Goal: Task Accomplishment & Management: Manage account settings

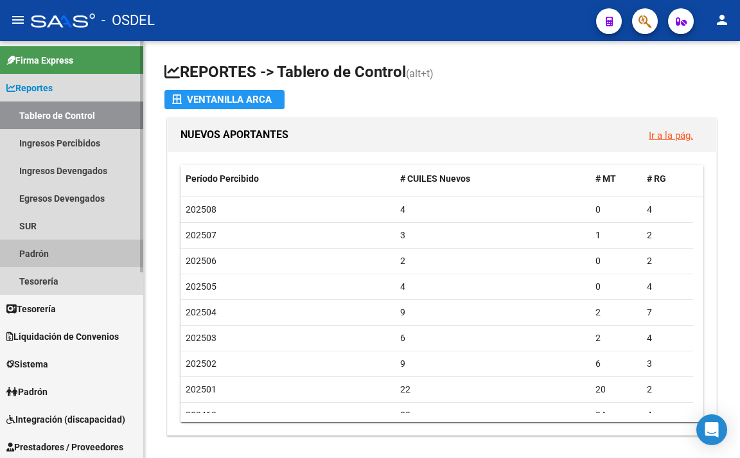
click at [42, 256] on link "Padrón" at bounding box center [71, 254] width 143 height 28
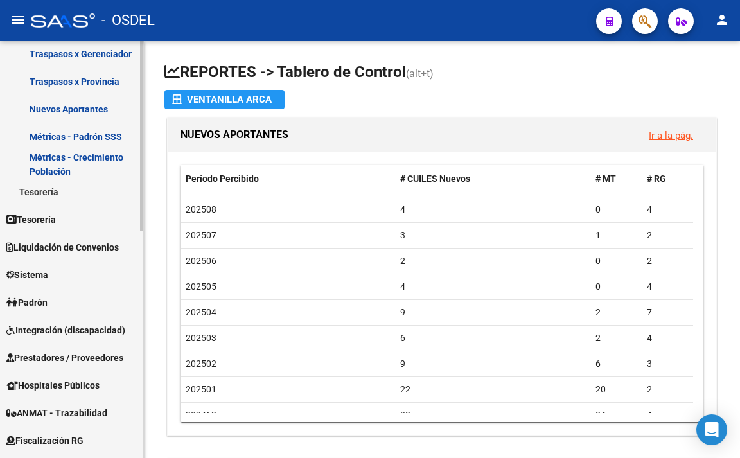
scroll to position [257, 0]
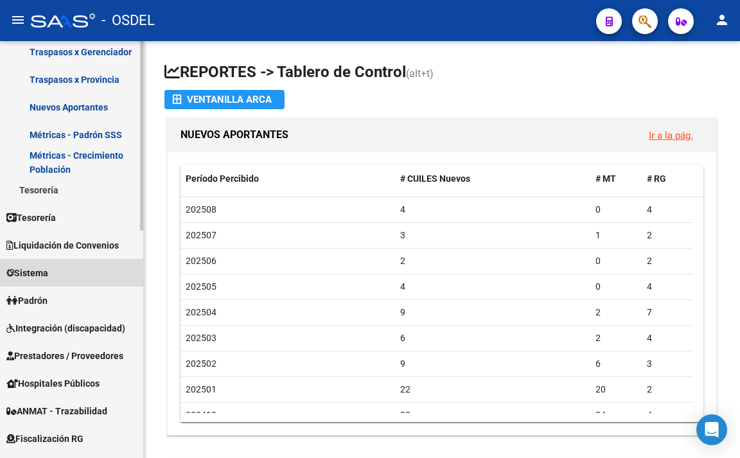
click at [61, 272] on link "Sistema" at bounding box center [71, 273] width 143 height 28
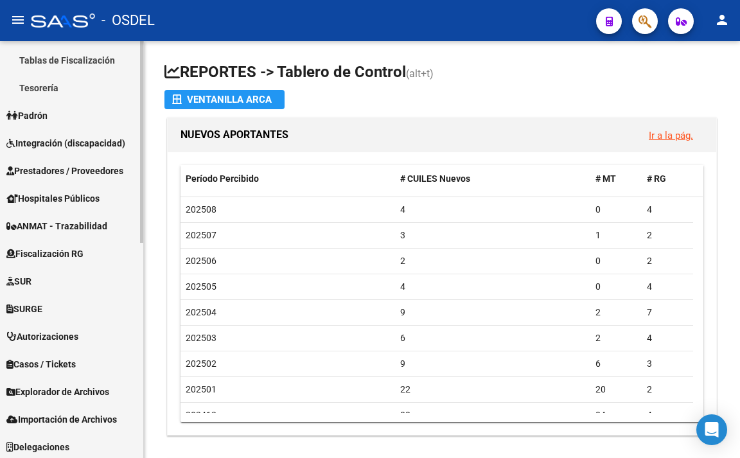
scroll to position [445, 0]
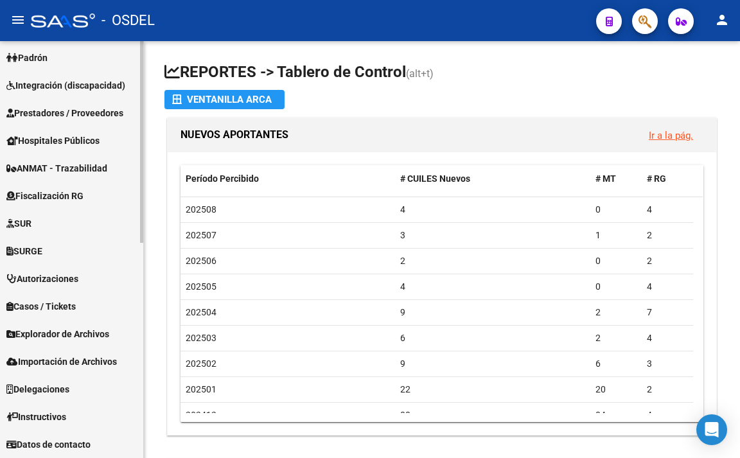
click at [94, 333] on span "Explorador de Archivos" at bounding box center [57, 334] width 103 height 14
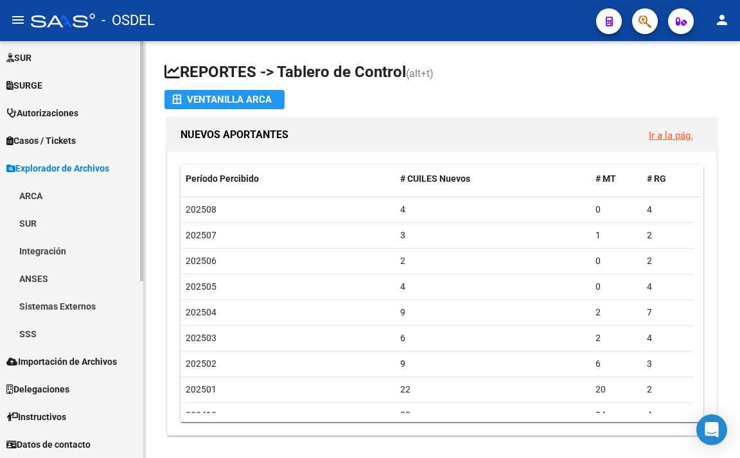
scroll to position [307, 0]
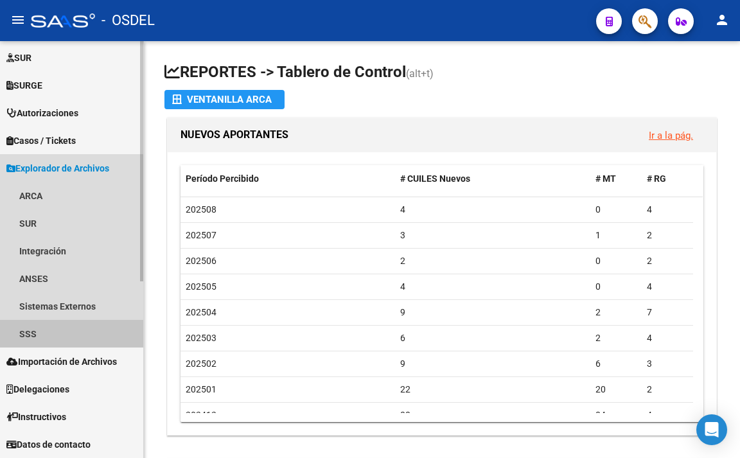
click at [69, 341] on link "SSS" at bounding box center [71, 334] width 143 height 28
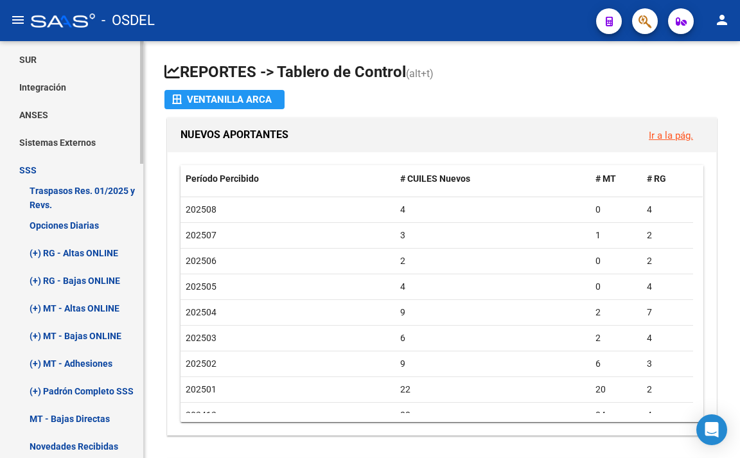
scroll to position [499, 0]
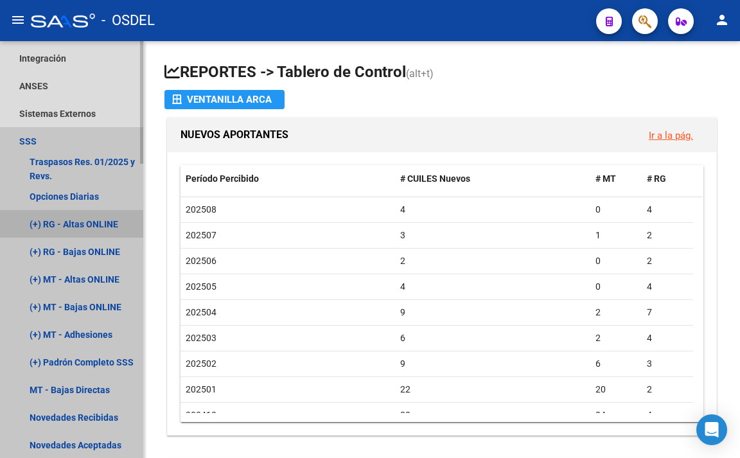
click at [101, 222] on link "(+) RG - Altas ONLINE" at bounding box center [71, 224] width 143 height 28
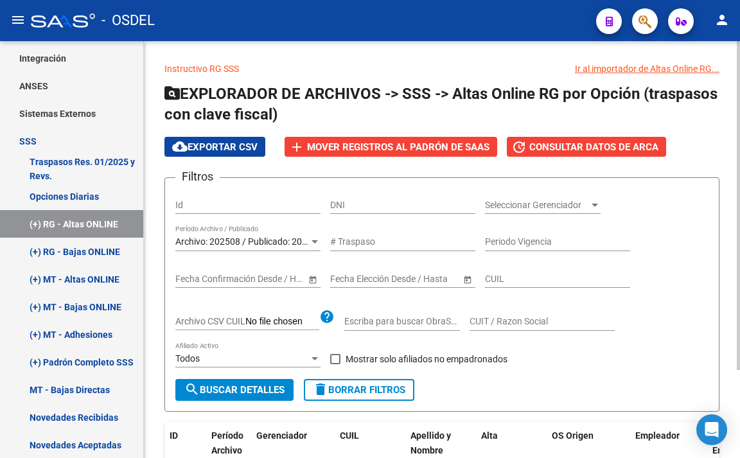
click at [243, 238] on span "Archivo: 202508 / Publicado: 202507" at bounding box center [248, 242] width 147 height 10
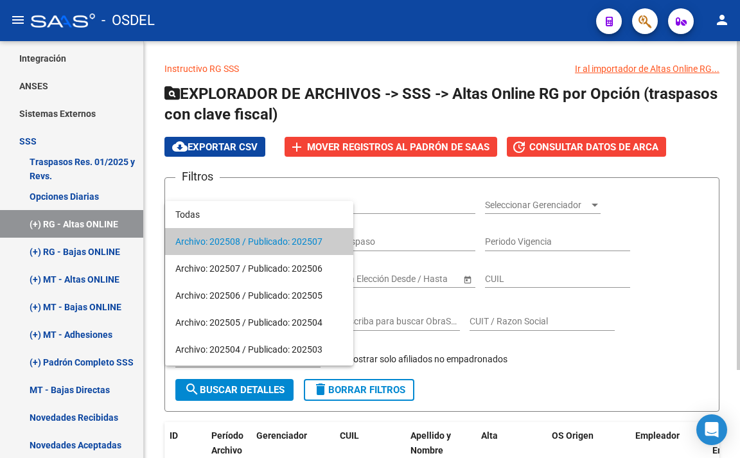
click at [243, 238] on span "Archivo: 202508 / Publicado: 202507" at bounding box center [259, 241] width 168 height 27
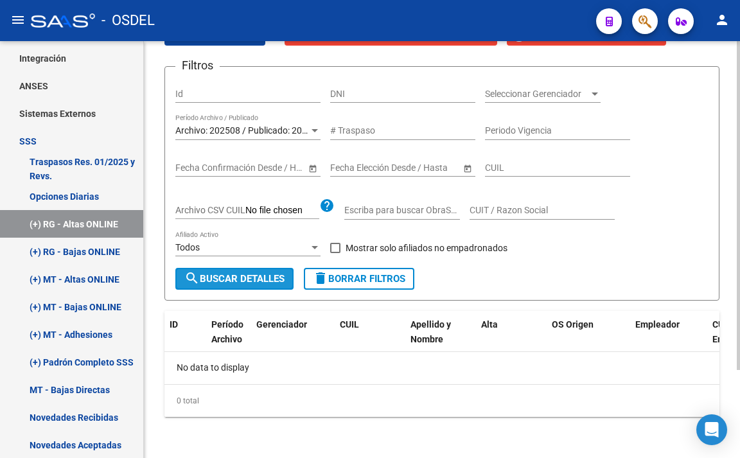
click at [274, 268] on button "search Buscar Detalles" at bounding box center [234, 279] width 118 height 22
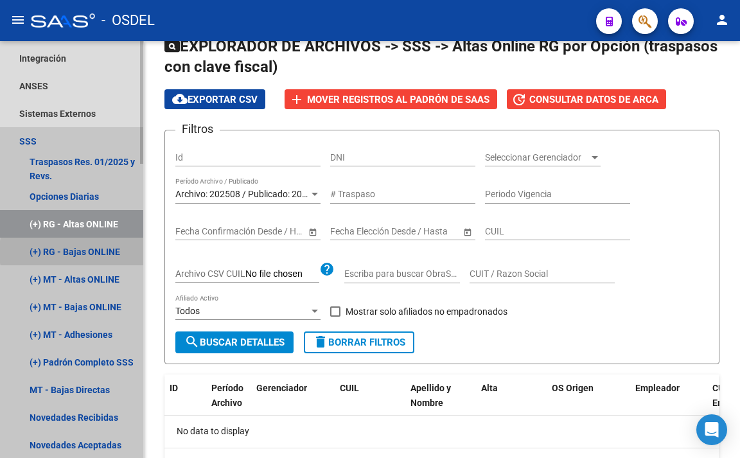
click at [102, 252] on link "(+) RG - Bajas ONLINE" at bounding box center [71, 252] width 143 height 28
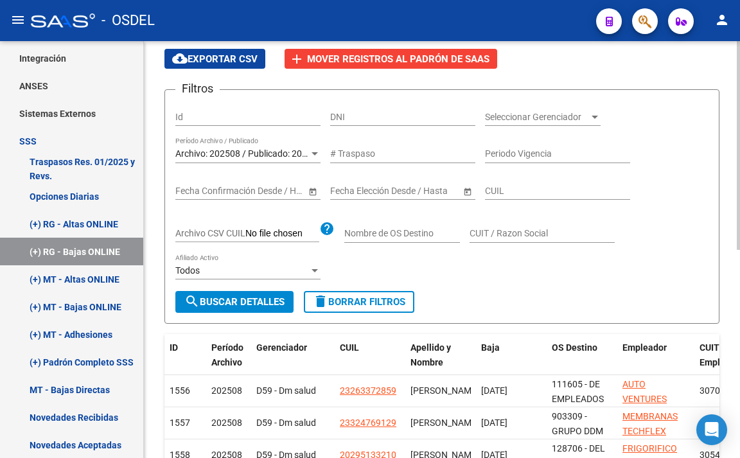
scroll to position [112, 0]
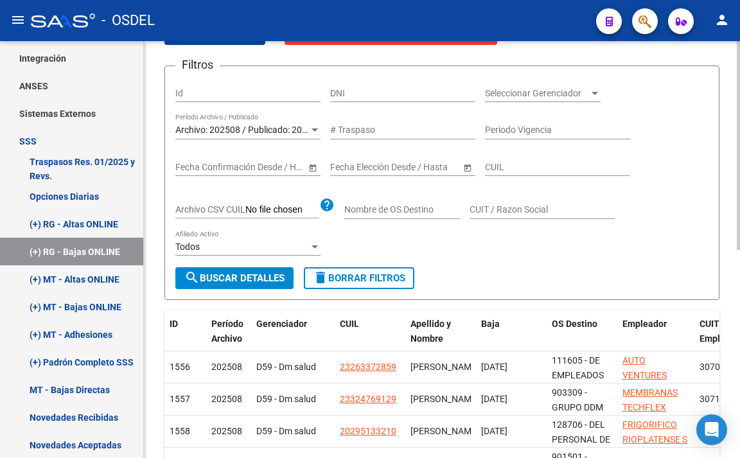
click at [210, 289] on button "search Buscar Detalles" at bounding box center [234, 278] width 118 height 22
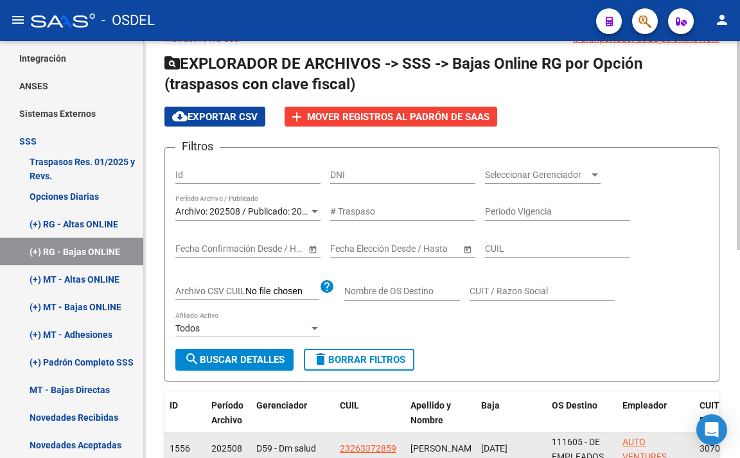
scroll to position [30, 0]
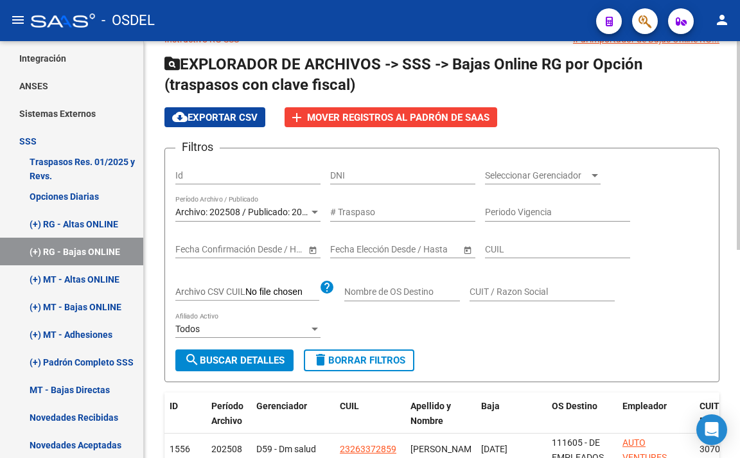
click at [506, 177] on span "Seleccionar Gerenciador" at bounding box center [537, 175] width 104 height 11
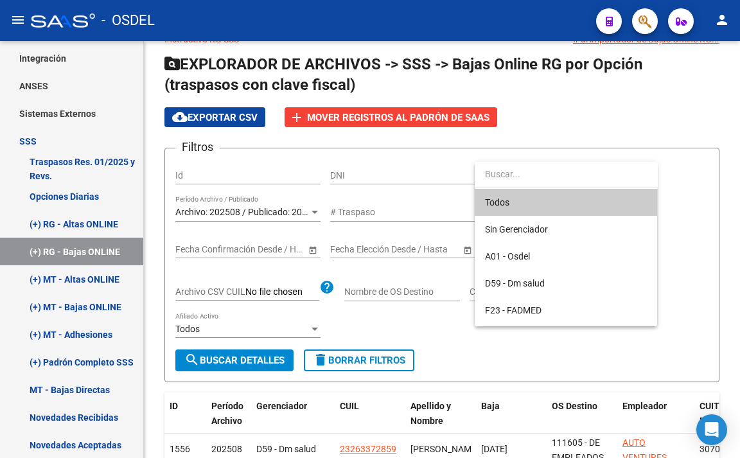
click at [505, 198] on span "Todos" at bounding box center [566, 202] width 162 height 27
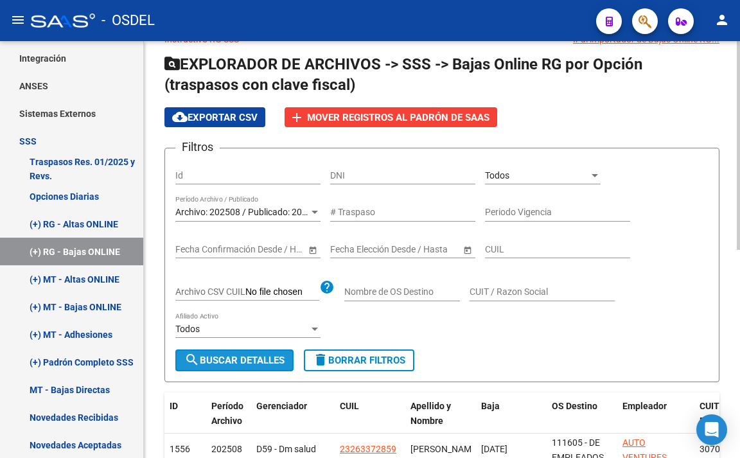
click at [257, 358] on span "search Buscar Detalles" at bounding box center [234, 361] width 100 height 12
click at [271, 330] on div "Todos" at bounding box center [242, 329] width 134 height 11
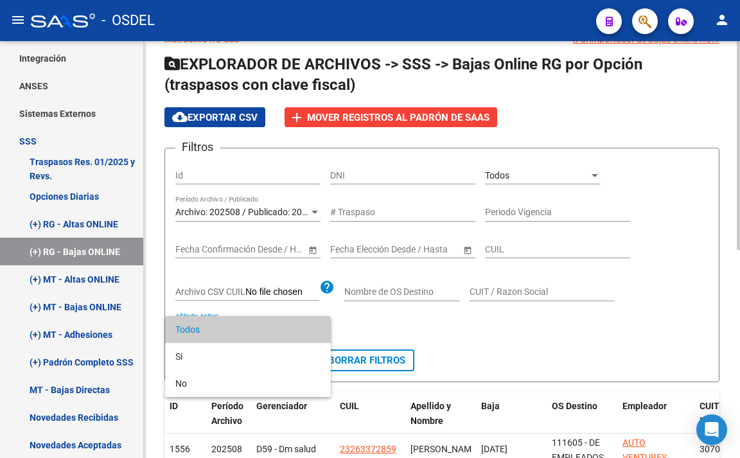
click at [271, 330] on span "Todos" at bounding box center [247, 329] width 145 height 27
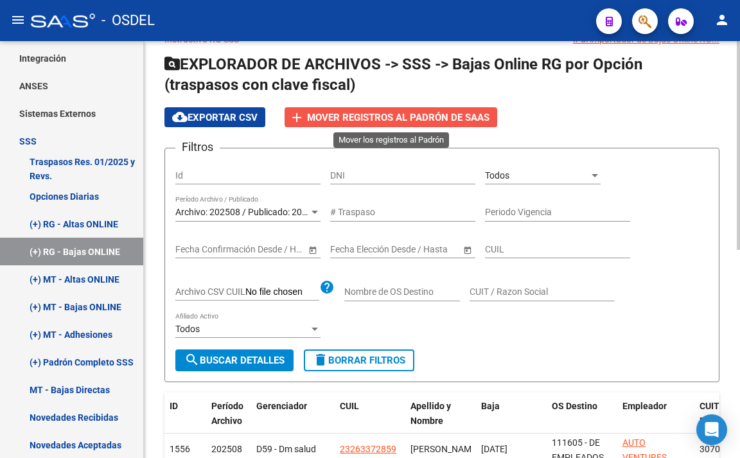
click at [419, 113] on span "Mover registros al PADRÓN de SAAS" at bounding box center [398, 118] width 183 height 12
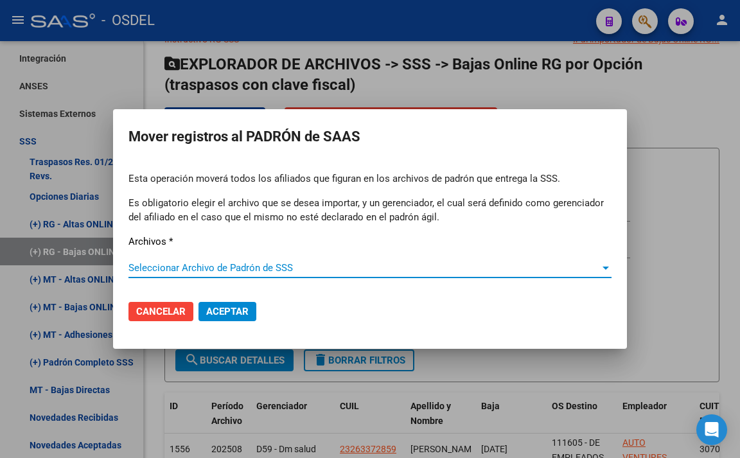
click at [301, 272] on span "Seleccionar Archivo de Padrón de SSS" at bounding box center [365, 268] width 472 height 12
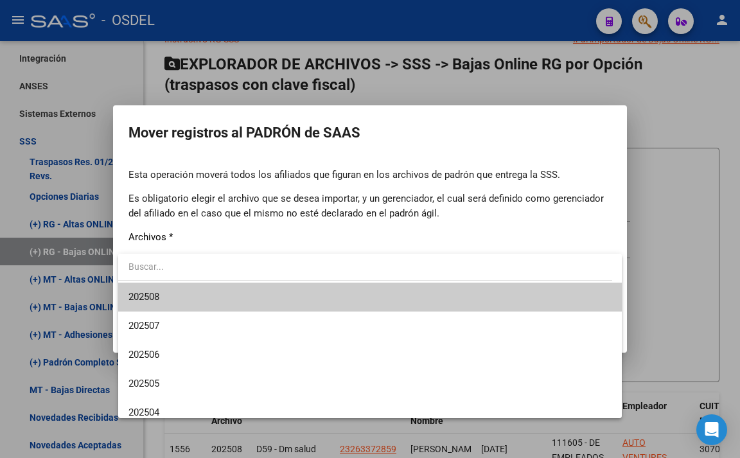
click at [298, 296] on span "202508" at bounding box center [370, 297] width 483 height 29
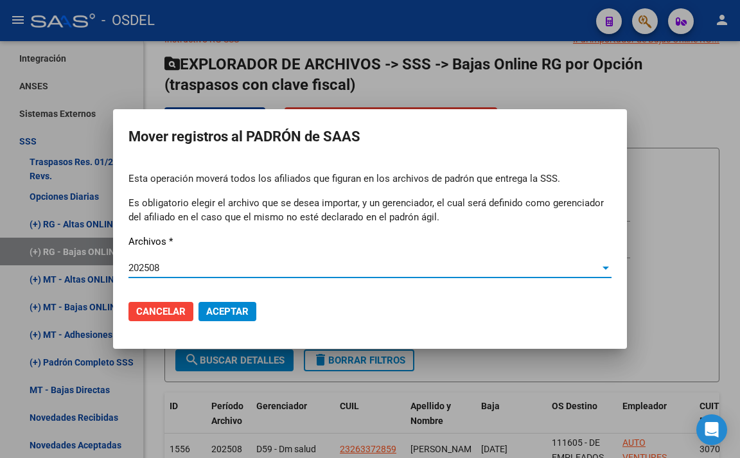
click at [246, 311] on span "Aceptar" at bounding box center [227, 312] width 42 height 12
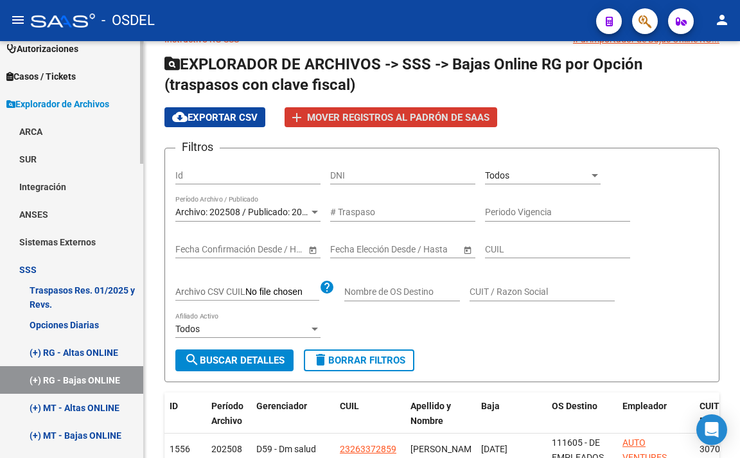
click at [116, 382] on link "(+) RG - Bajas ONLINE" at bounding box center [71, 380] width 143 height 28
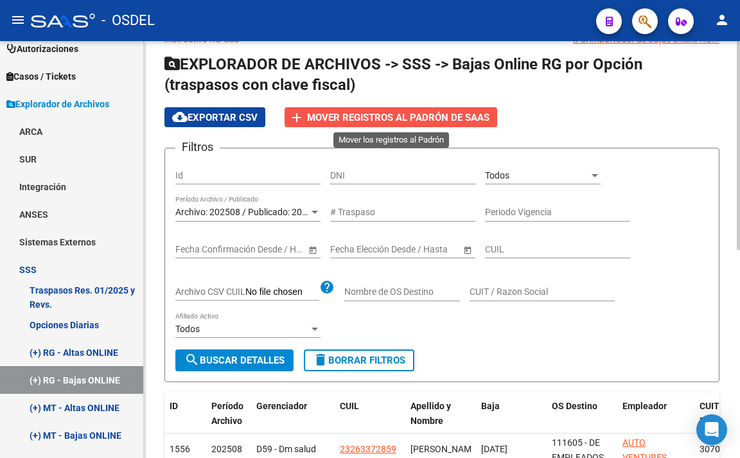
click at [393, 121] on span "Mover registros al PADRÓN de SAAS" at bounding box center [398, 118] width 183 height 12
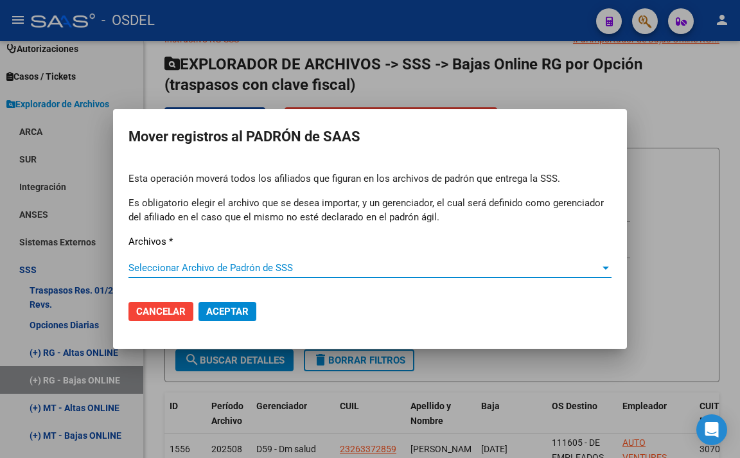
click at [235, 269] on span "Seleccionar Archivo de Padrón de SSS" at bounding box center [365, 268] width 472 height 12
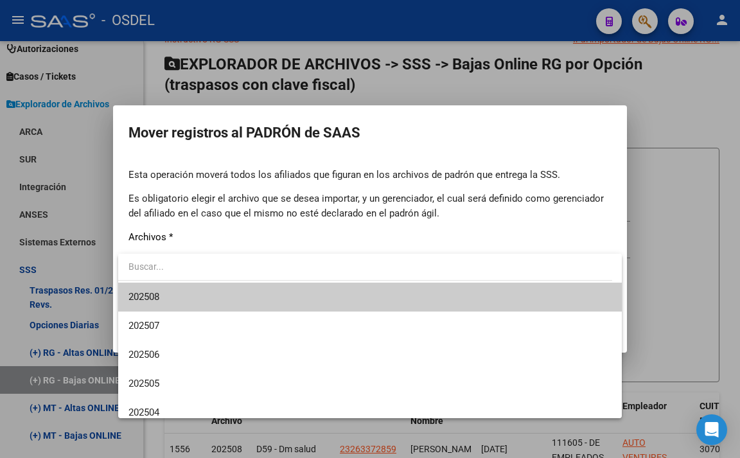
click at [237, 299] on span "202508" at bounding box center [370, 297] width 483 height 29
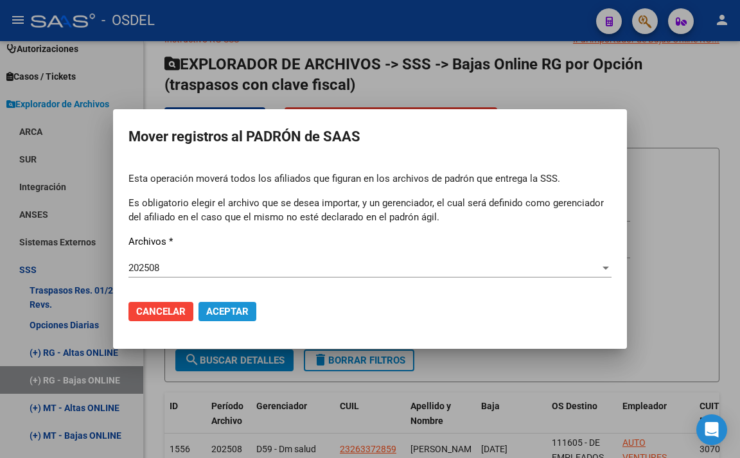
click at [228, 310] on span "Aceptar" at bounding box center [227, 312] width 42 height 12
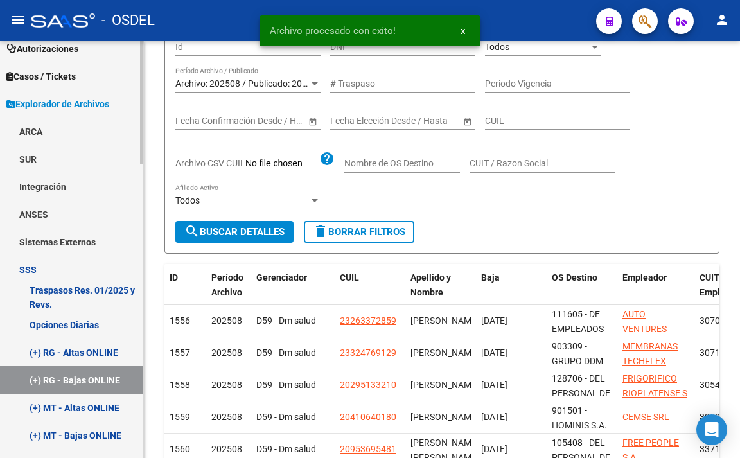
scroll to position [435, 0]
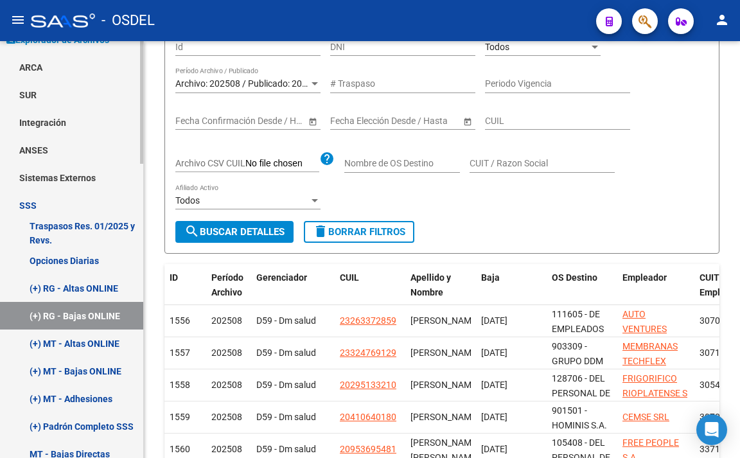
click at [73, 348] on link "(+) MT - Altas ONLINE" at bounding box center [71, 344] width 143 height 28
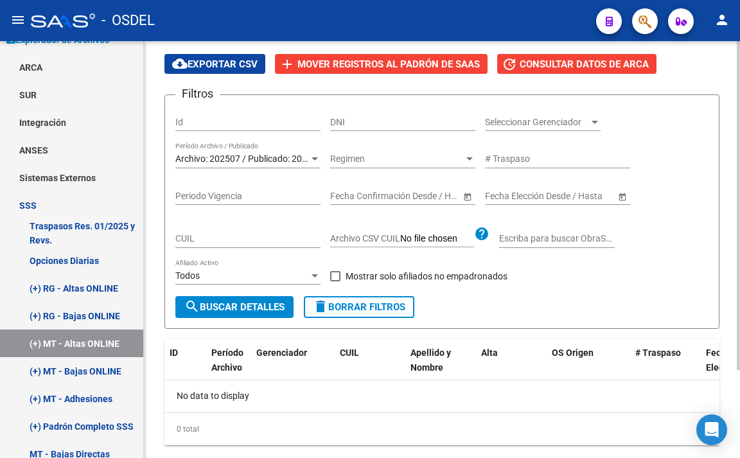
scroll to position [112, 0]
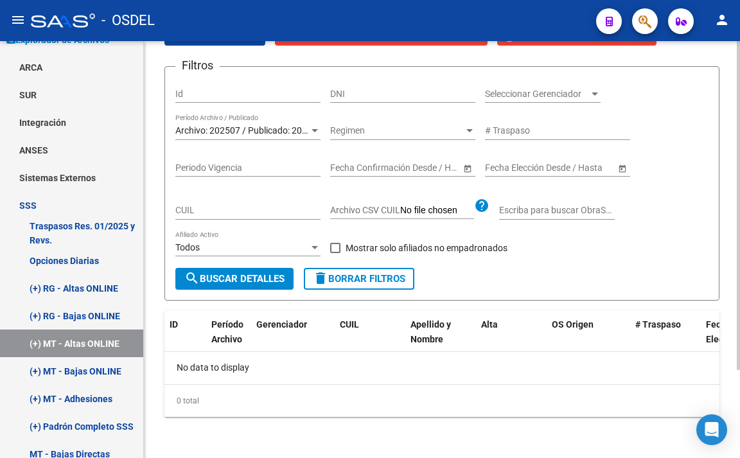
click at [285, 120] on div "Archivo: 202507 / Publicado: 202506 Período Archivo / Publicado" at bounding box center [247, 127] width 145 height 26
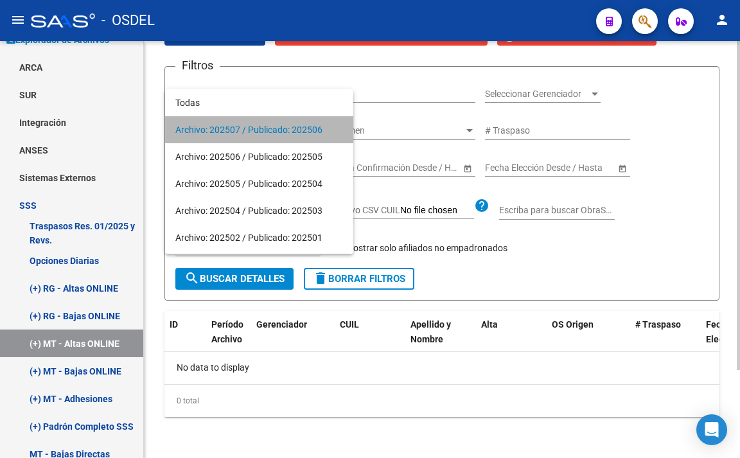
click at [285, 120] on span "Archivo: 202507 / Publicado: 202506" at bounding box center [259, 129] width 168 height 27
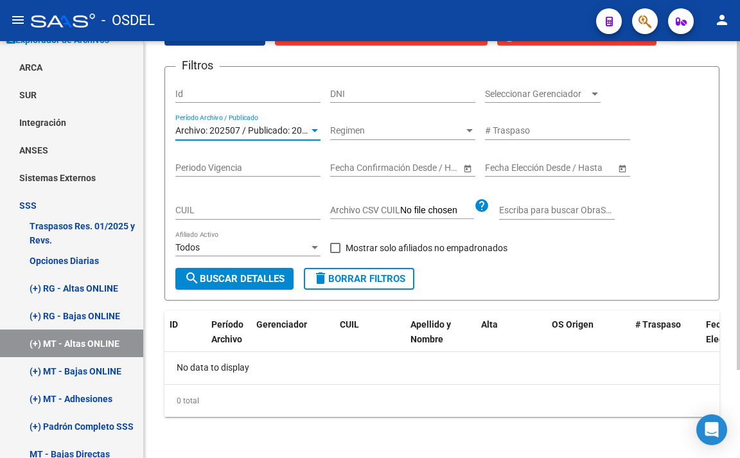
click at [239, 278] on span "search Buscar Detalles" at bounding box center [234, 279] width 100 height 12
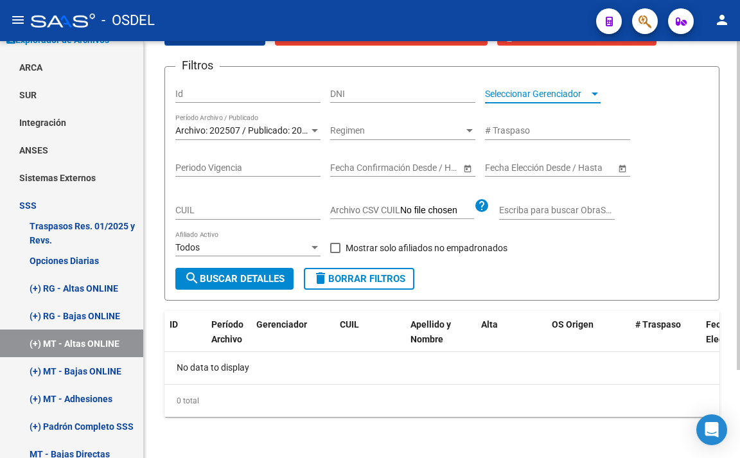
click at [540, 94] on span "Seleccionar Gerenciador" at bounding box center [537, 94] width 104 height 11
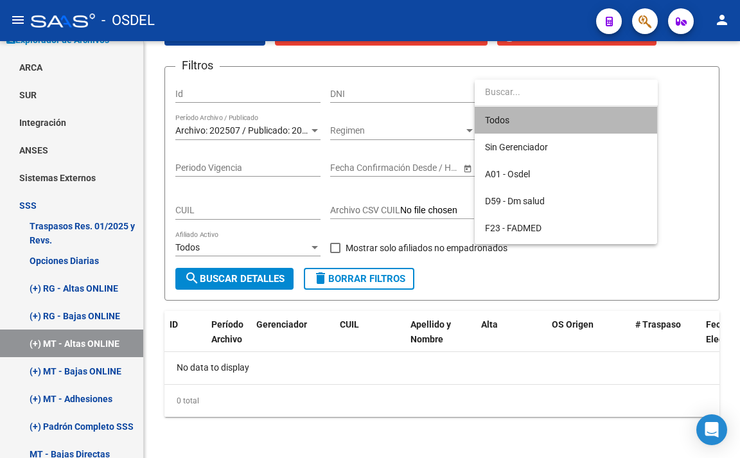
click at [535, 114] on span "Todos" at bounding box center [566, 120] width 162 height 27
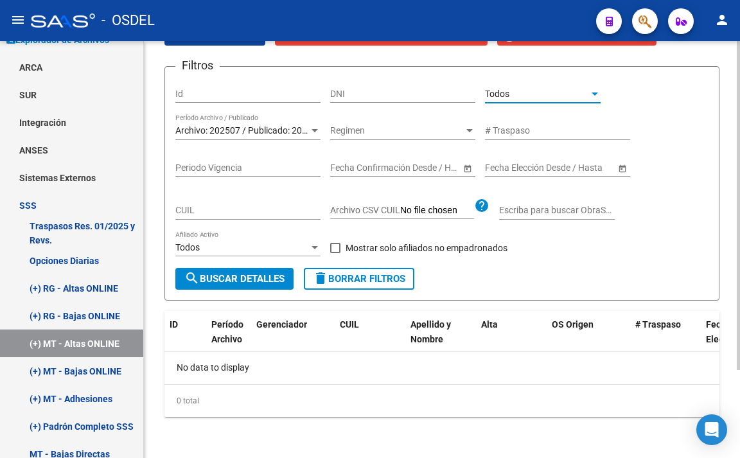
scroll to position [48, 0]
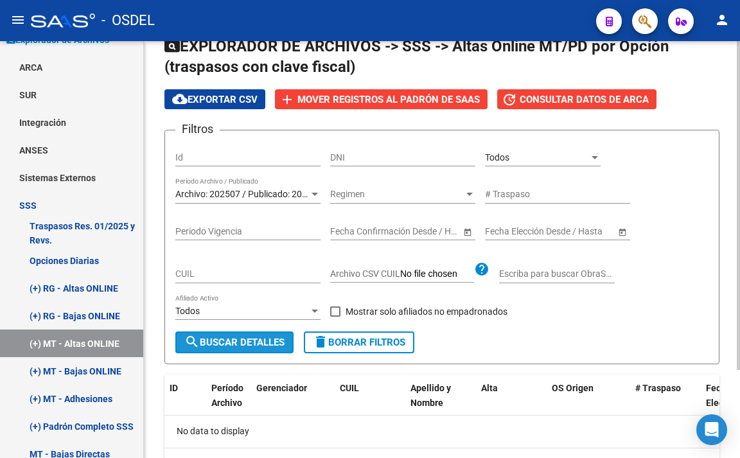
click at [199, 344] on mat-icon "search" at bounding box center [191, 341] width 15 height 15
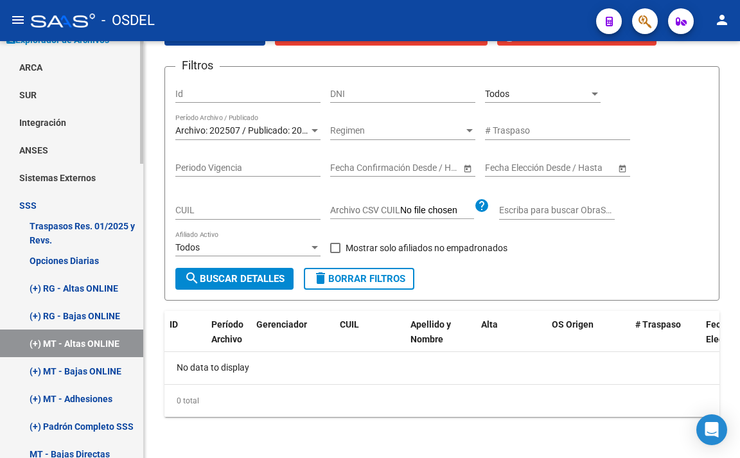
click at [93, 377] on link "(+) MT - Bajas ONLINE" at bounding box center [71, 371] width 143 height 28
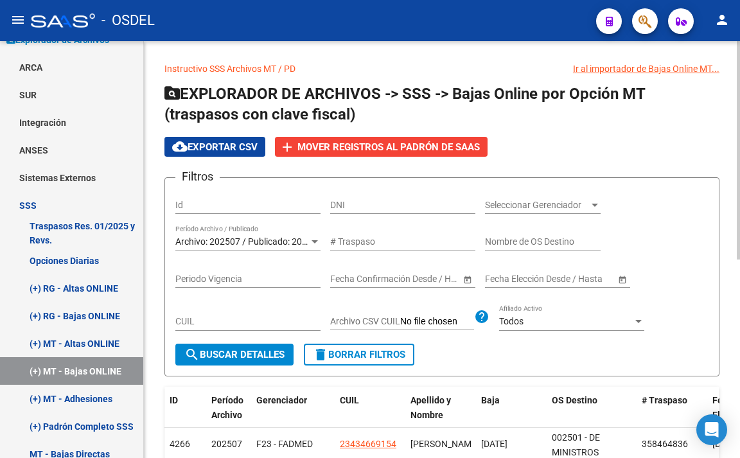
click at [226, 361] on span "search Buscar Detalles" at bounding box center [234, 355] width 100 height 12
click at [276, 244] on span "Archivo: 202507 / Publicado: 202506" at bounding box center [248, 242] width 147 height 10
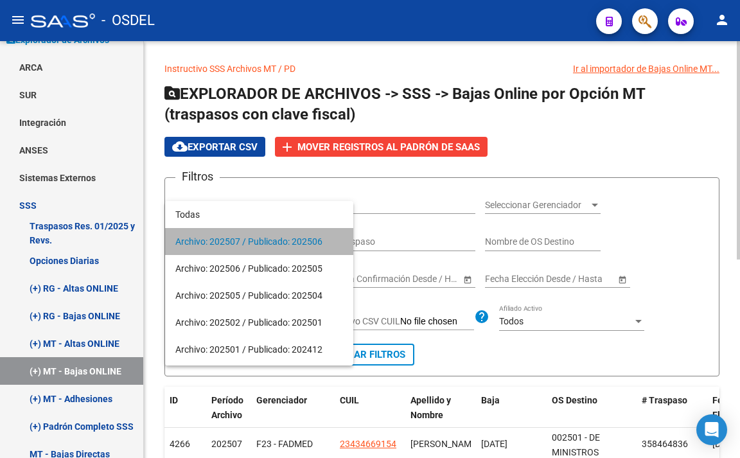
click at [276, 244] on span "Archivo: 202507 / Publicado: 202506" at bounding box center [259, 241] width 168 height 27
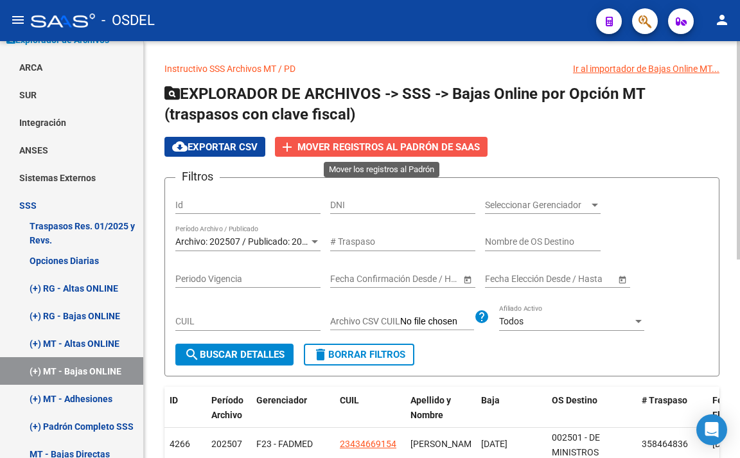
click at [400, 148] on span "Mover registros al PADRÓN de SAAS" at bounding box center [389, 147] width 183 height 12
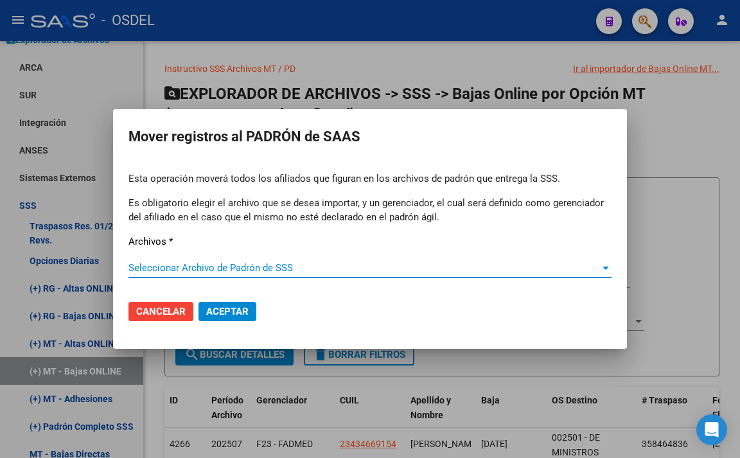
click at [302, 260] on div "Seleccionar Archivo de Padrón de SSS Seleccionar Archivo de Padrón de SSS" at bounding box center [370, 267] width 483 height 19
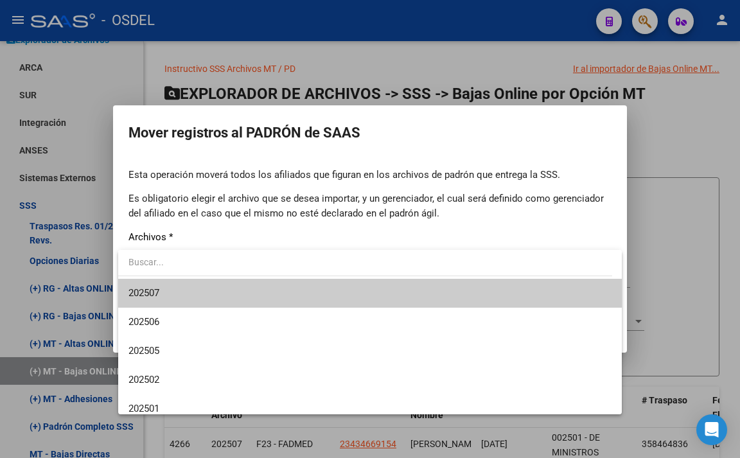
click at [294, 290] on span "202507" at bounding box center [370, 293] width 483 height 29
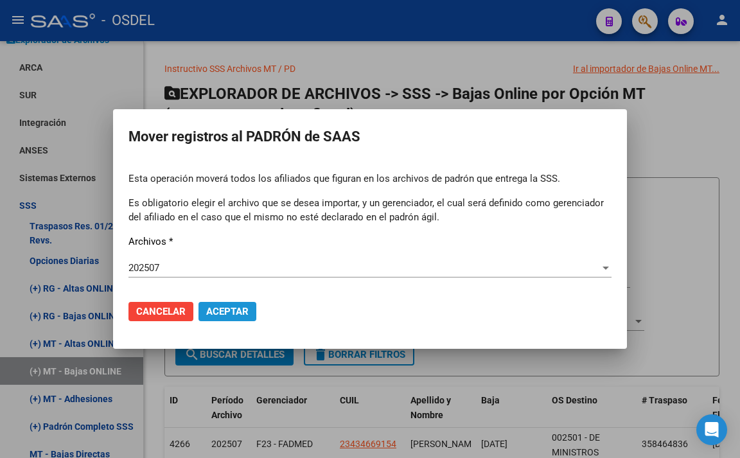
click at [247, 316] on span "Aceptar" at bounding box center [227, 312] width 42 height 12
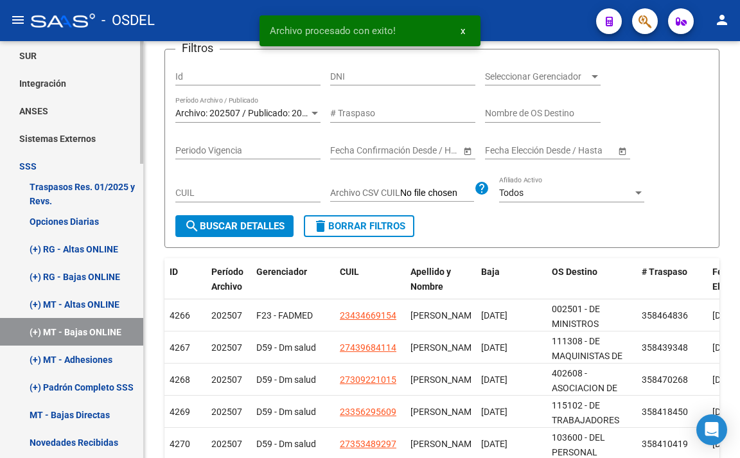
scroll to position [499, 0]
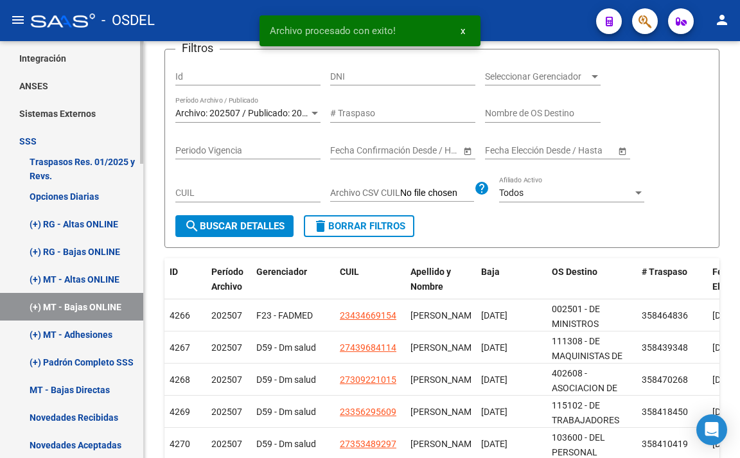
click at [103, 343] on link "(+) MT - Adhesiones" at bounding box center [71, 335] width 143 height 28
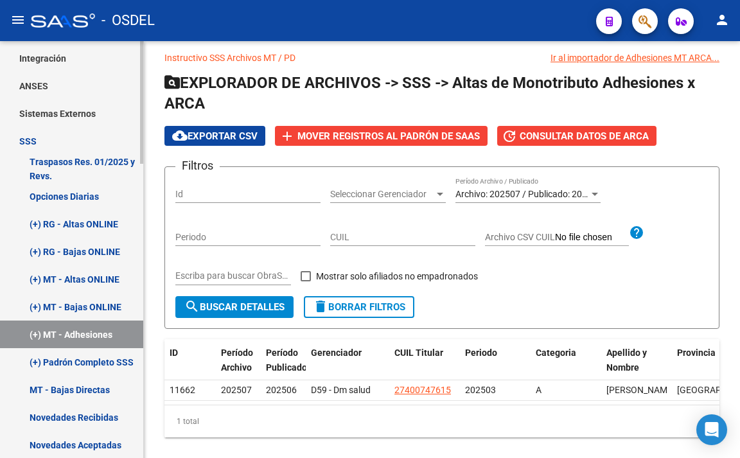
scroll to position [54, 0]
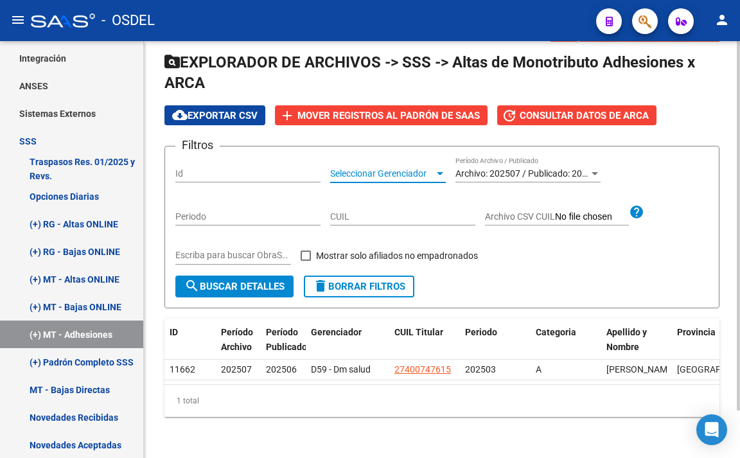
click at [397, 168] on span "Seleccionar Gerenciador" at bounding box center [382, 173] width 104 height 11
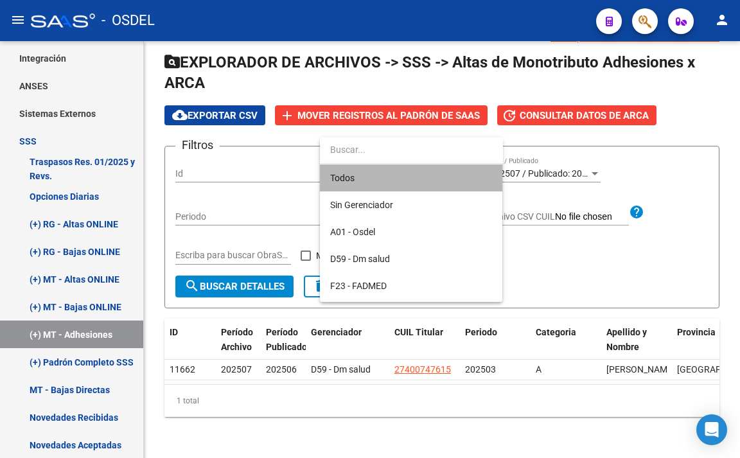
click at [392, 180] on span "Todos" at bounding box center [411, 178] width 162 height 27
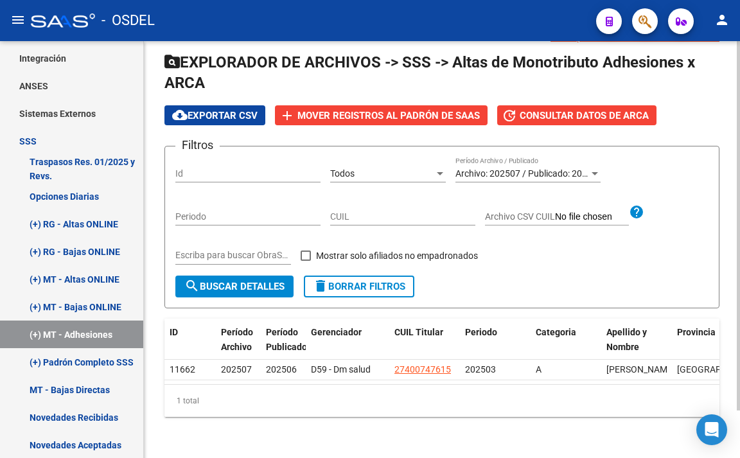
click at [490, 157] on div "Archivo: 202507 / Publicado: 202506 Período Archivo / Publicado" at bounding box center [528, 170] width 145 height 26
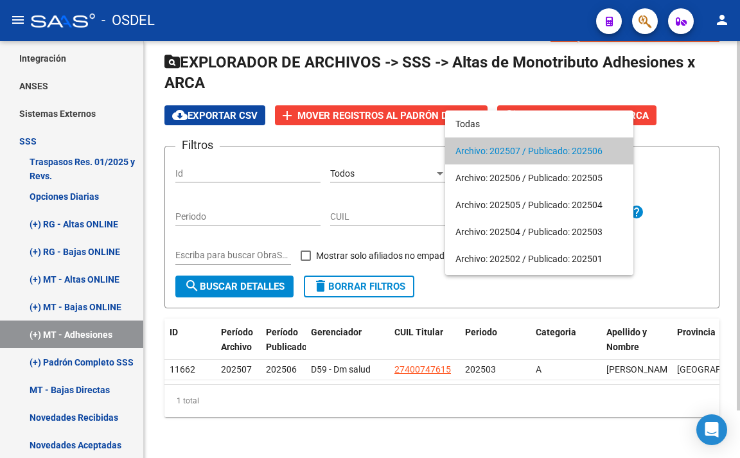
click at [490, 143] on span "Archivo: 202507 / Publicado: 202506" at bounding box center [540, 151] width 168 height 27
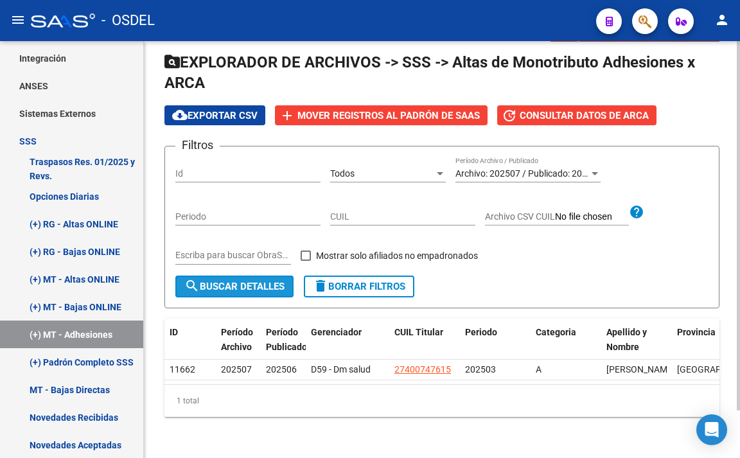
click at [263, 276] on button "search Buscar Detalles" at bounding box center [234, 287] width 118 height 22
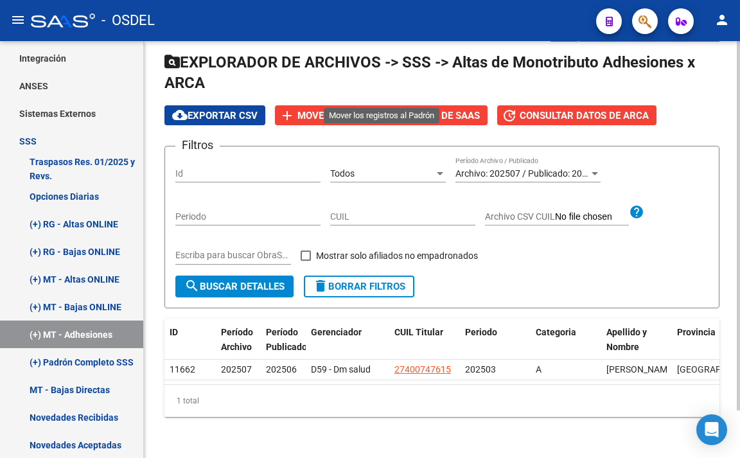
click at [352, 105] on button "add Mover registros al PADRÓN de SAAS" at bounding box center [381, 115] width 213 height 20
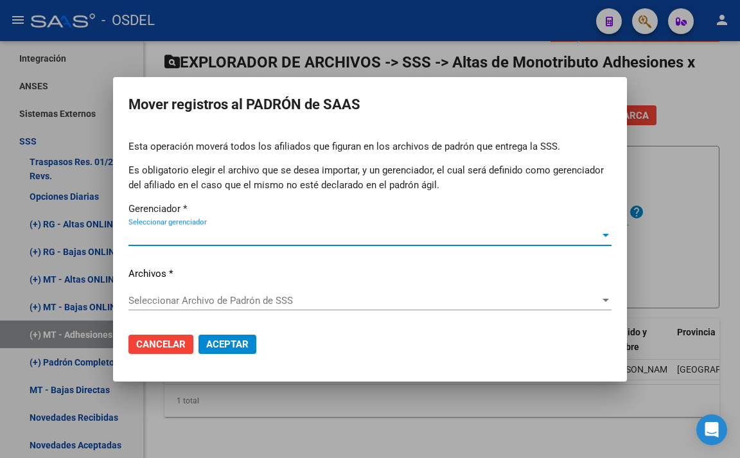
click at [301, 233] on span "Seleccionar gerenciador" at bounding box center [365, 236] width 472 height 12
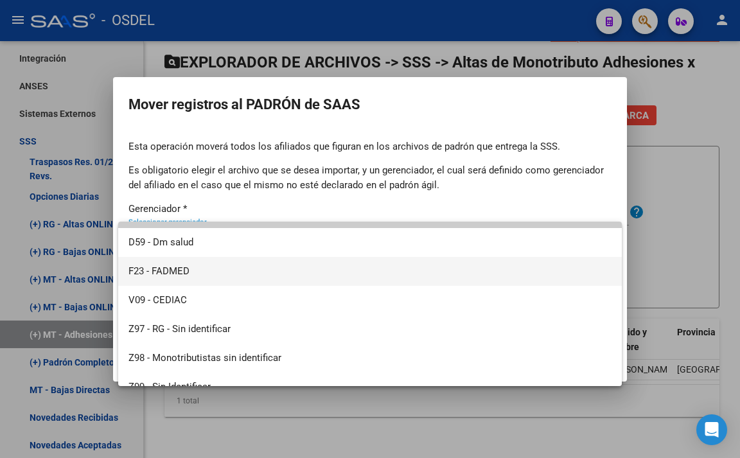
scroll to position [38, 0]
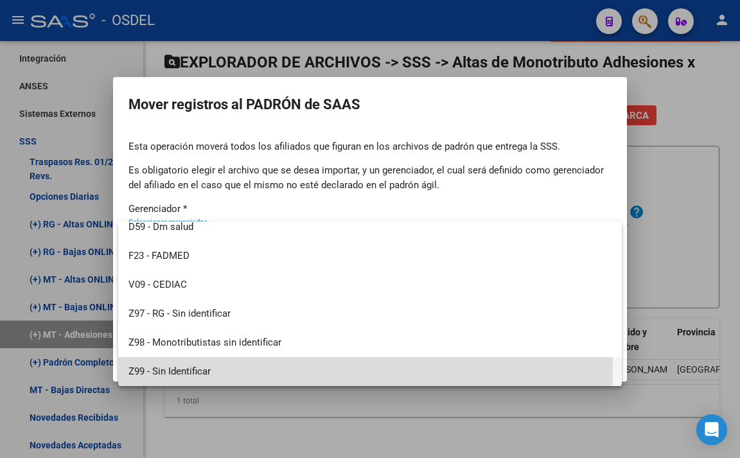
click at [253, 369] on span "Z99 - Sin Identificar" at bounding box center [370, 371] width 483 height 29
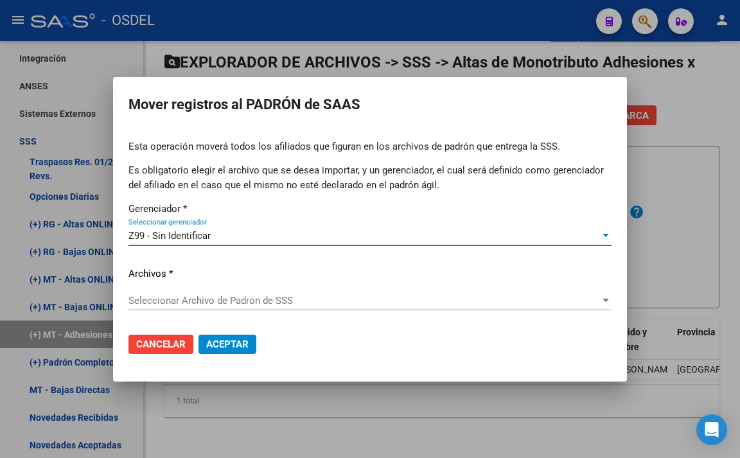
click at [262, 303] on span "Seleccionar Archivo de Padrón de SSS" at bounding box center [365, 301] width 472 height 12
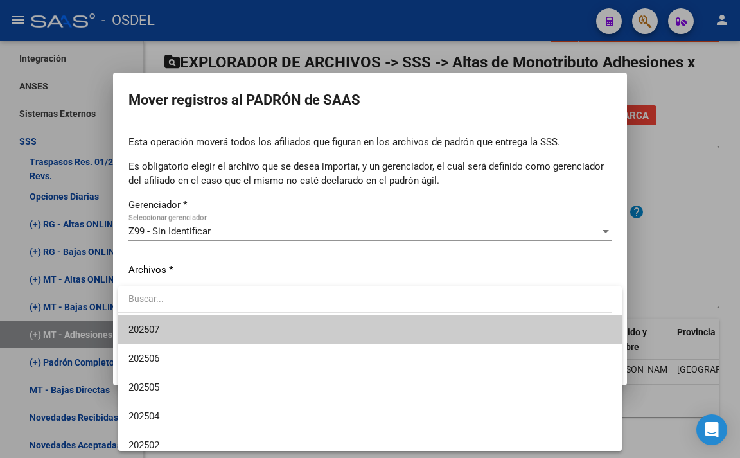
click at [262, 330] on span "202507" at bounding box center [370, 330] width 483 height 29
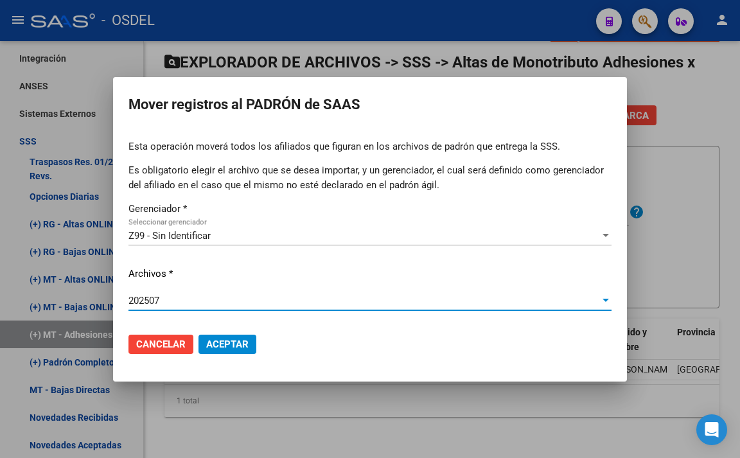
click at [239, 341] on span "Aceptar" at bounding box center [227, 345] width 42 height 12
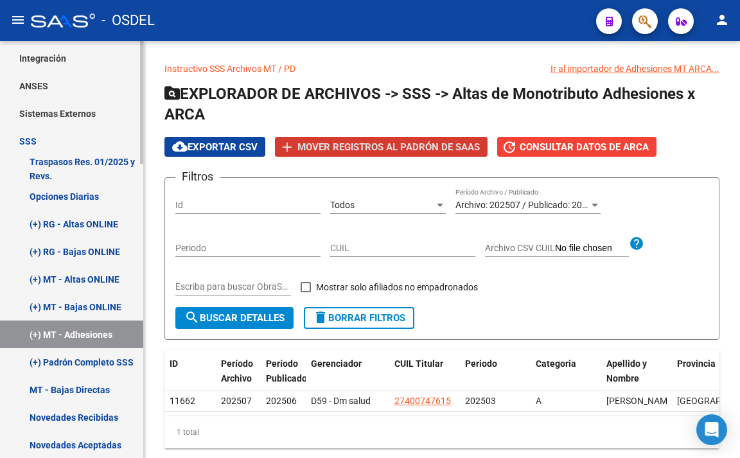
scroll to position [564, 0]
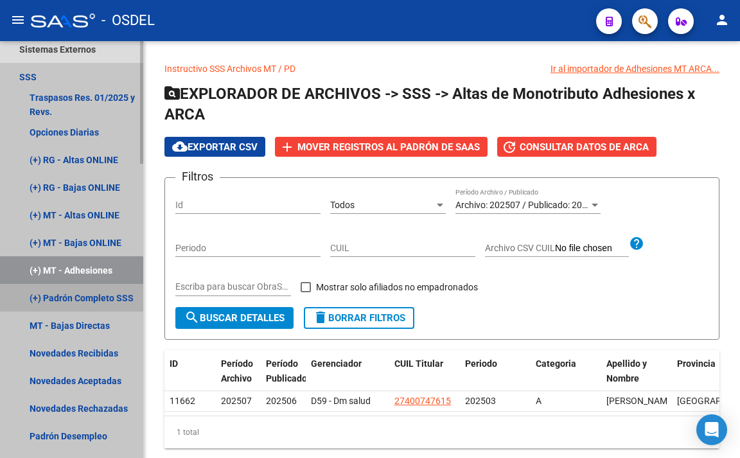
click at [110, 304] on link "(+) Padrón Completo SSS" at bounding box center [71, 298] width 143 height 28
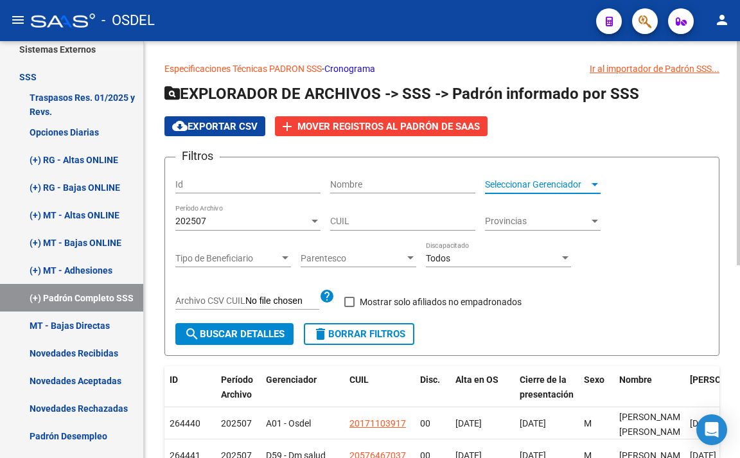
click at [545, 188] on span "Seleccionar Gerenciador" at bounding box center [537, 184] width 104 height 11
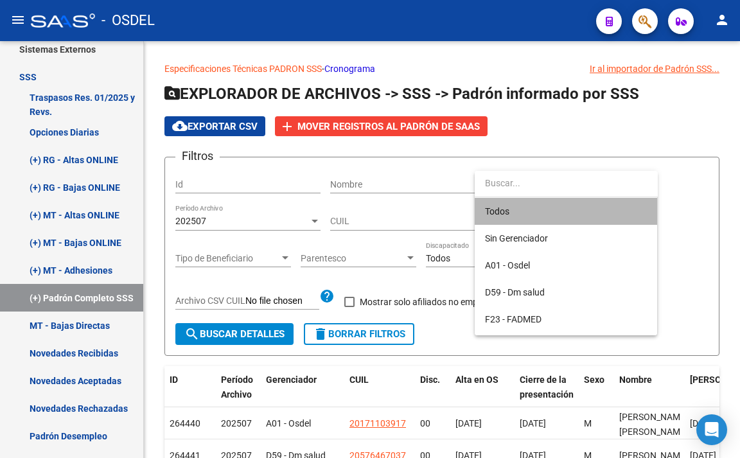
click at [540, 213] on span "Todos" at bounding box center [566, 211] width 162 height 27
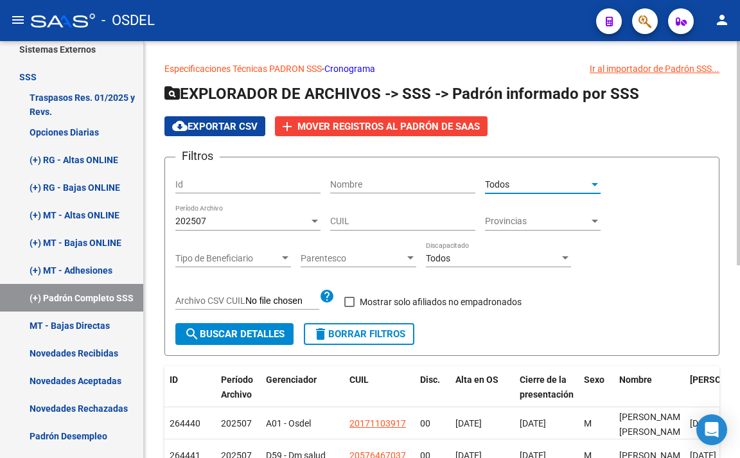
click at [254, 224] on div "202507" at bounding box center [242, 221] width 134 height 11
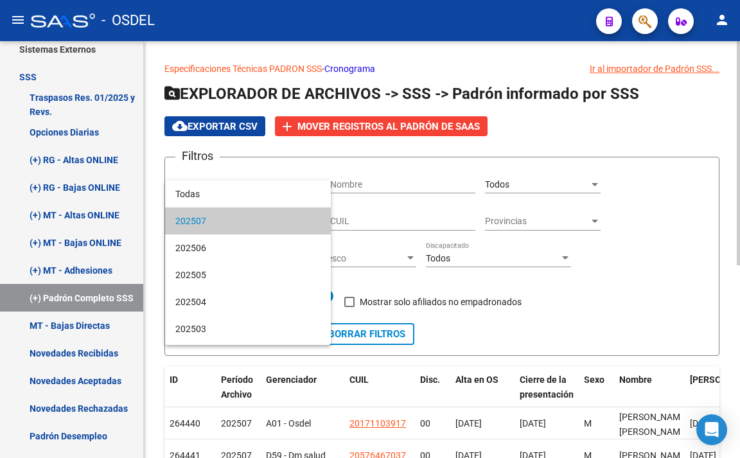
click at [254, 224] on span "202507" at bounding box center [247, 221] width 145 height 27
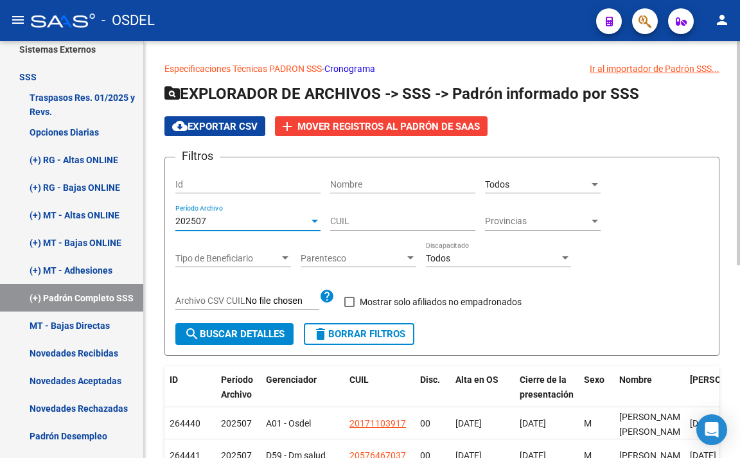
click at [237, 331] on span "search Buscar Detalles" at bounding box center [234, 334] width 100 height 12
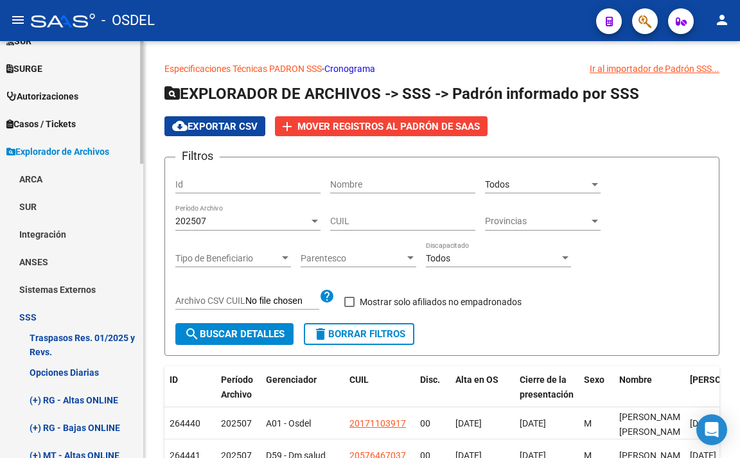
scroll to position [290, 0]
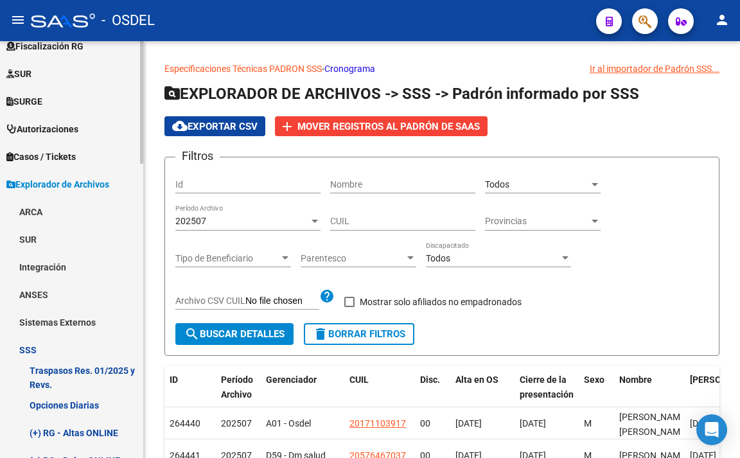
click at [73, 181] on span "Explorador de Archivos" at bounding box center [57, 184] width 103 height 14
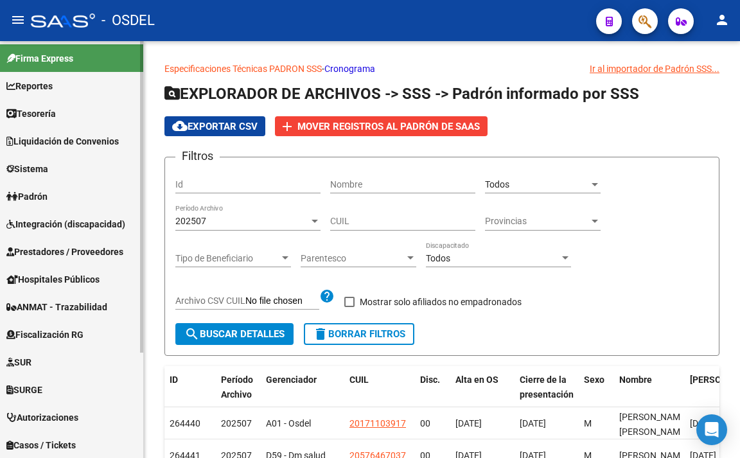
scroll to position [0, 0]
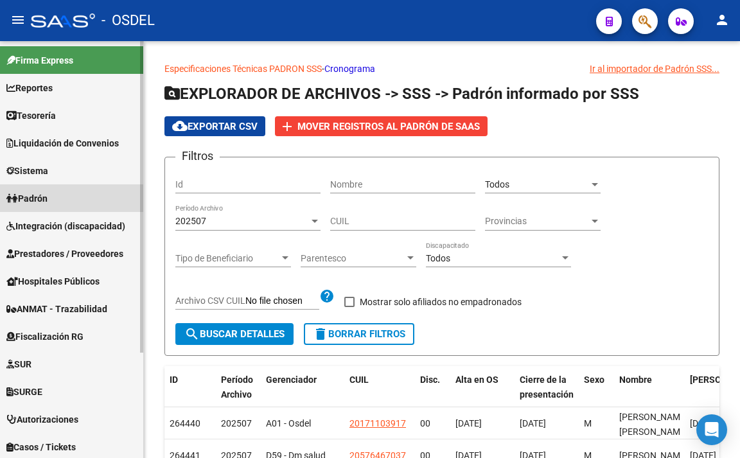
click at [69, 202] on link "Padrón" at bounding box center [71, 198] width 143 height 28
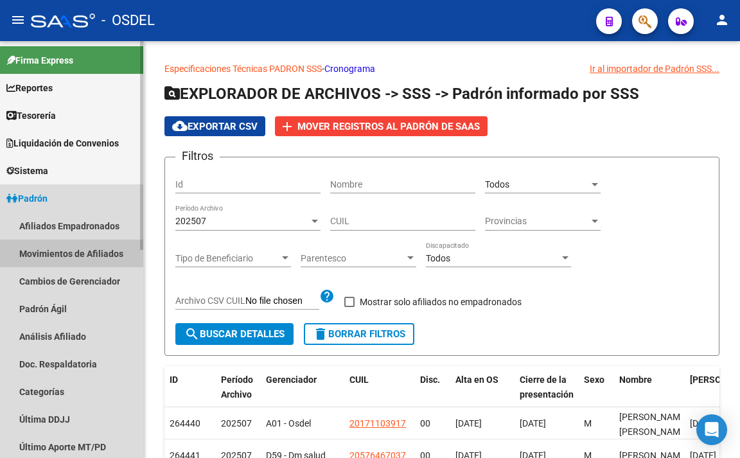
click at [94, 259] on link "Movimientos de Afiliados" at bounding box center [71, 254] width 143 height 28
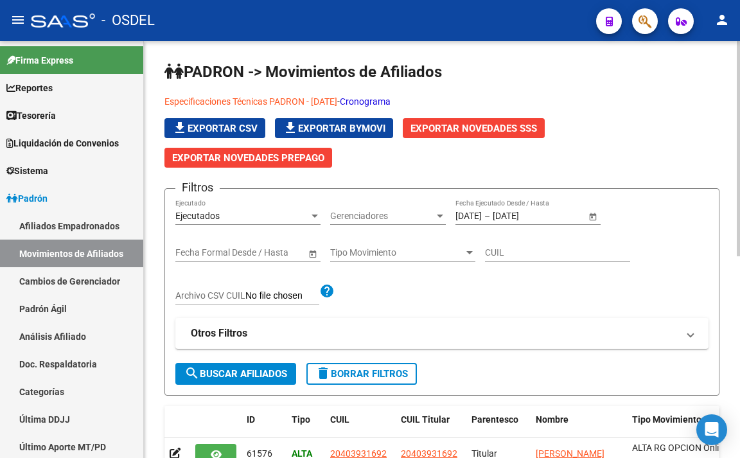
click at [431, 218] on span "Gerenciadores" at bounding box center [382, 216] width 104 height 11
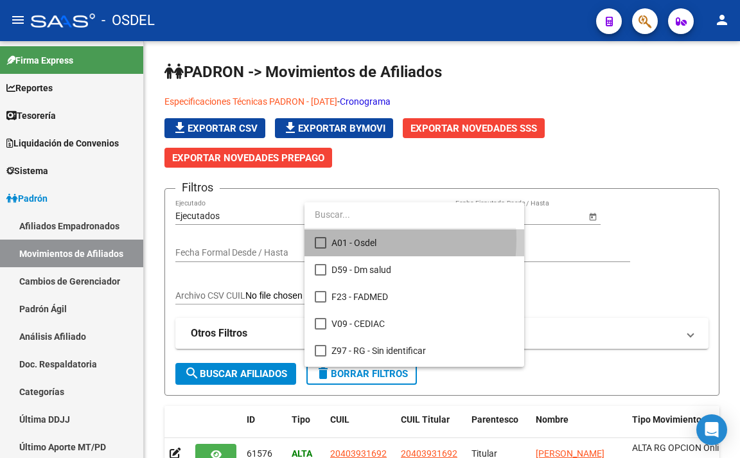
click at [330, 239] on mat-option "A01 - Osdel" at bounding box center [415, 242] width 220 height 27
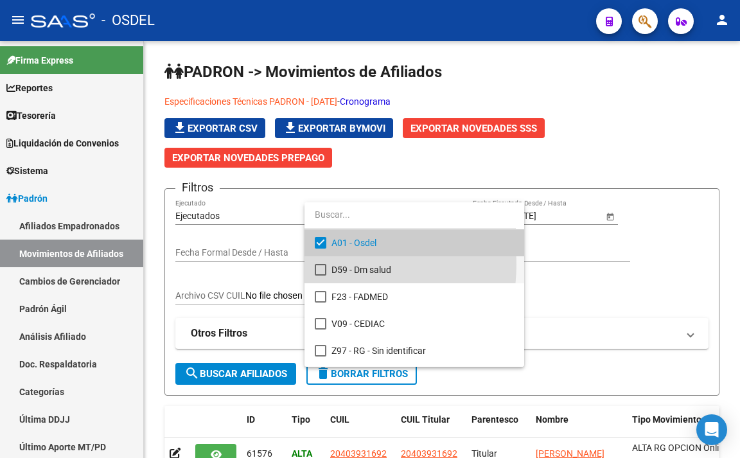
click at [325, 264] on mat-pseudo-checkbox at bounding box center [321, 270] width 12 height 12
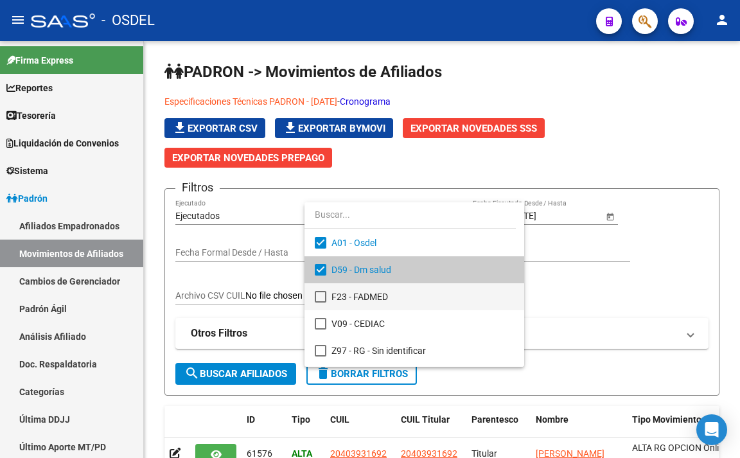
click at [320, 298] on mat-pseudo-checkbox at bounding box center [321, 297] width 12 height 12
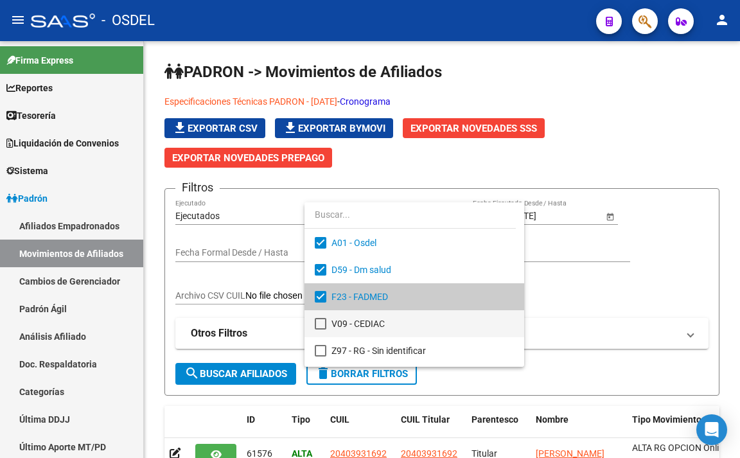
click at [321, 318] on mat-pseudo-checkbox at bounding box center [321, 324] width 12 height 12
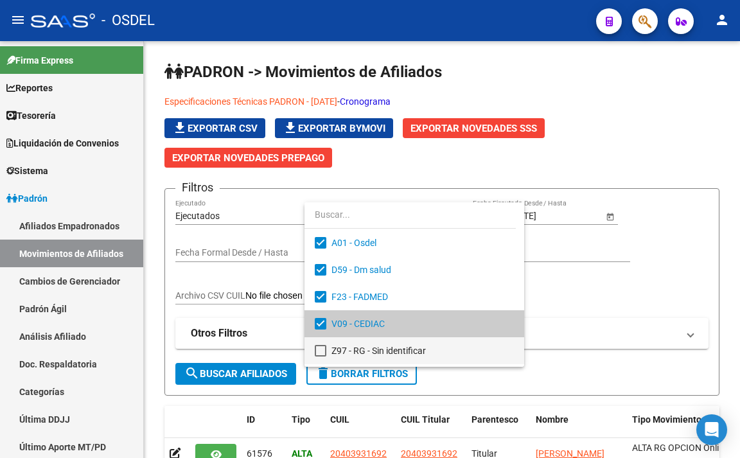
click at [321, 353] on mat-pseudo-checkbox at bounding box center [321, 351] width 12 height 12
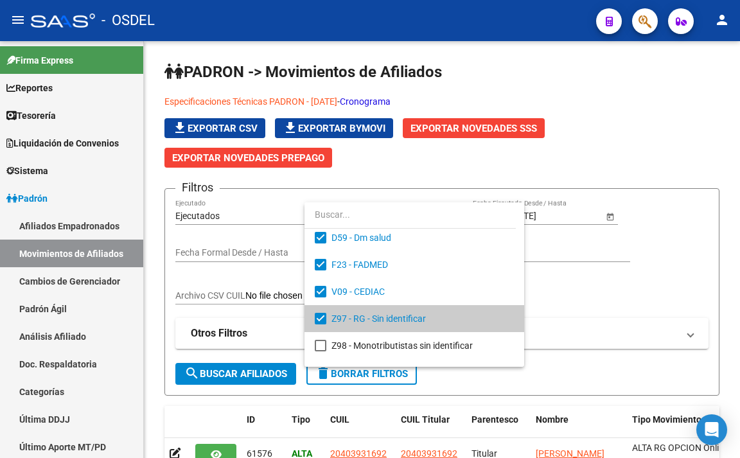
scroll to position [51, 0]
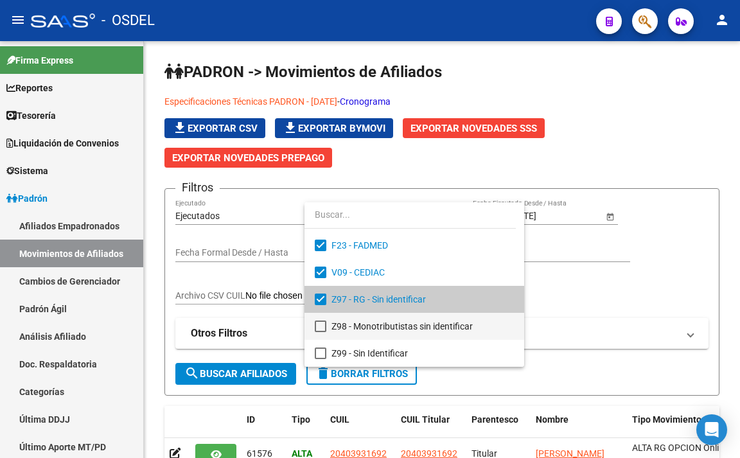
click at [319, 330] on mat-pseudo-checkbox at bounding box center [321, 327] width 12 height 12
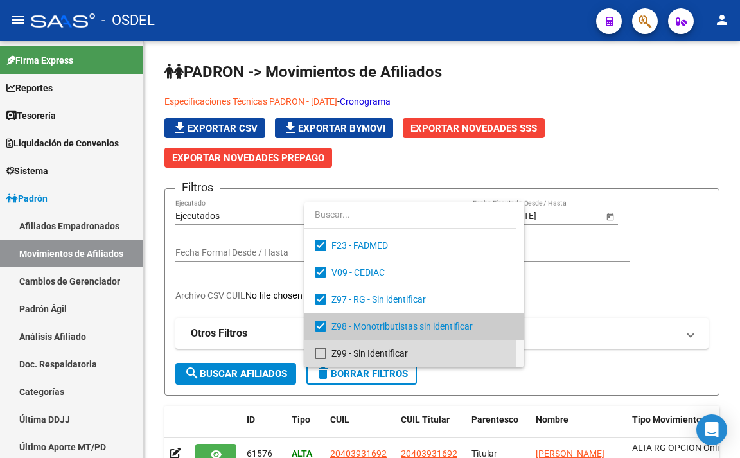
click at [317, 353] on mat-pseudo-checkbox at bounding box center [321, 354] width 12 height 12
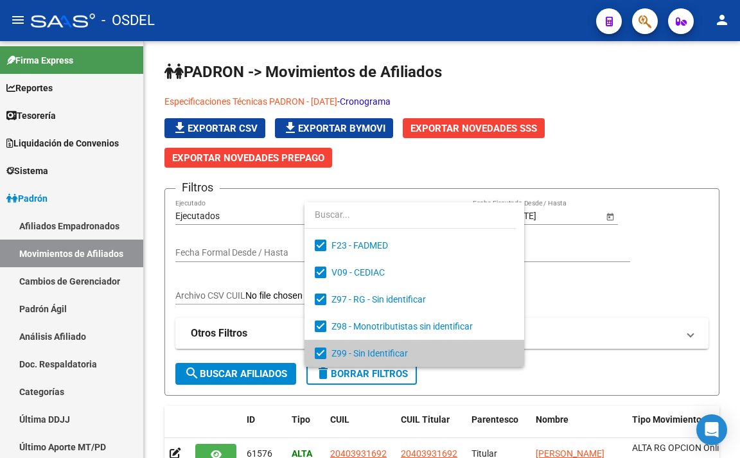
click at [580, 298] on div at bounding box center [370, 229] width 740 height 458
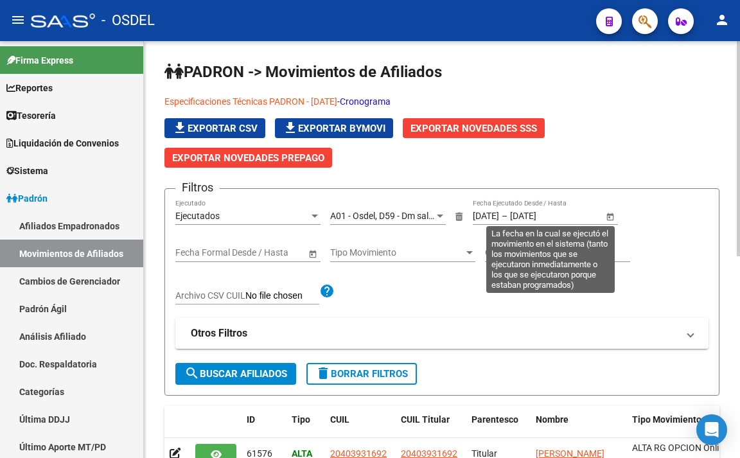
click at [608, 214] on span "Open calendar" at bounding box center [610, 216] width 31 height 31
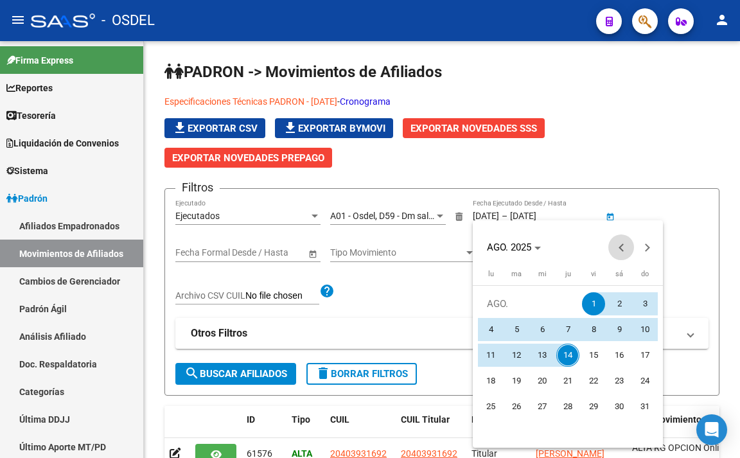
click at [618, 246] on span "Previous month" at bounding box center [622, 248] width 26 height 26
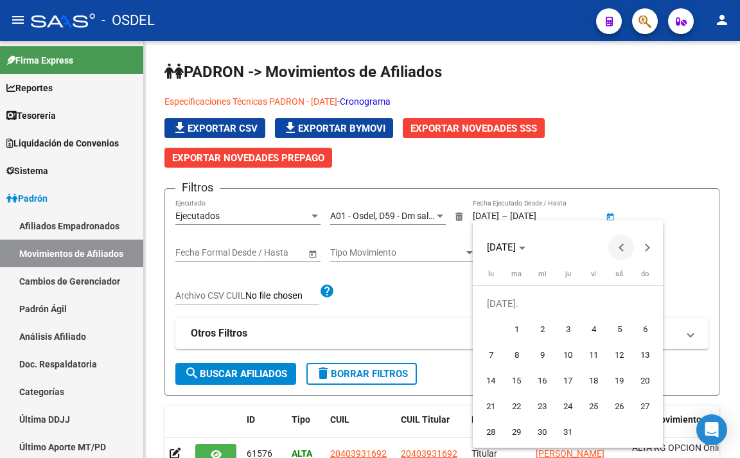
click at [613, 252] on span "Previous month" at bounding box center [622, 248] width 26 height 26
click at [645, 310] on span "1" at bounding box center [645, 303] width 23 height 23
type input "[DATE]"
click at [646, 252] on button "Next month" at bounding box center [647, 248] width 26 height 26
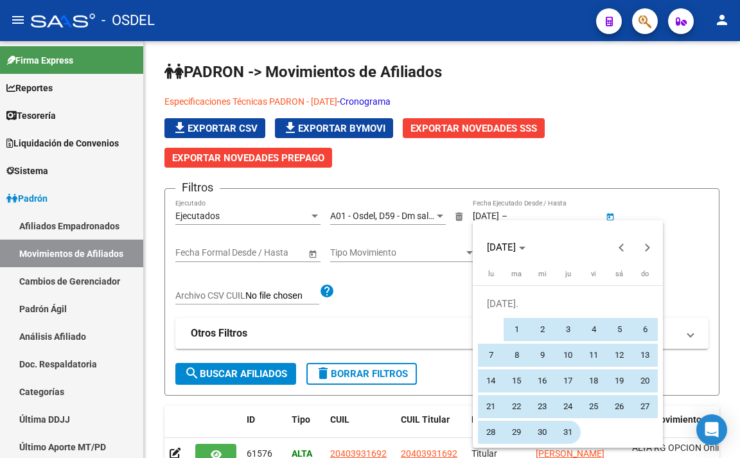
click at [564, 428] on span "31" at bounding box center [568, 432] width 23 height 23
type input "[DATE]"
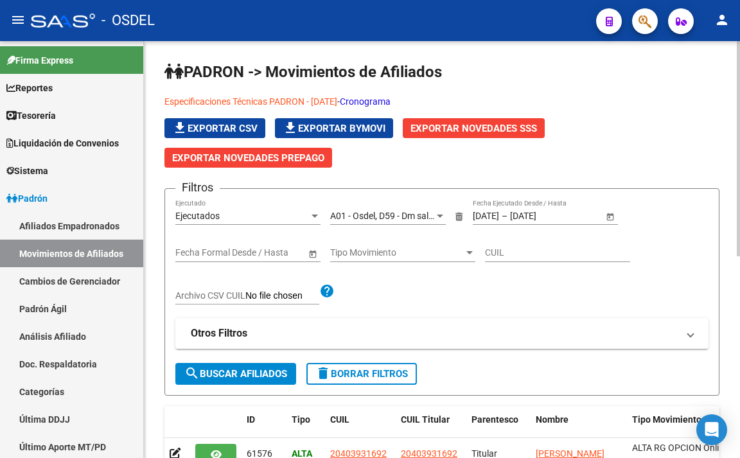
click at [250, 369] on span "search Buscar Afiliados" at bounding box center [235, 374] width 103 height 12
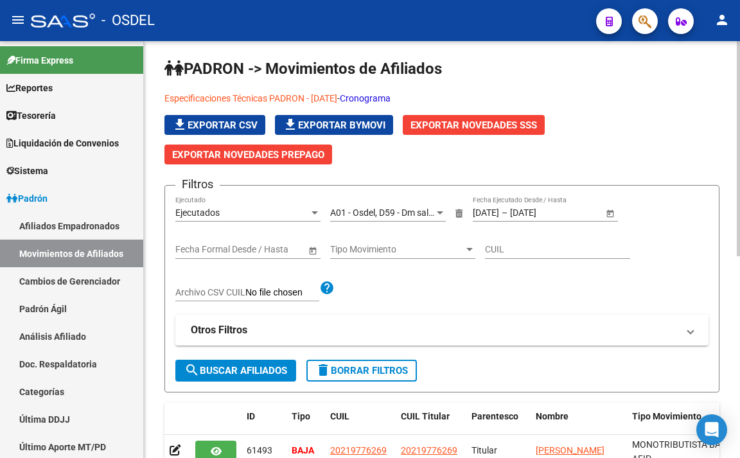
scroll to position [0, 0]
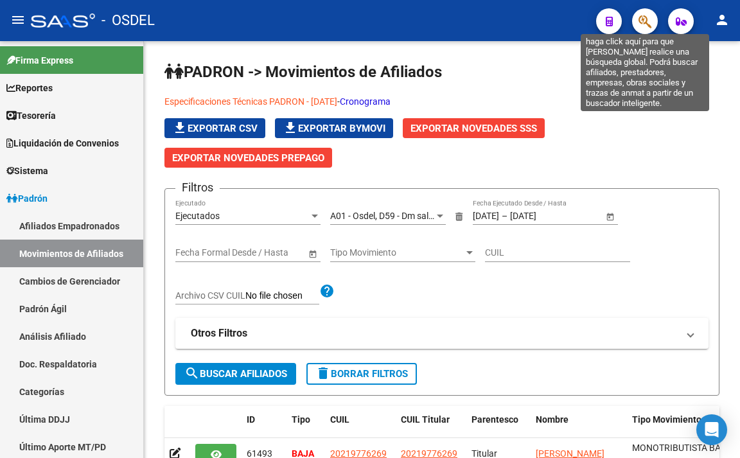
click at [645, 15] on icon "button" at bounding box center [645, 21] width 13 height 15
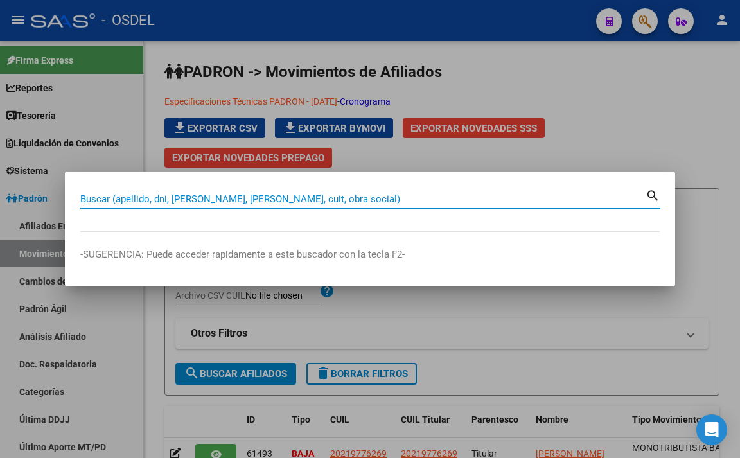
click at [441, 201] on input "Buscar (apellido, dni, [PERSON_NAME], [PERSON_NAME], cuit, obra social)" at bounding box center [363, 199] width 566 height 12
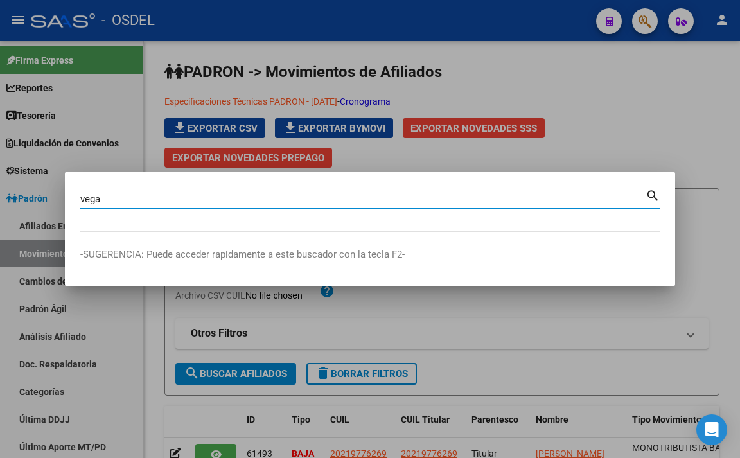
type input "vega"
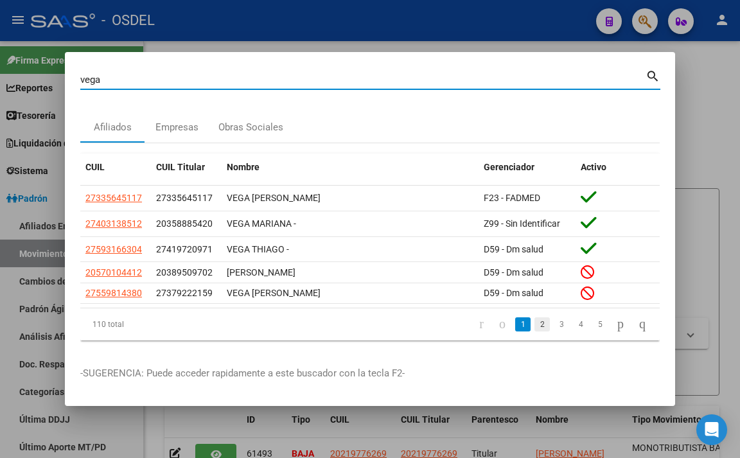
click at [535, 325] on link "2" at bounding box center [542, 324] width 15 height 14
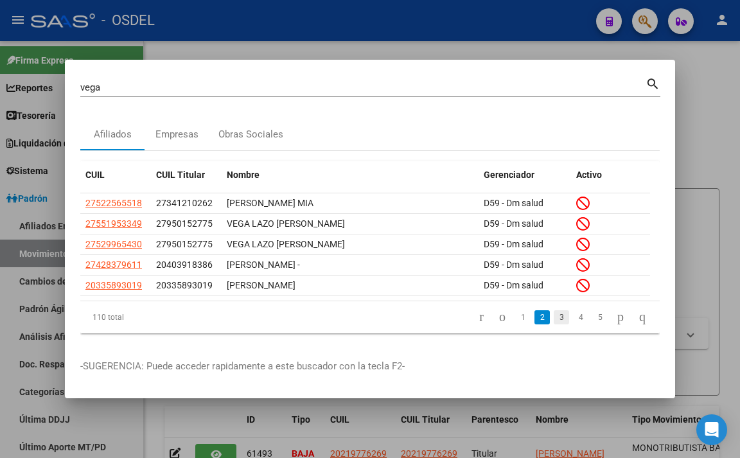
click at [554, 321] on link "3" at bounding box center [561, 317] width 15 height 14
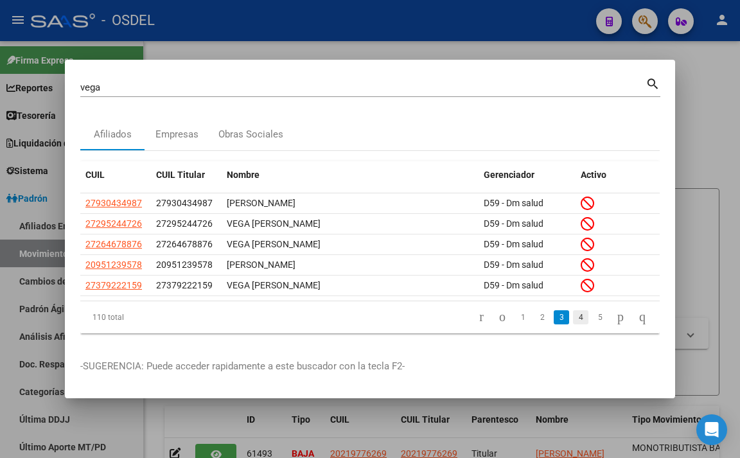
click at [573, 322] on link "4" at bounding box center [580, 317] width 15 height 14
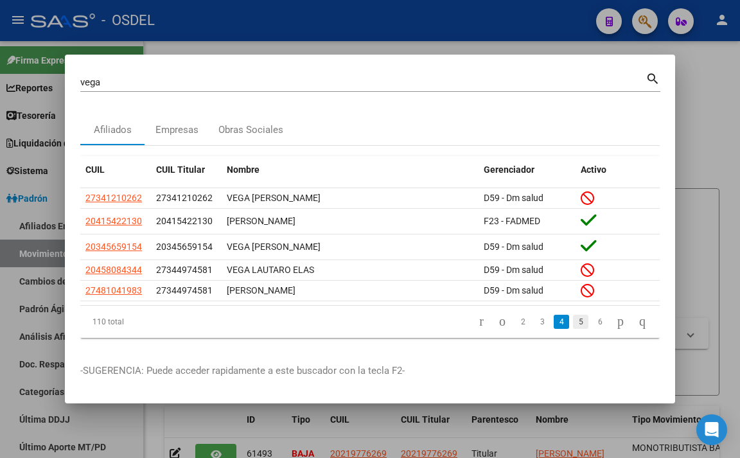
click at [574, 322] on link "5" at bounding box center [580, 322] width 15 height 14
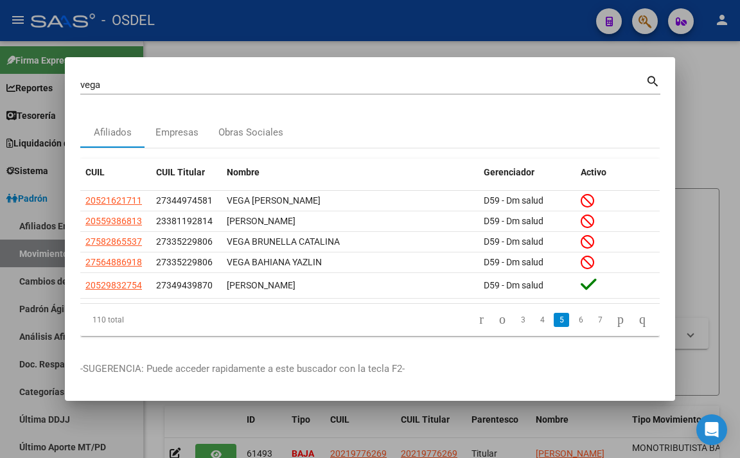
click at [574, 322] on link "6" at bounding box center [580, 320] width 15 height 14
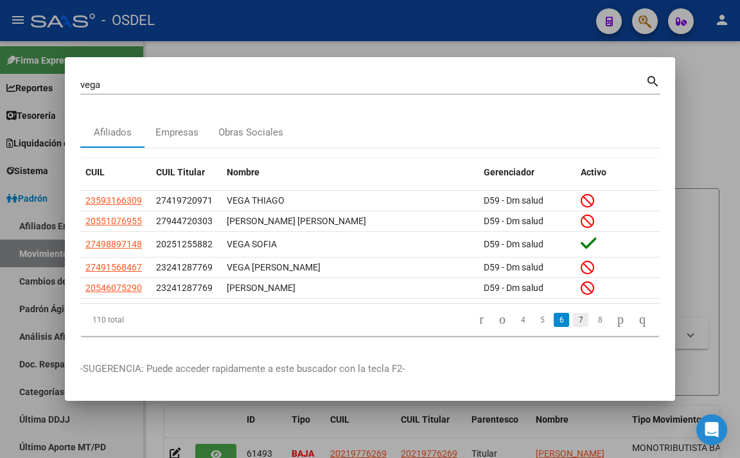
click at [573, 320] on link "7" at bounding box center [580, 320] width 15 height 14
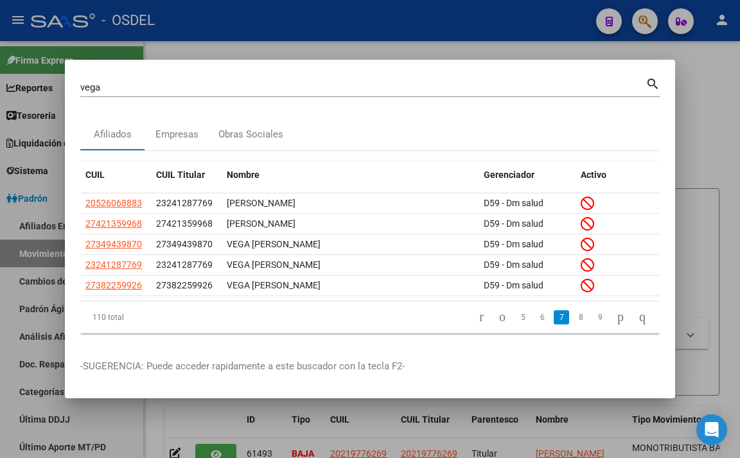
click at [573, 320] on link "8" at bounding box center [580, 317] width 15 height 14
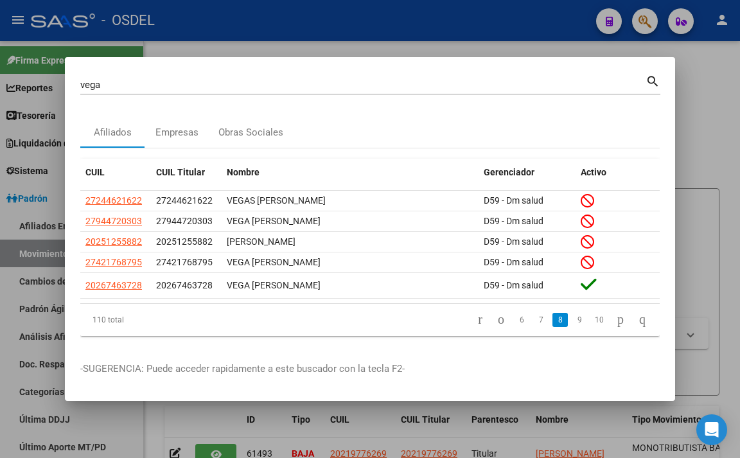
click at [572, 320] on link "9" at bounding box center [579, 320] width 15 height 14
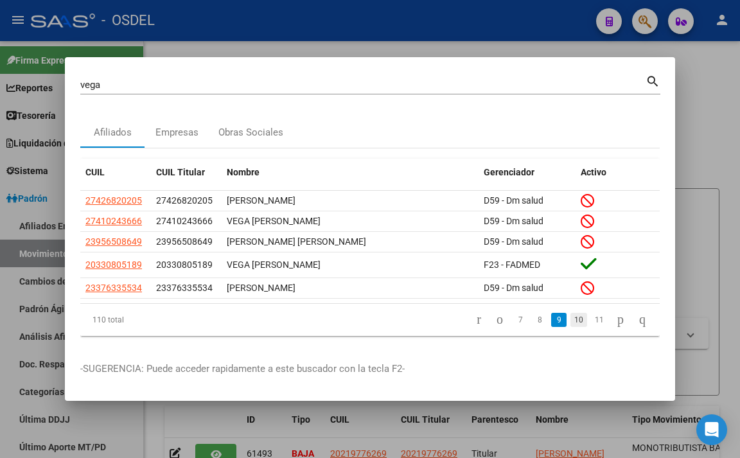
click at [571, 319] on link "10" at bounding box center [579, 320] width 17 height 14
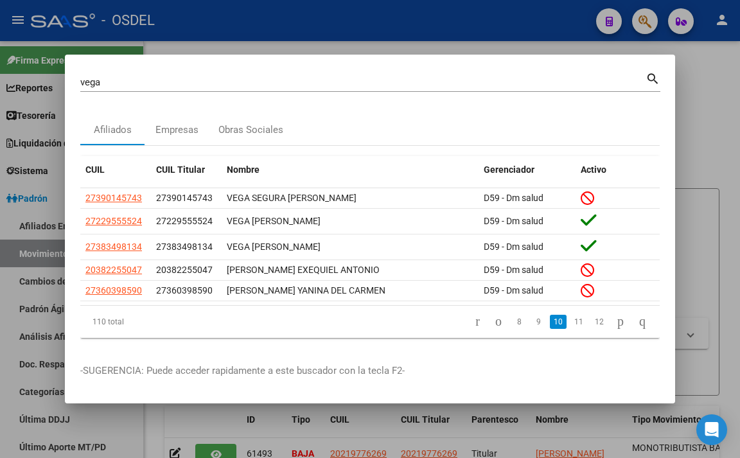
click at [571, 319] on link "11" at bounding box center [579, 322] width 17 height 14
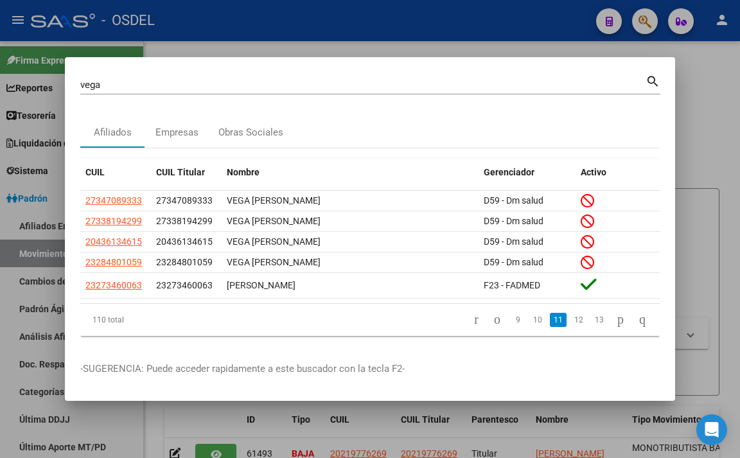
click at [571, 319] on link "12" at bounding box center [579, 320] width 17 height 14
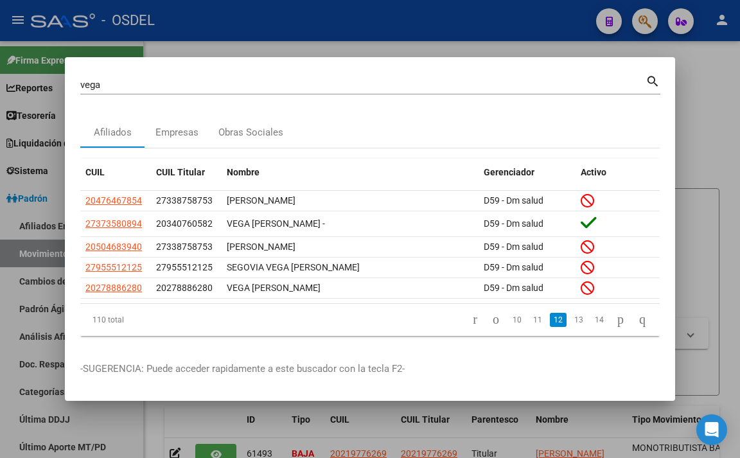
click at [571, 319] on link "13" at bounding box center [579, 320] width 17 height 14
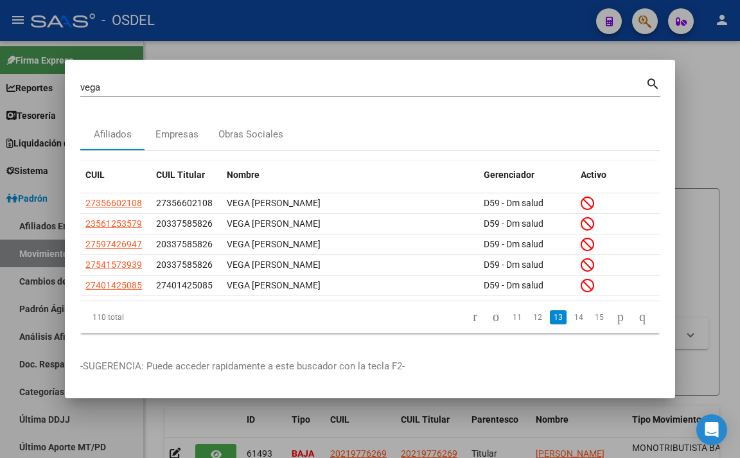
click at [571, 319] on link "14" at bounding box center [579, 317] width 17 height 14
click at [571, 319] on link "15" at bounding box center [579, 317] width 17 height 14
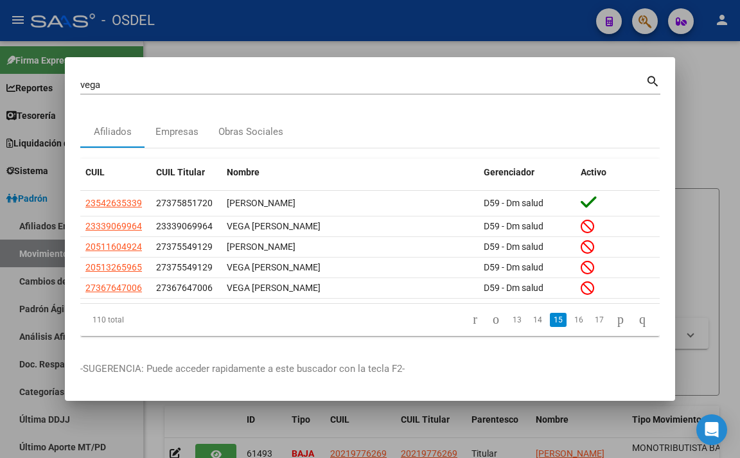
click at [571, 319] on link "16" at bounding box center [579, 320] width 17 height 14
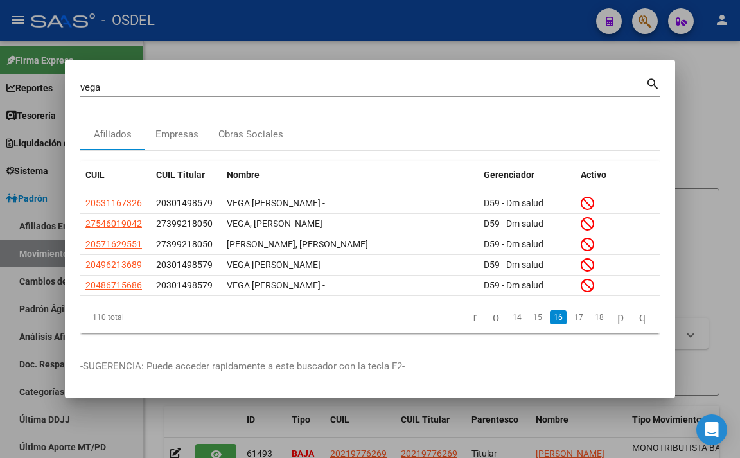
click at [571, 319] on link "17" at bounding box center [579, 317] width 17 height 14
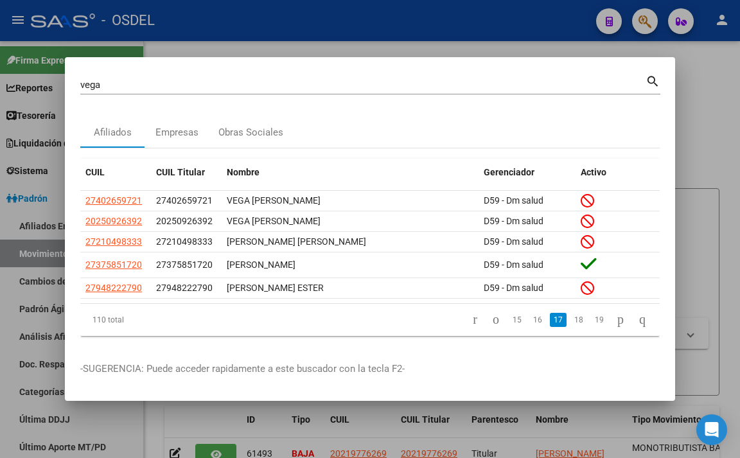
click at [571, 319] on link "18" at bounding box center [579, 320] width 17 height 14
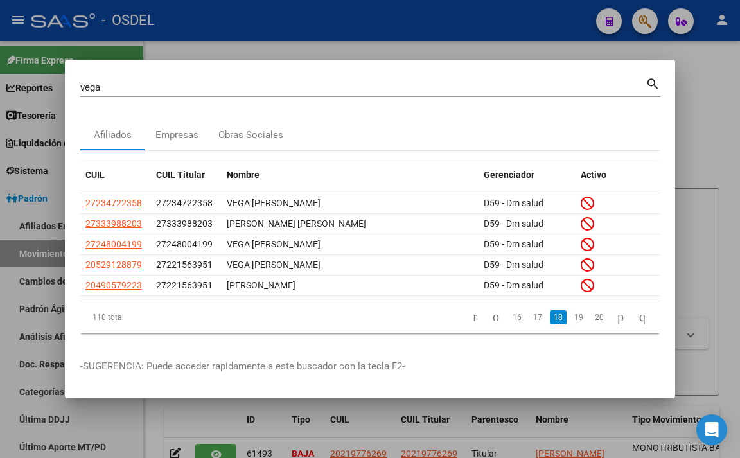
click at [571, 319] on link "19" at bounding box center [579, 317] width 17 height 14
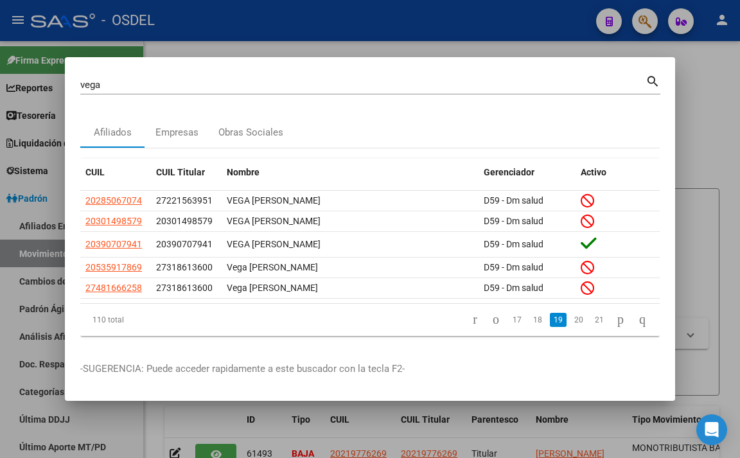
click at [571, 319] on link "20" at bounding box center [579, 320] width 17 height 14
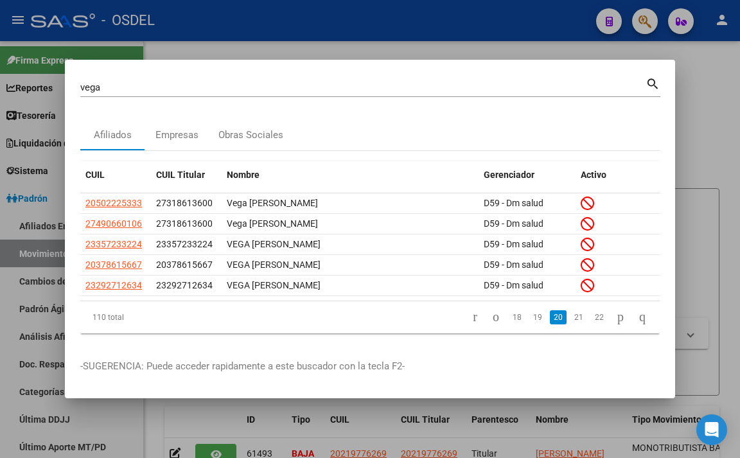
click at [571, 319] on link "21" at bounding box center [579, 317] width 17 height 14
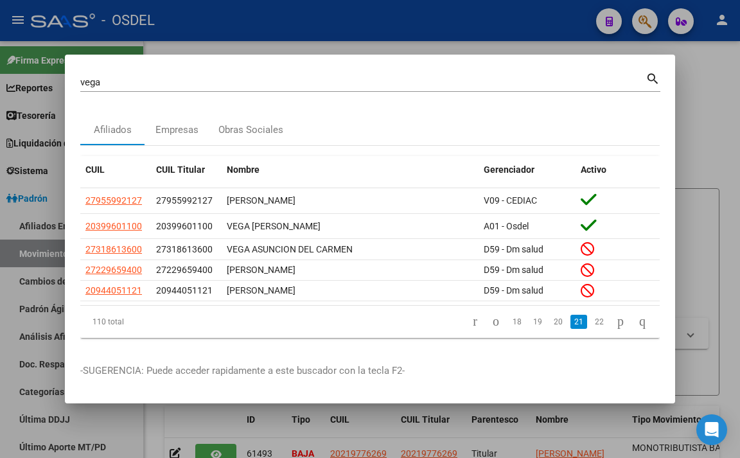
click at [571, 319] on link "21" at bounding box center [579, 322] width 17 height 14
click at [591, 323] on link "22" at bounding box center [599, 322] width 17 height 14
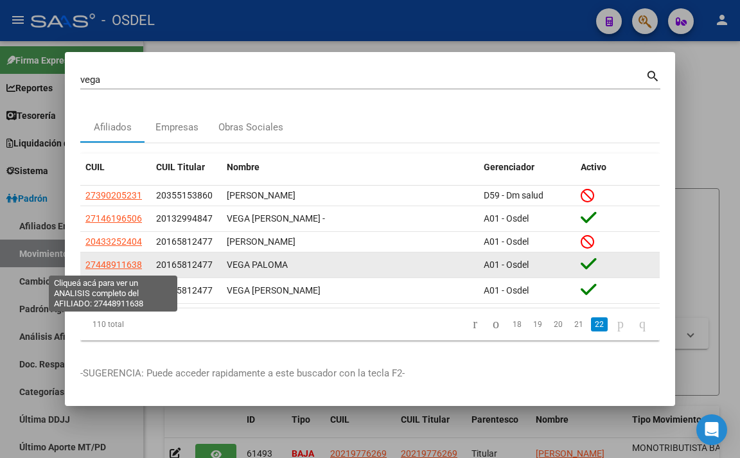
click at [101, 262] on span "27448911638" at bounding box center [113, 265] width 57 height 10
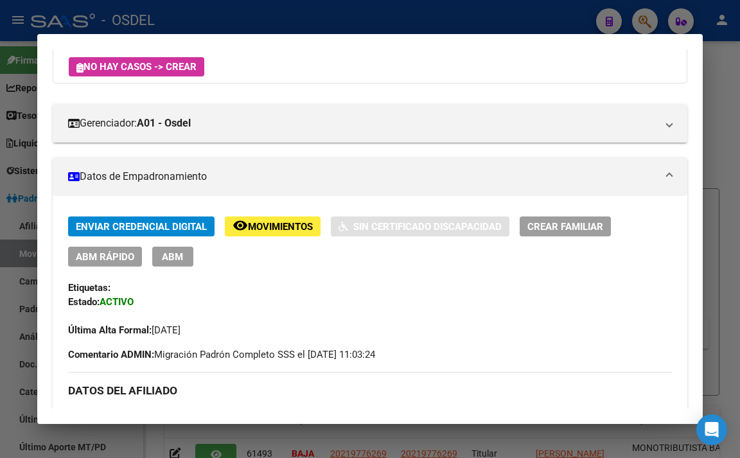
scroll to position [321, 0]
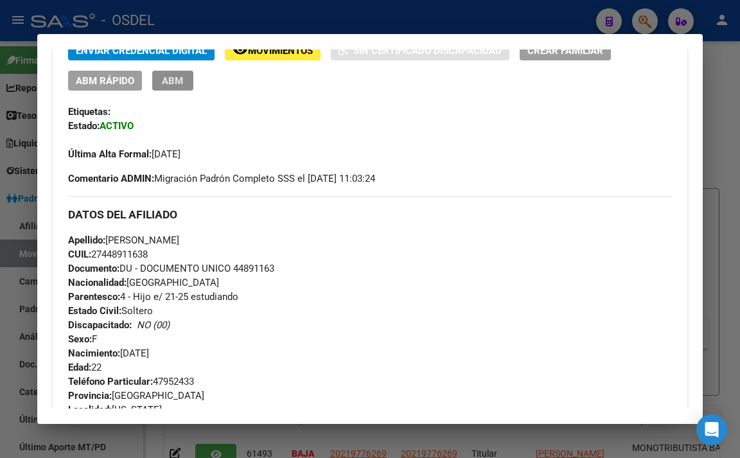
click at [174, 80] on span "ABM" at bounding box center [172, 81] width 21 height 12
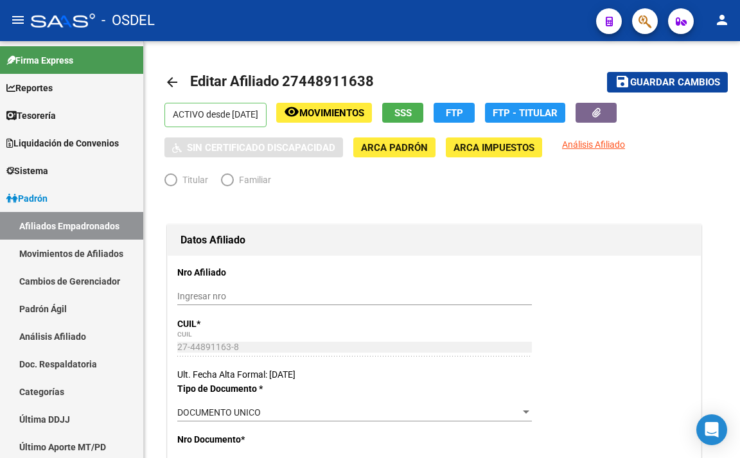
radio input "true"
type input "33-64897628-9"
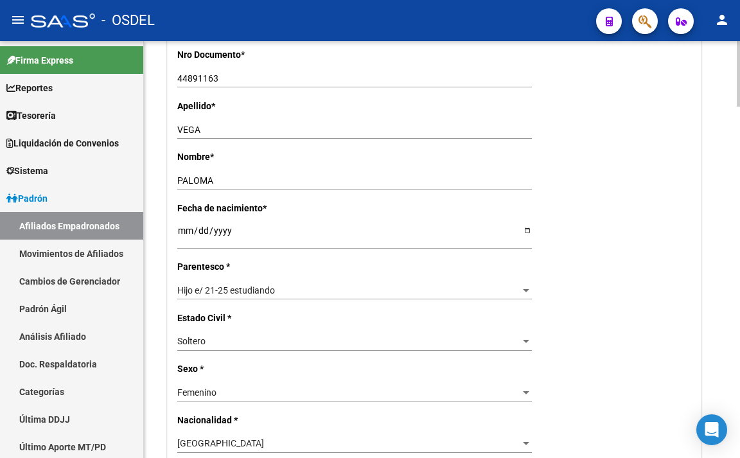
scroll to position [386, 0]
click at [418, 286] on div "Hijo e/ 21-25 estudiando" at bounding box center [348, 290] width 343 height 11
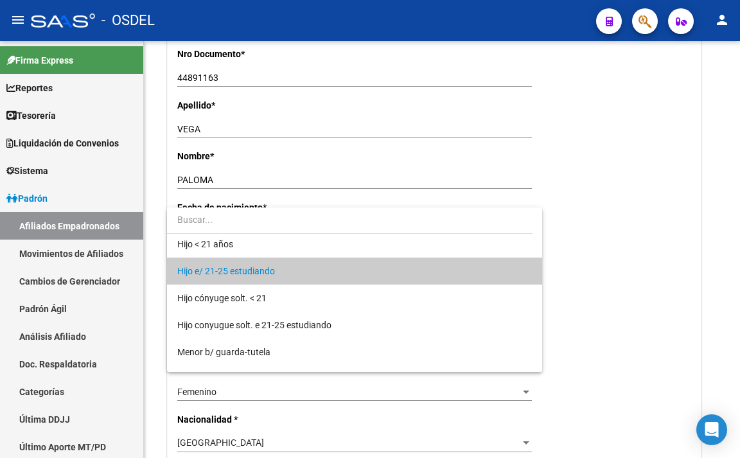
scroll to position [0, 0]
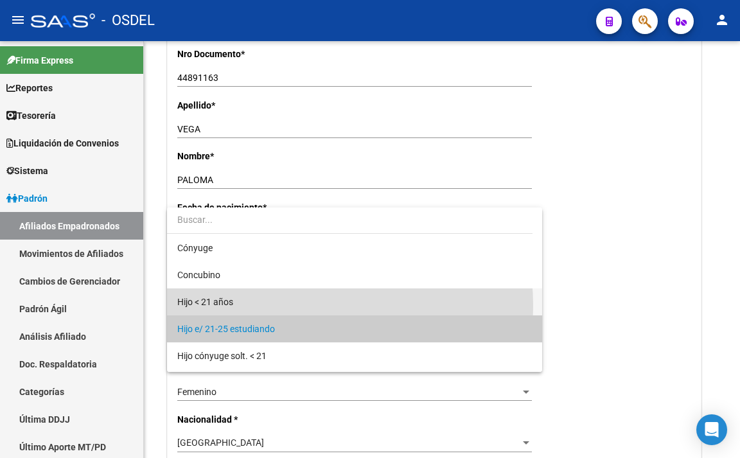
click at [273, 306] on span "Hijo < 21 años" at bounding box center [354, 302] width 355 height 27
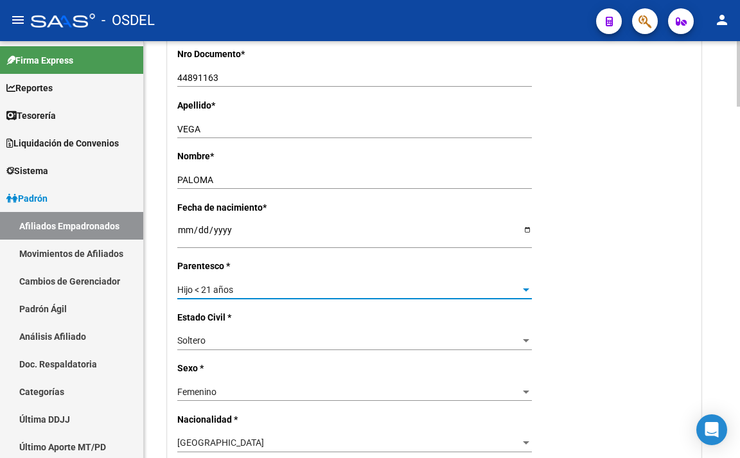
click at [298, 290] on div "Hijo < 21 años" at bounding box center [348, 290] width 343 height 11
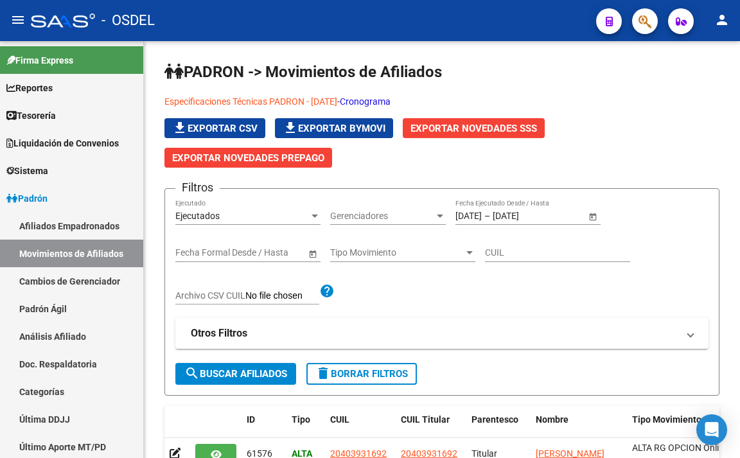
click at [652, 21] on icon "button" at bounding box center [645, 21] width 13 height 15
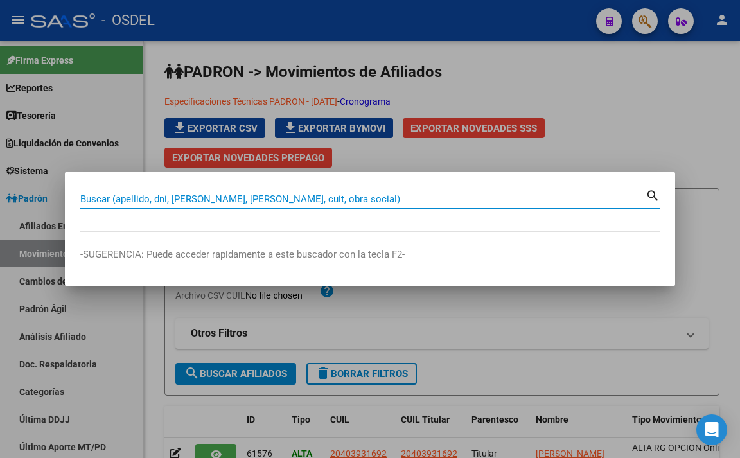
click at [420, 197] on input "Buscar (apellido, dni, [PERSON_NAME], [PERSON_NAME], cuit, obra social)" at bounding box center [363, 199] width 566 height 12
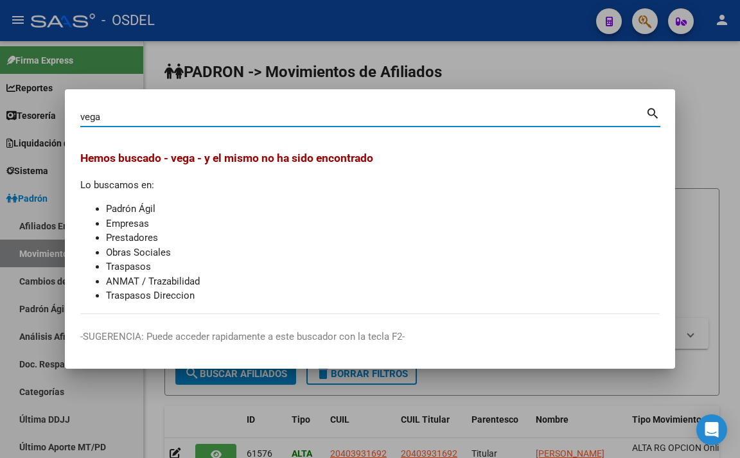
type input "vega"
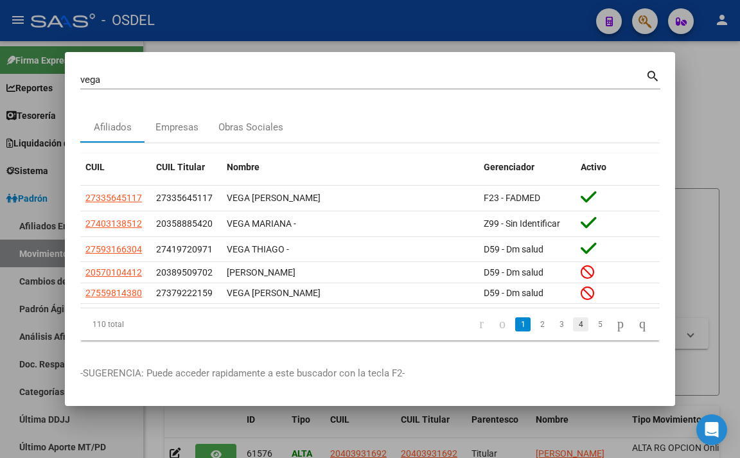
click at [573, 330] on link "4" at bounding box center [580, 324] width 15 height 14
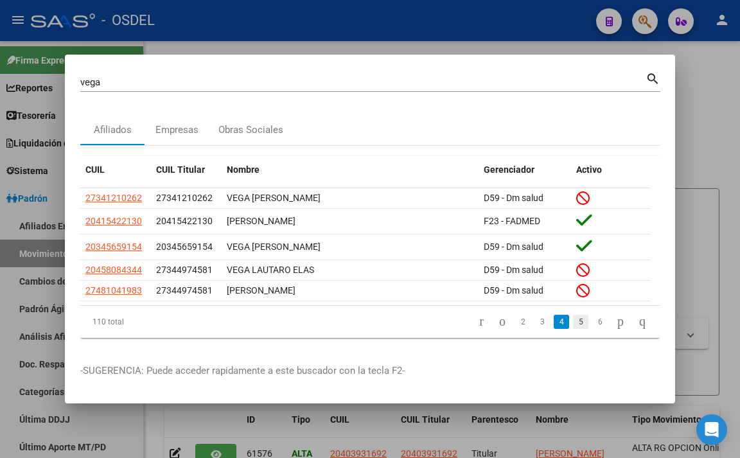
click at [573, 329] on link "5" at bounding box center [580, 322] width 15 height 14
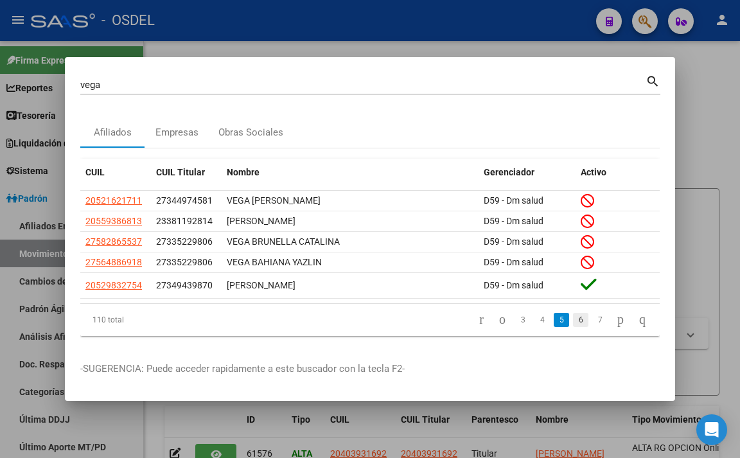
click at [573, 324] on link "6" at bounding box center [580, 320] width 15 height 14
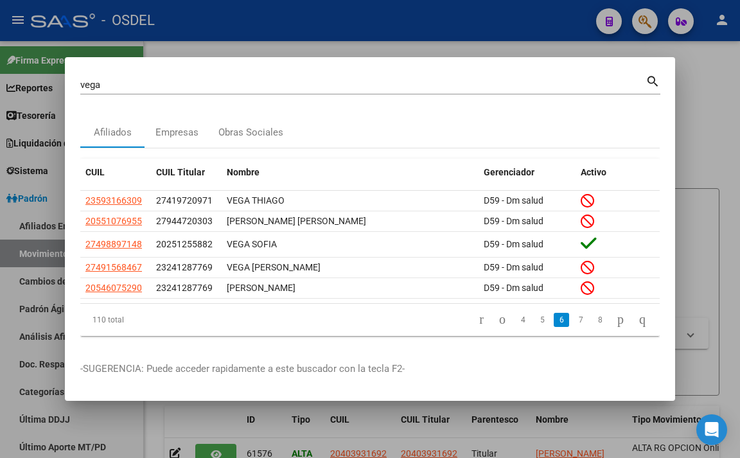
click at [573, 324] on link "7" at bounding box center [580, 320] width 15 height 14
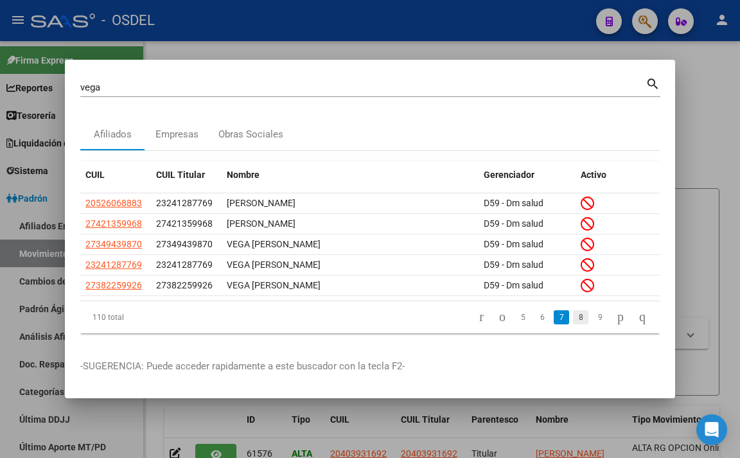
click at [573, 321] on link "8" at bounding box center [580, 317] width 15 height 14
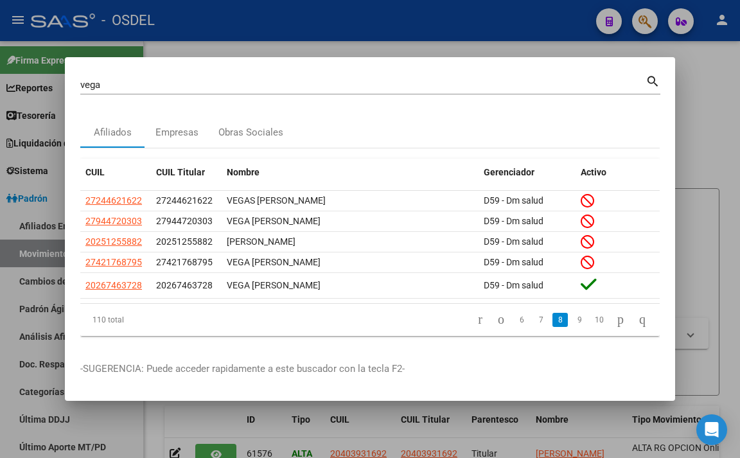
click at [572, 321] on link "9" at bounding box center [579, 320] width 15 height 14
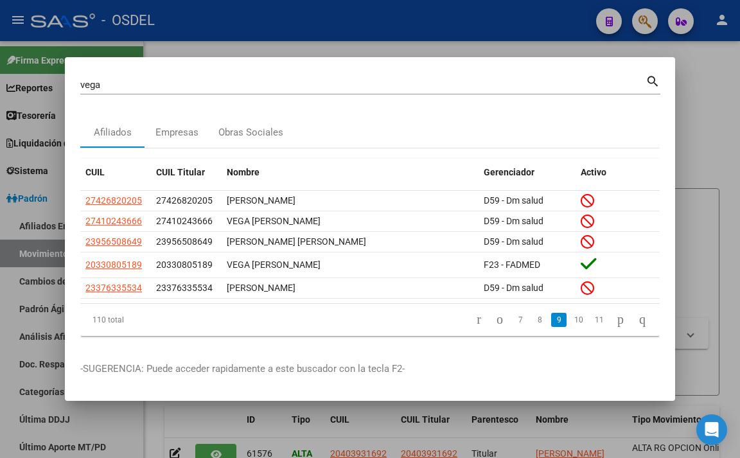
click at [571, 321] on link "10" at bounding box center [579, 320] width 17 height 14
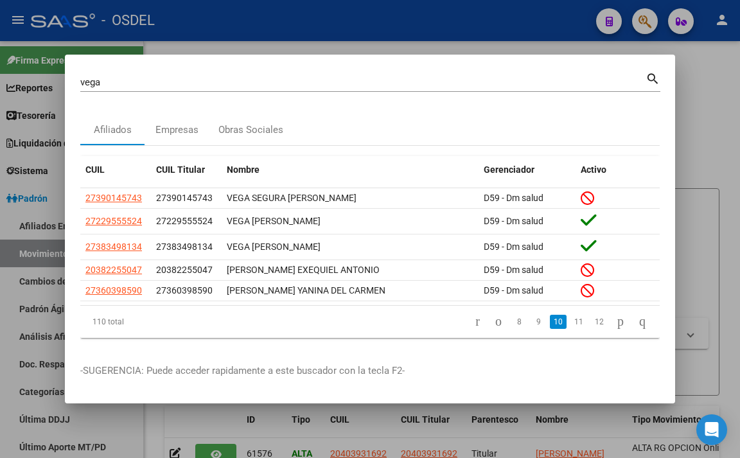
click at [571, 321] on link "11" at bounding box center [579, 322] width 17 height 14
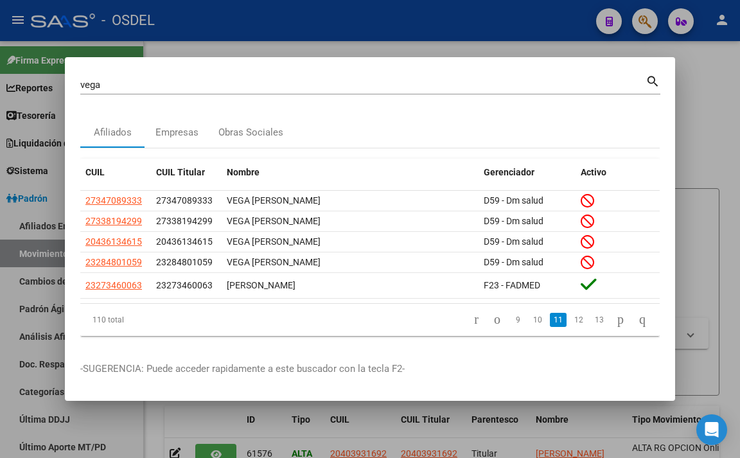
click at [571, 321] on link "12" at bounding box center [579, 320] width 17 height 14
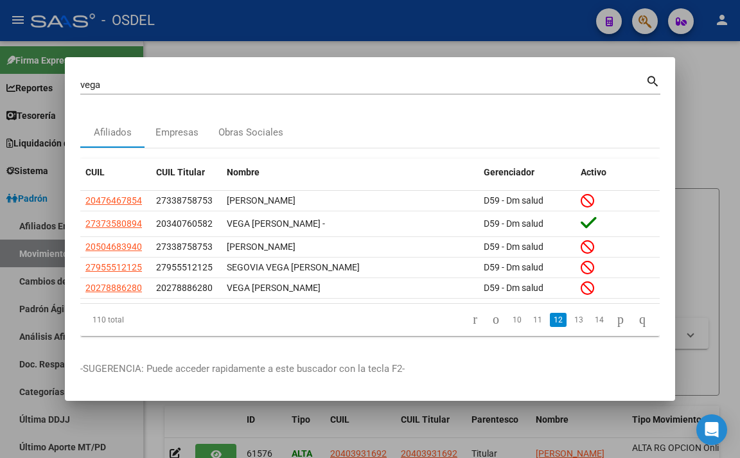
click at [571, 321] on link "13" at bounding box center [579, 320] width 17 height 14
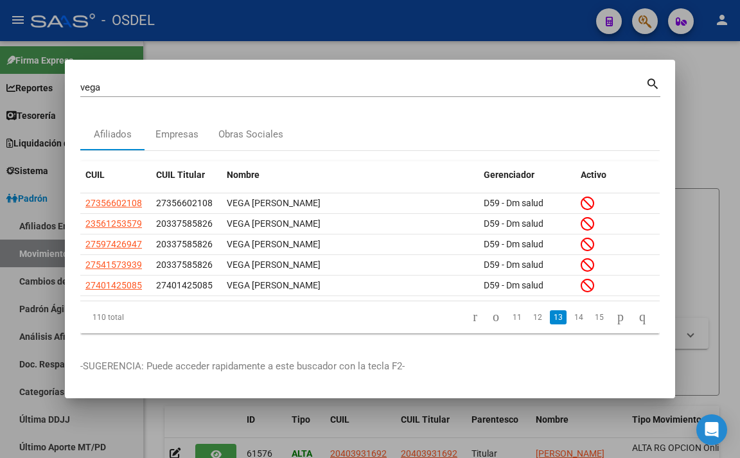
click at [571, 321] on link "14" at bounding box center [579, 317] width 17 height 14
click at [571, 321] on link "15" at bounding box center [579, 317] width 17 height 14
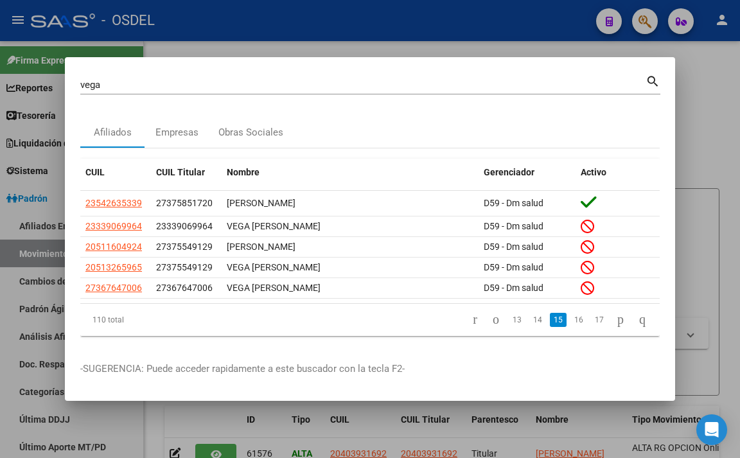
click at [571, 321] on link "16" at bounding box center [579, 320] width 17 height 14
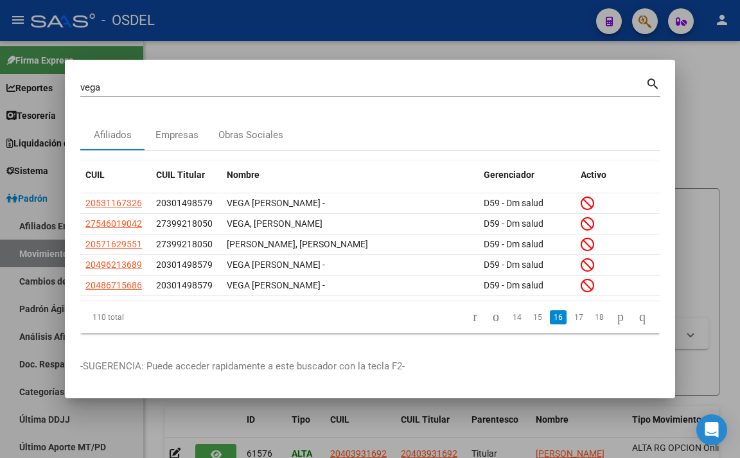
click at [571, 321] on link "17" at bounding box center [579, 317] width 17 height 14
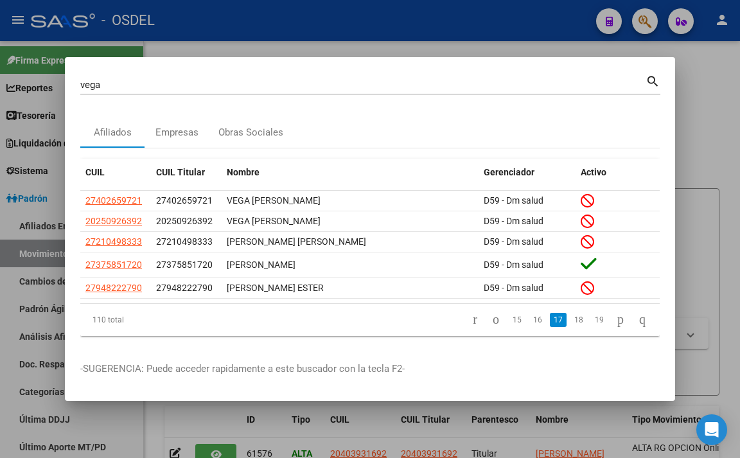
click at [571, 321] on link "18" at bounding box center [579, 320] width 17 height 14
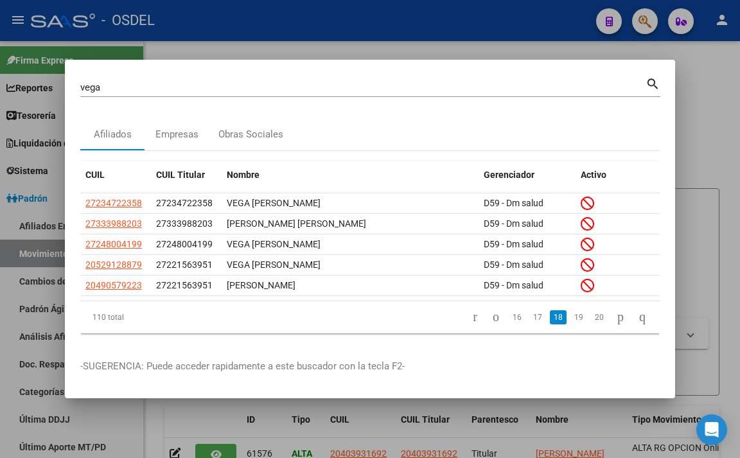
click at [571, 321] on link "19" at bounding box center [579, 317] width 17 height 14
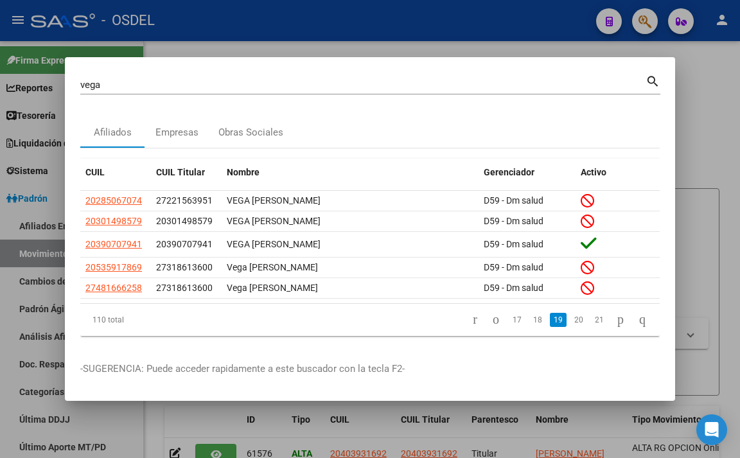
click at [571, 321] on link "20" at bounding box center [579, 320] width 17 height 14
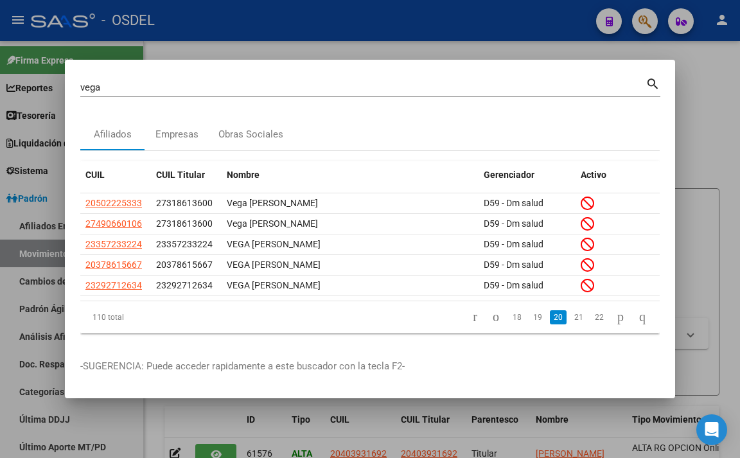
click at [571, 321] on link "21" at bounding box center [579, 317] width 17 height 14
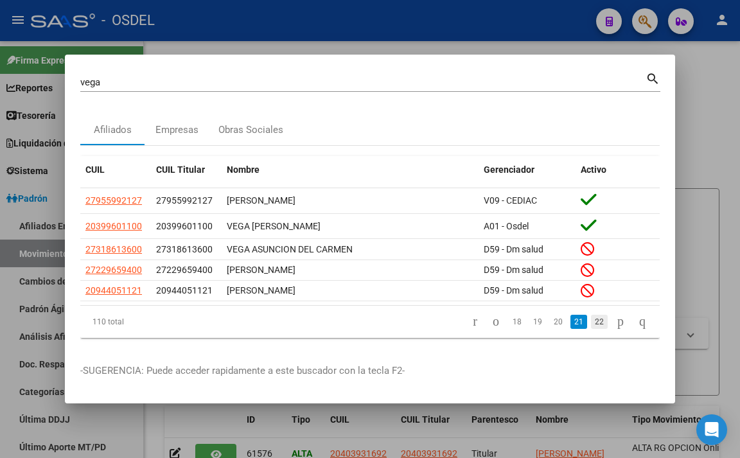
click at [591, 322] on link "22" at bounding box center [599, 322] width 17 height 14
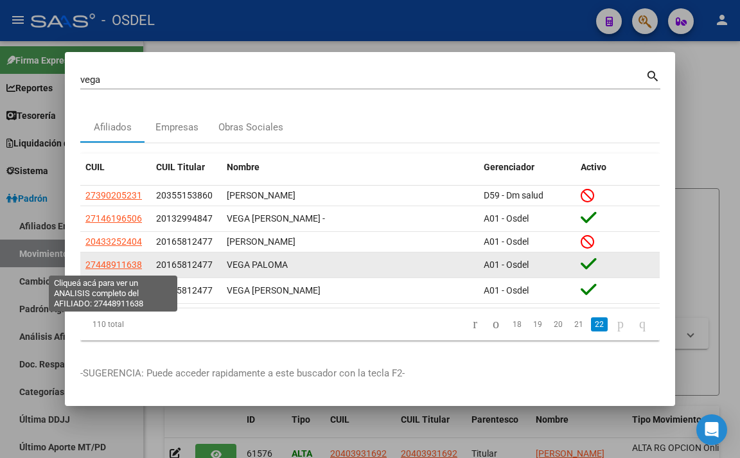
click at [137, 265] on span "27448911638" at bounding box center [113, 265] width 57 height 10
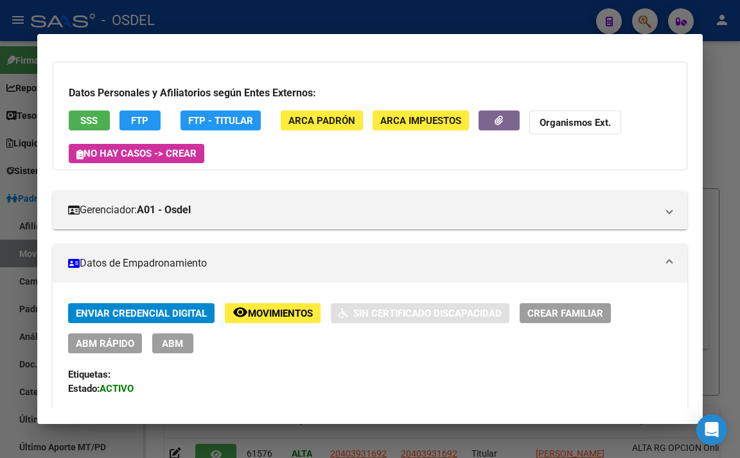
scroll to position [64, 0]
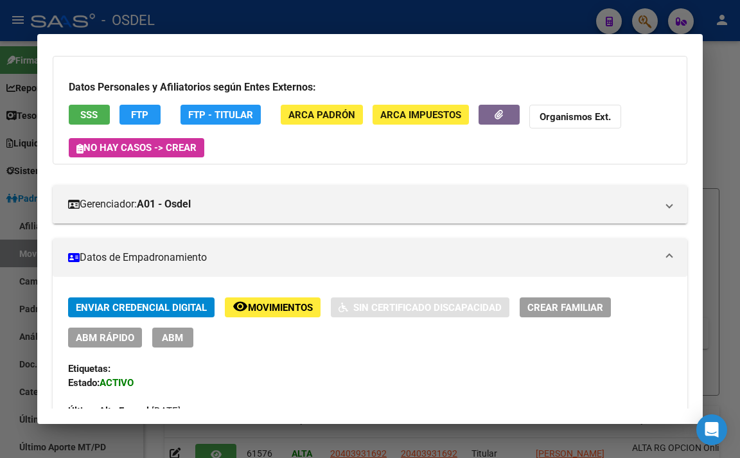
click at [186, 339] on button "ABM" at bounding box center [172, 338] width 41 height 20
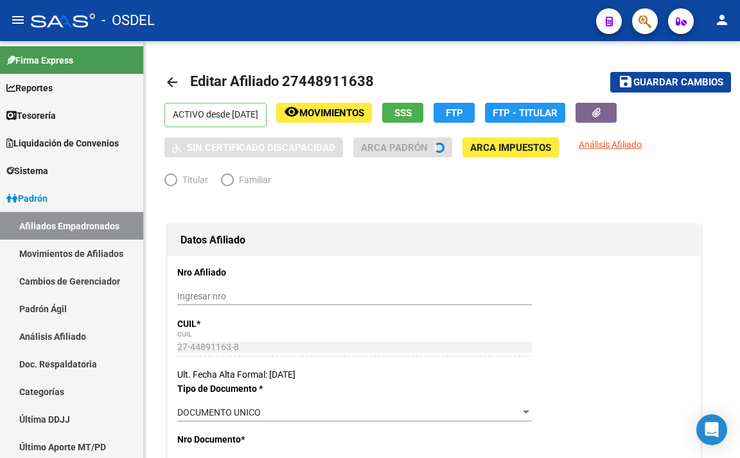
radio input "true"
type input "33-64897628-9"
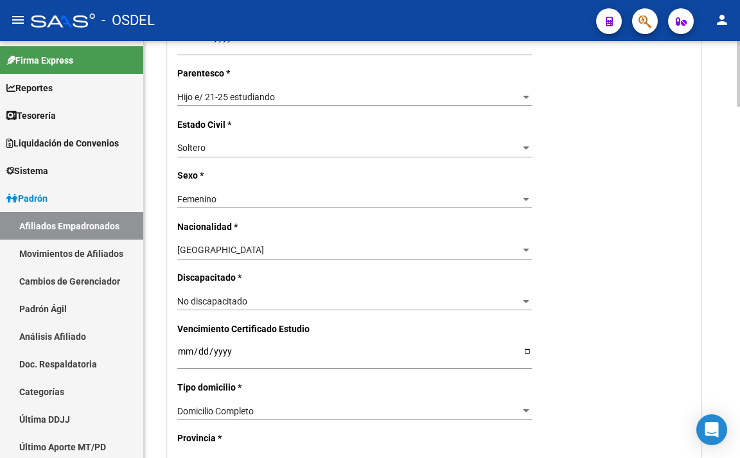
scroll to position [643, 0]
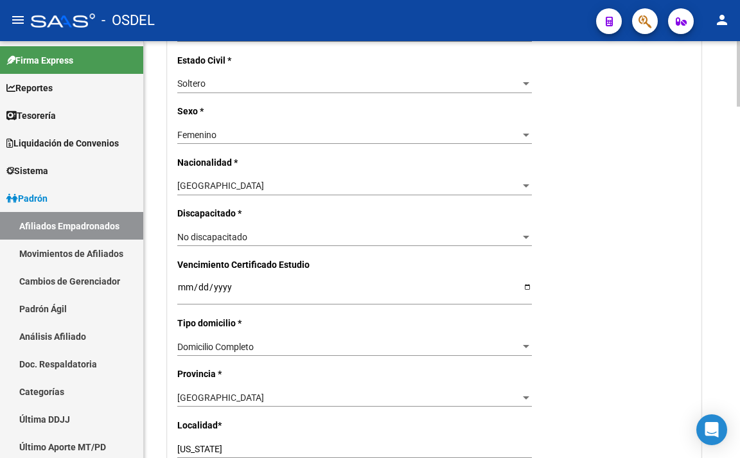
click at [177, 293] on div "Nro Afiliado Ingresar nro CUIL * 27-44891163-8 CUIL ARCA Padrón Ult. Fecha Alta…" at bounding box center [434, 276] width 533 height 1326
click at [184, 289] on input "Ingresar fecha" at bounding box center [354, 291] width 355 height 19
type input "[DATE]"
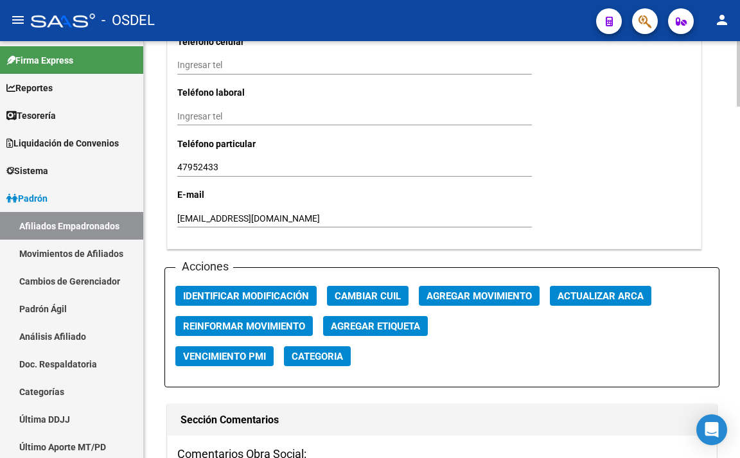
scroll to position [1350, 0]
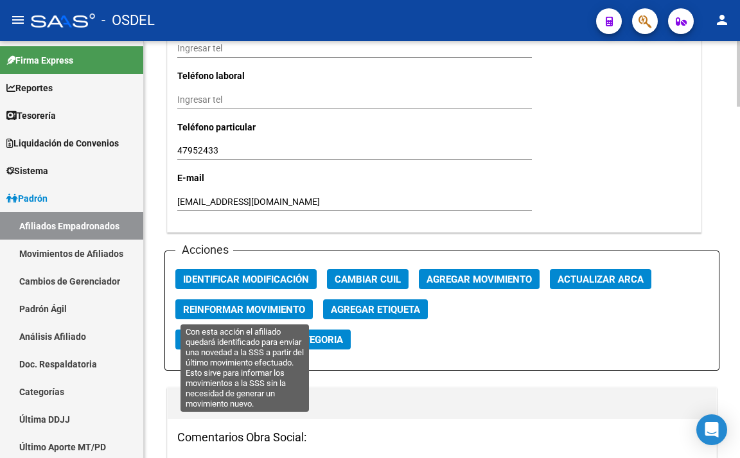
click at [235, 312] on span "Reinformar Movimiento" at bounding box center [244, 310] width 122 height 12
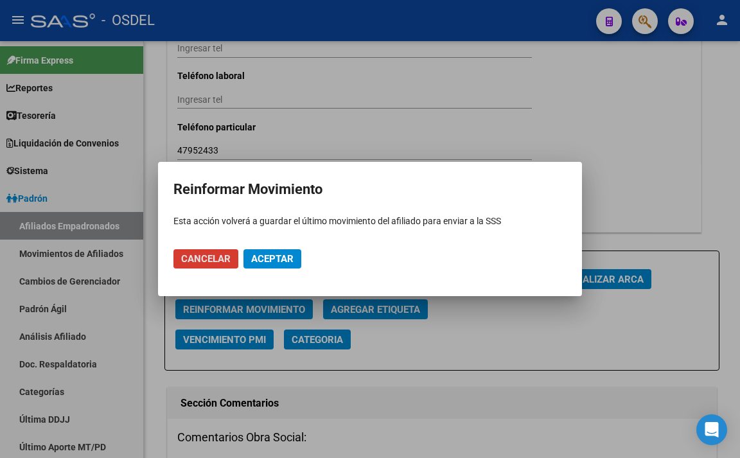
click at [272, 261] on span "Aceptar" at bounding box center [272, 259] width 42 height 12
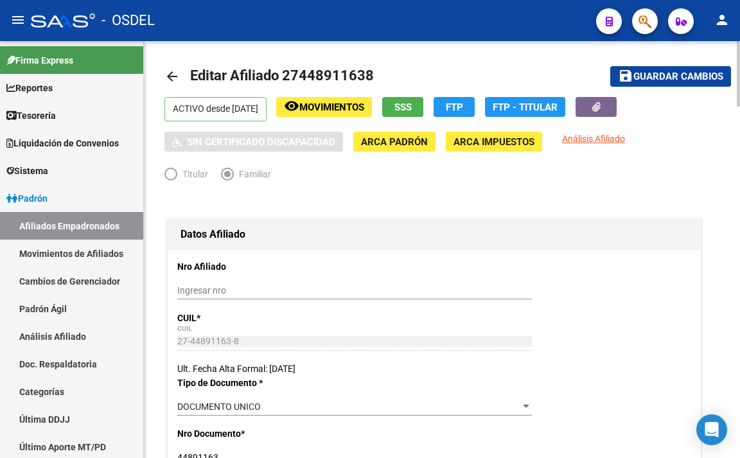
scroll to position [0, 0]
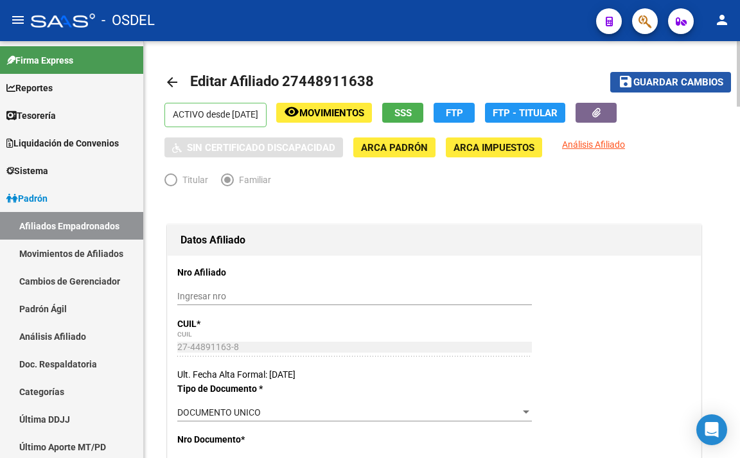
click at [679, 80] on span "Guardar cambios" at bounding box center [679, 83] width 90 height 12
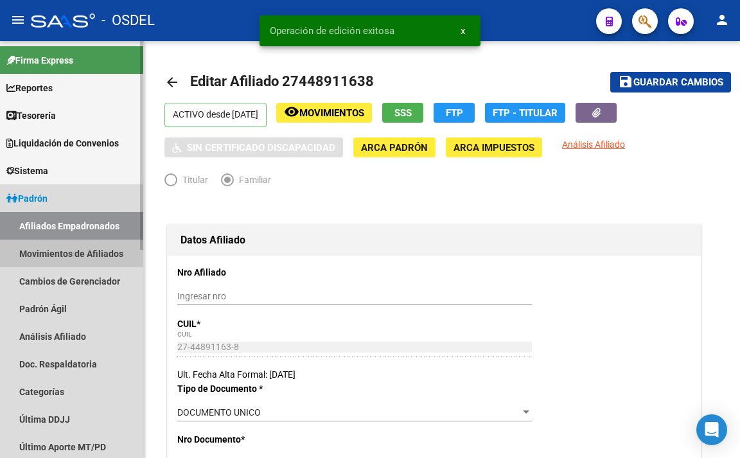
click at [100, 253] on link "Movimientos de Afiliados" at bounding box center [71, 254] width 143 height 28
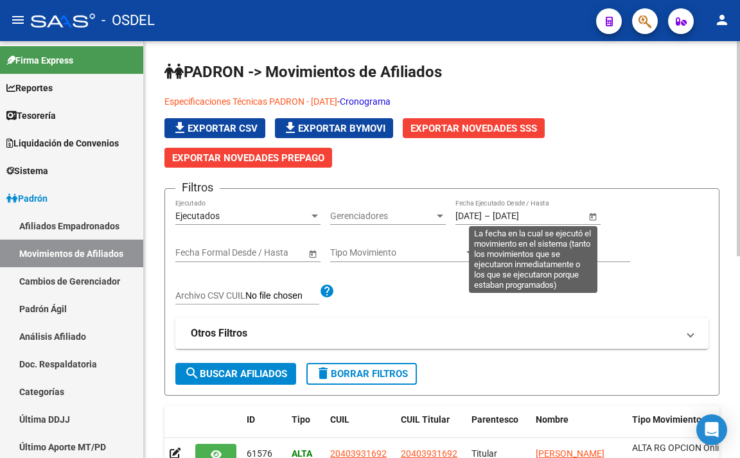
click at [585, 215] on span "Open calendar" at bounding box center [593, 216] width 31 height 31
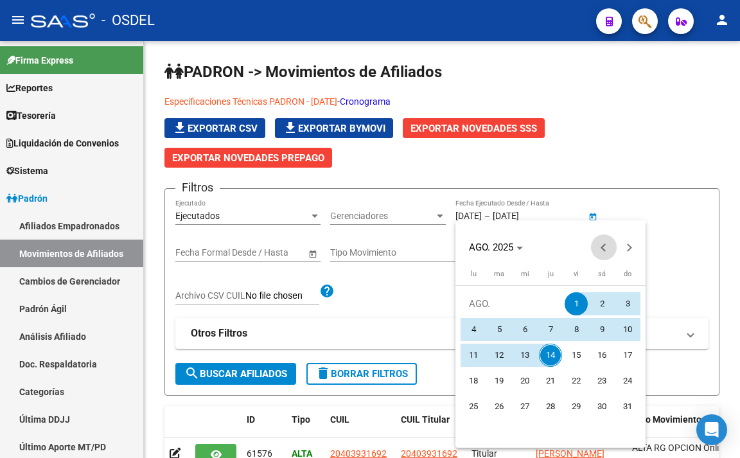
click at [600, 249] on span "Previous month" at bounding box center [604, 248] width 26 height 26
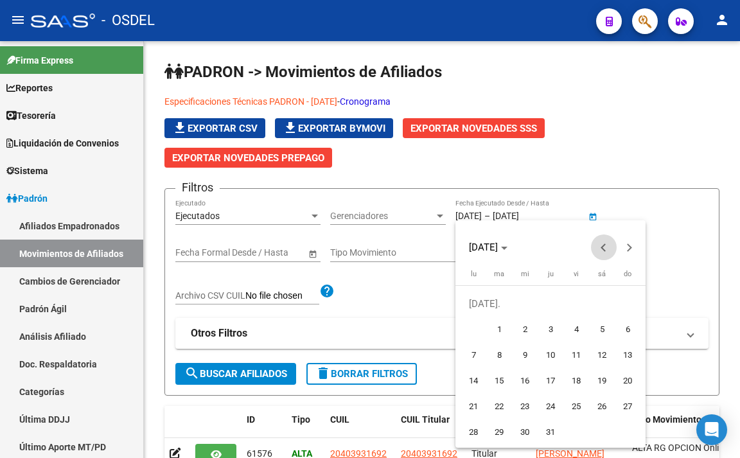
click at [600, 249] on span "Previous month" at bounding box center [604, 248] width 26 height 26
click at [622, 299] on span "1" at bounding box center [627, 303] width 23 height 23
type input "[DATE]"
click at [629, 249] on button "Next month" at bounding box center [630, 248] width 26 height 26
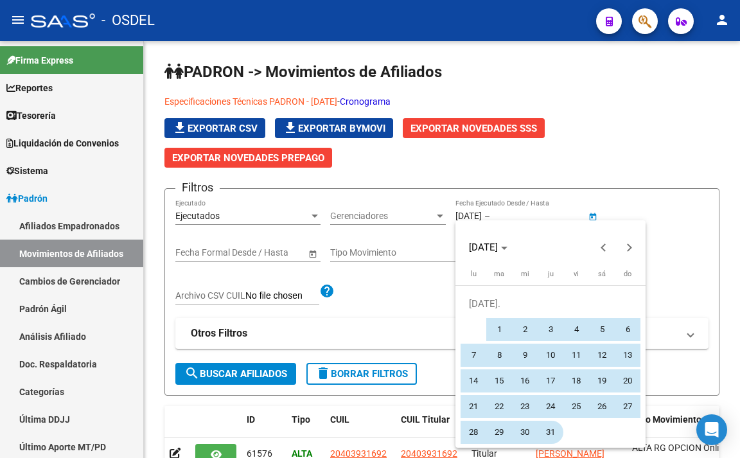
click at [547, 433] on span "31" at bounding box center [550, 432] width 23 height 23
type input "[DATE]"
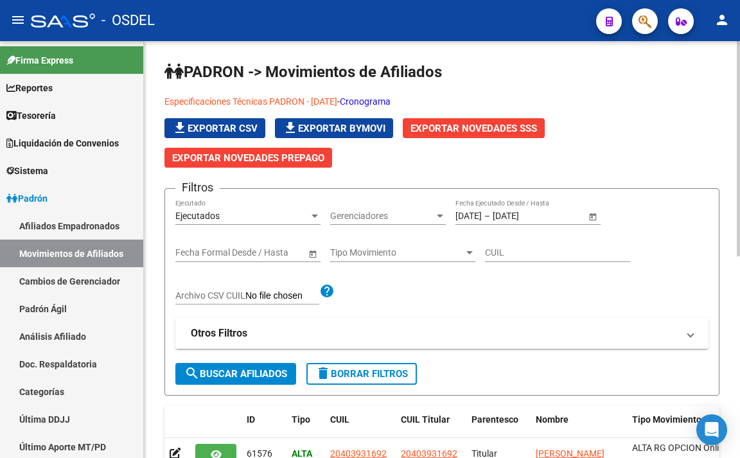
click at [271, 377] on span "search Buscar Afiliados" at bounding box center [235, 374] width 103 height 12
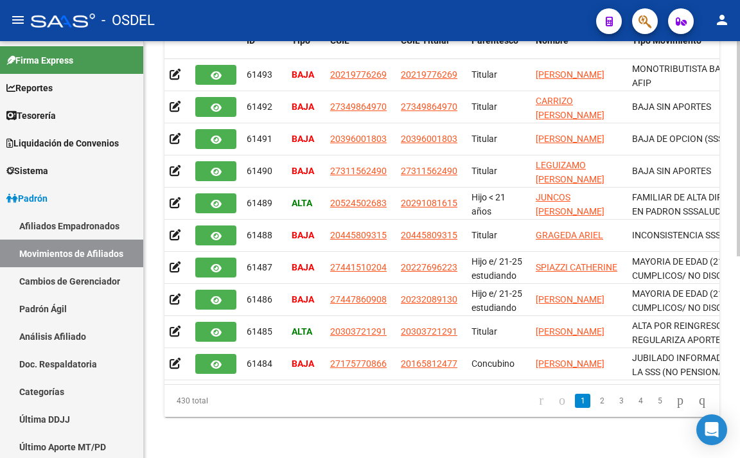
scroll to position [69, 0]
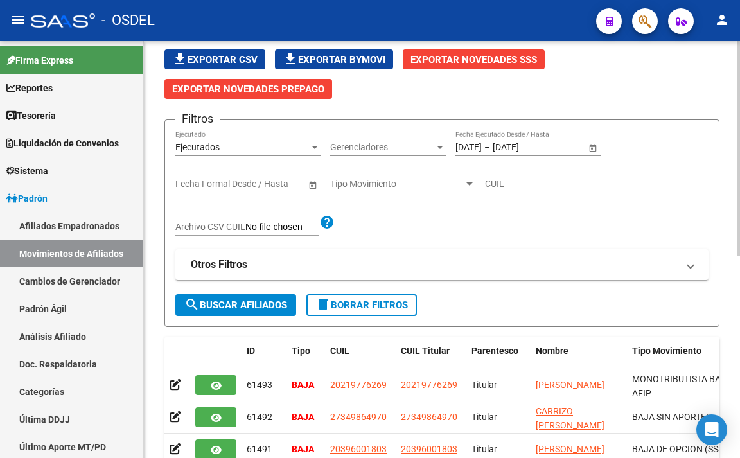
click at [379, 174] on div "Tipo Movimiento Tipo Movimiento" at bounding box center [402, 181] width 145 height 26
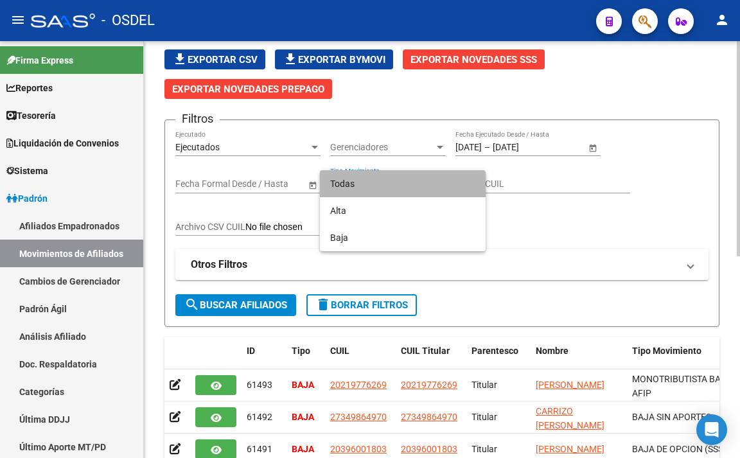
click at [379, 174] on span "Todas" at bounding box center [402, 183] width 145 height 27
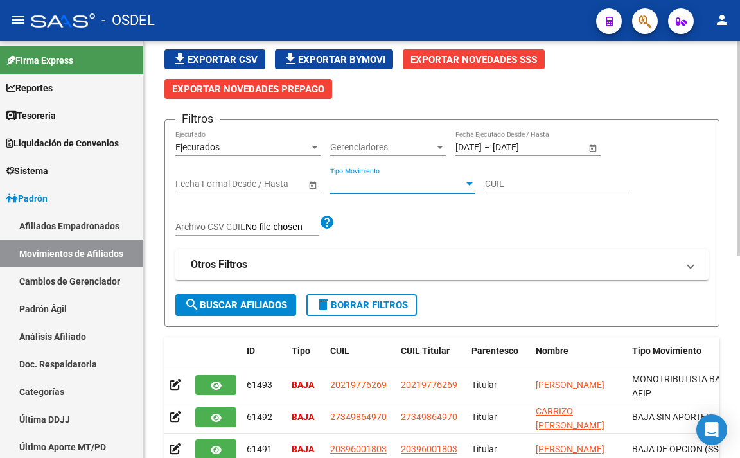
click at [382, 140] on div "Gerenciadores Gerenciadores" at bounding box center [388, 143] width 116 height 26
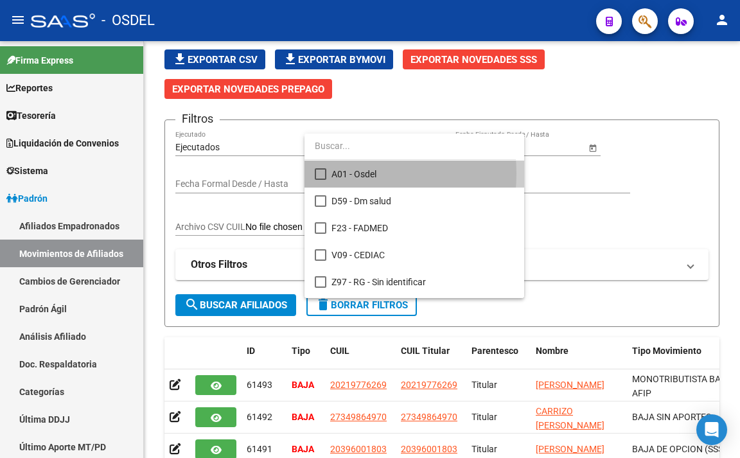
click at [324, 174] on mat-pseudo-checkbox at bounding box center [321, 174] width 12 height 12
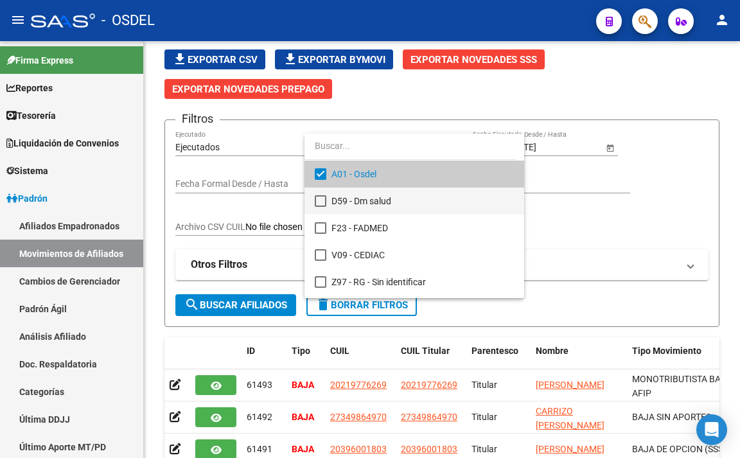
click at [319, 204] on mat-pseudo-checkbox at bounding box center [321, 201] width 12 height 12
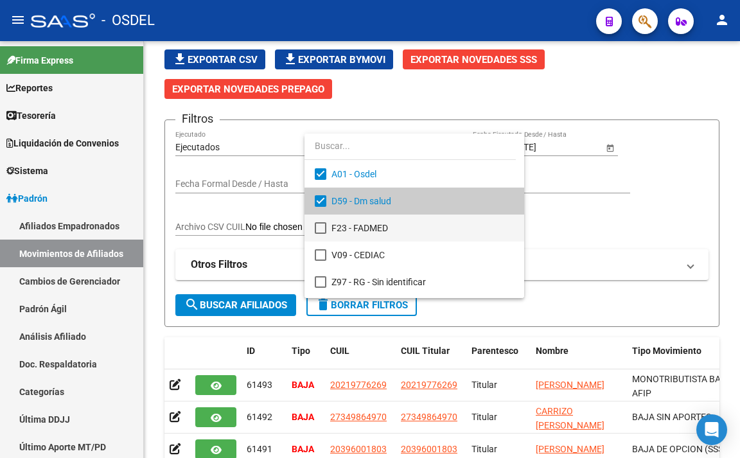
click at [319, 229] on mat-pseudo-checkbox at bounding box center [321, 228] width 12 height 12
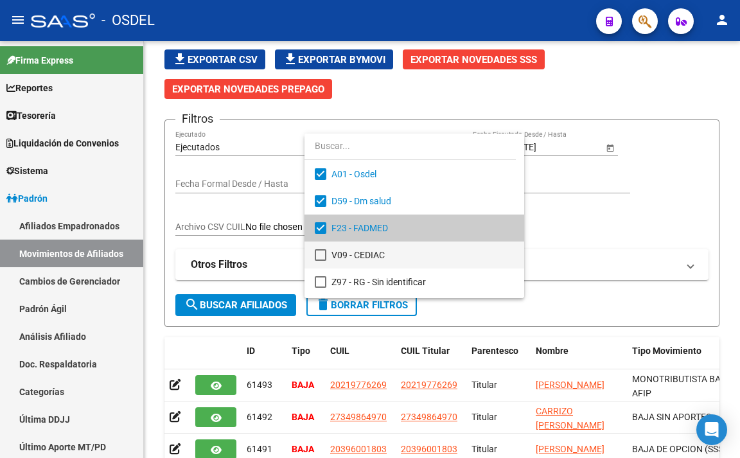
click at [320, 246] on mat-option "V09 - CEDIAC" at bounding box center [415, 255] width 220 height 27
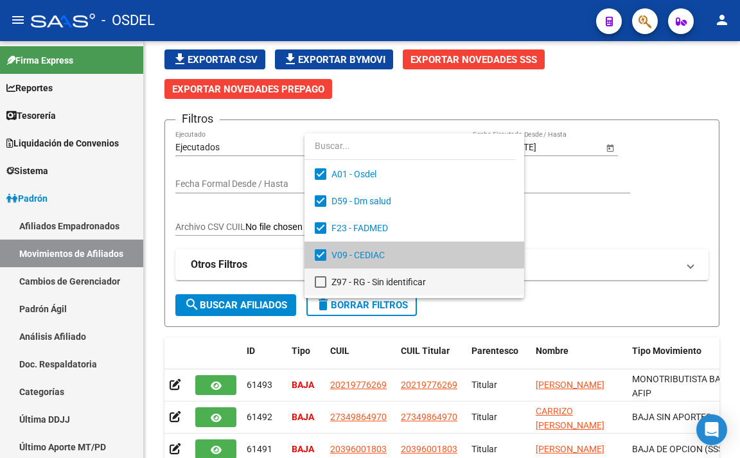
click at [320, 280] on mat-pseudo-checkbox at bounding box center [321, 282] width 12 height 12
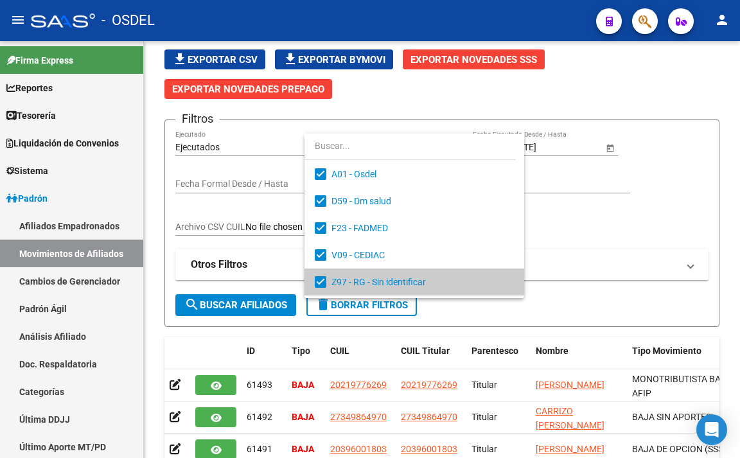
scroll to position [51, 0]
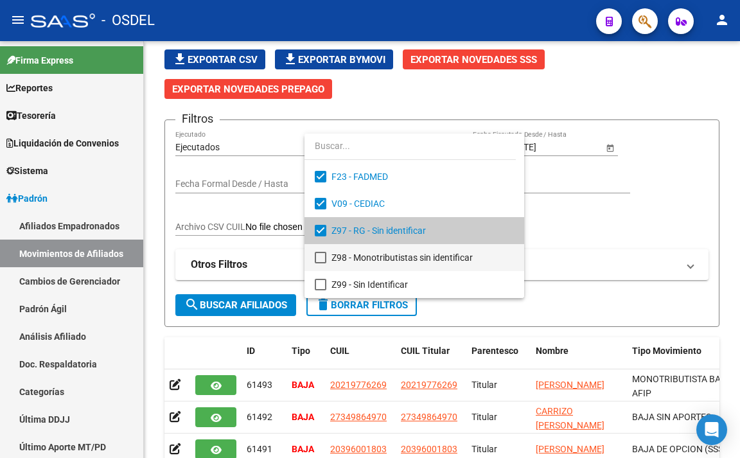
click at [319, 257] on mat-pseudo-checkbox at bounding box center [321, 258] width 12 height 12
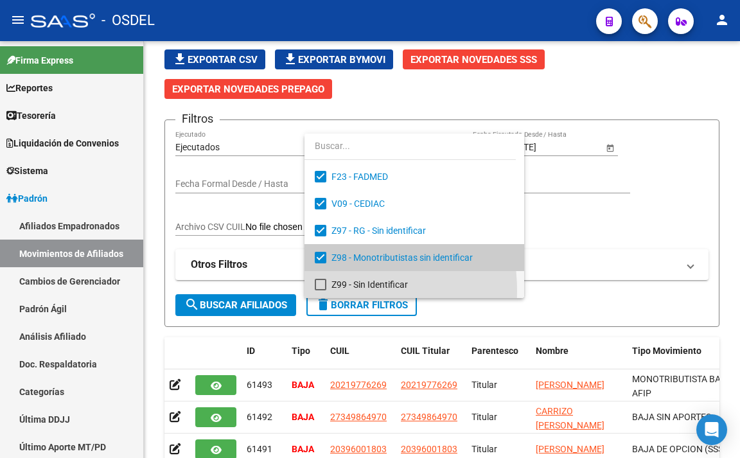
click at [320, 291] on mat-option "Z99 - Sin Identificar" at bounding box center [415, 284] width 220 height 27
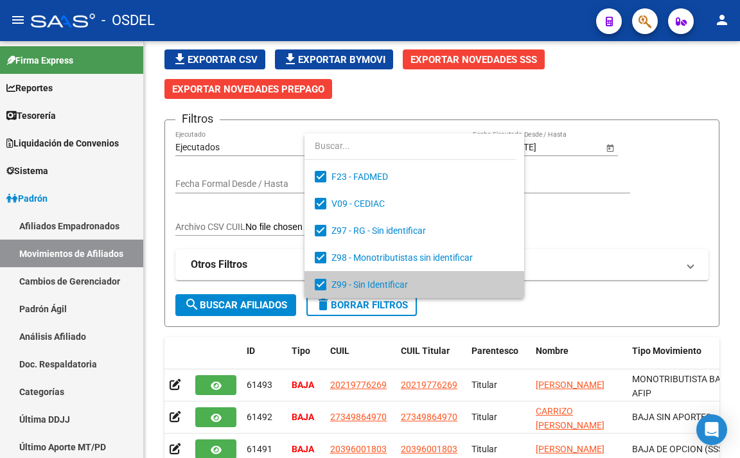
click at [275, 303] on div at bounding box center [370, 229] width 740 height 458
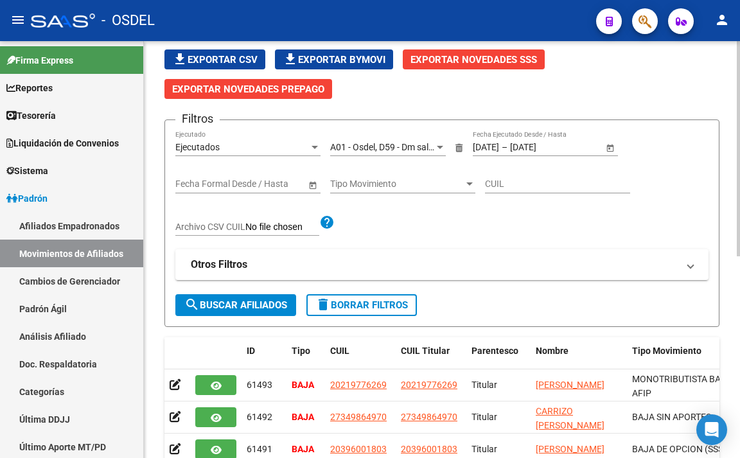
click at [370, 183] on span "Tipo Movimiento" at bounding box center [397, 184] width 134 height 11
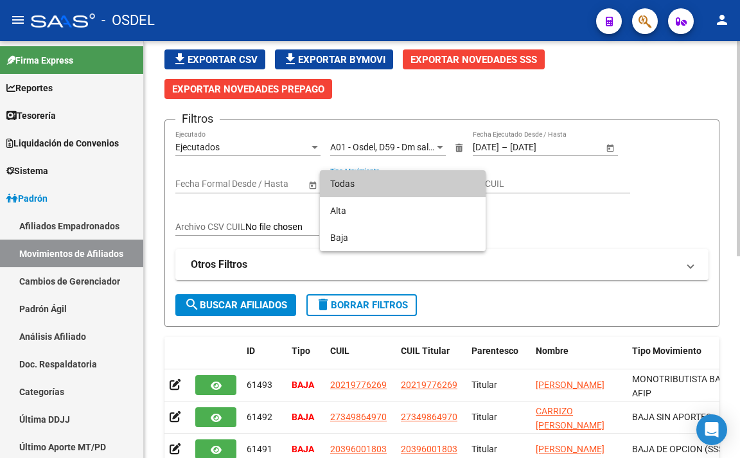
click at [370, 183] on span "Todas" at bounding box center [402, 183] width 145 height 27
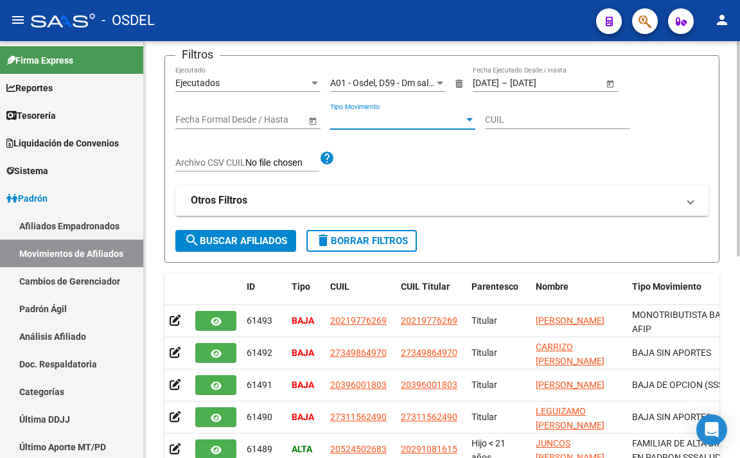
scroll to position [197, 0]
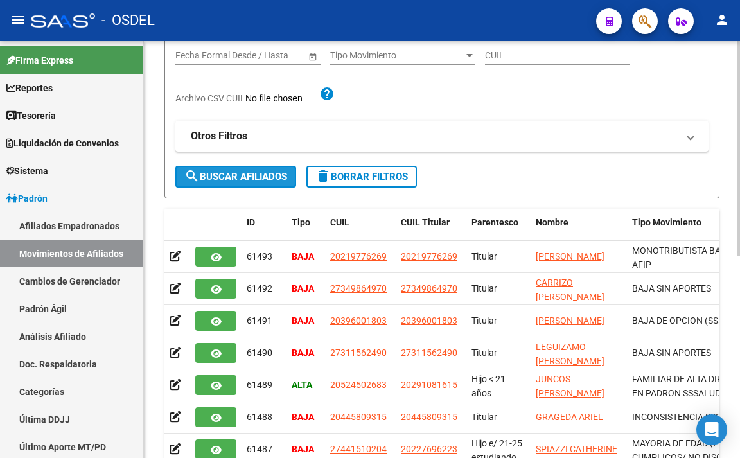
click at [254, 172] on span "search Buscar Afiliados" at bounding box center [235, 177] width 103 height 12
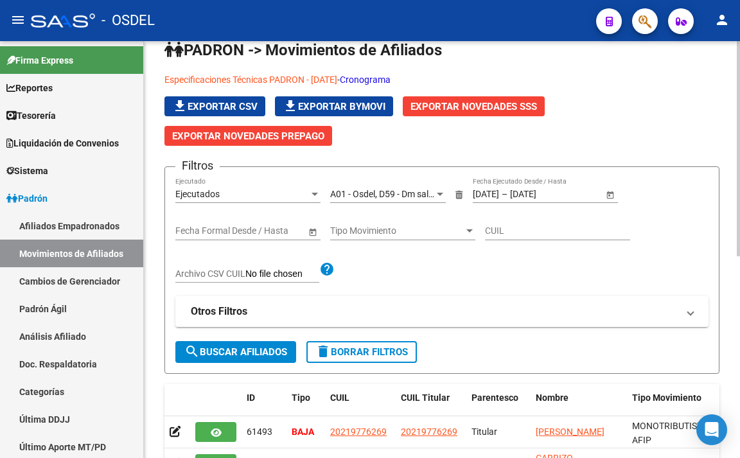
scroll to position [0, 0]
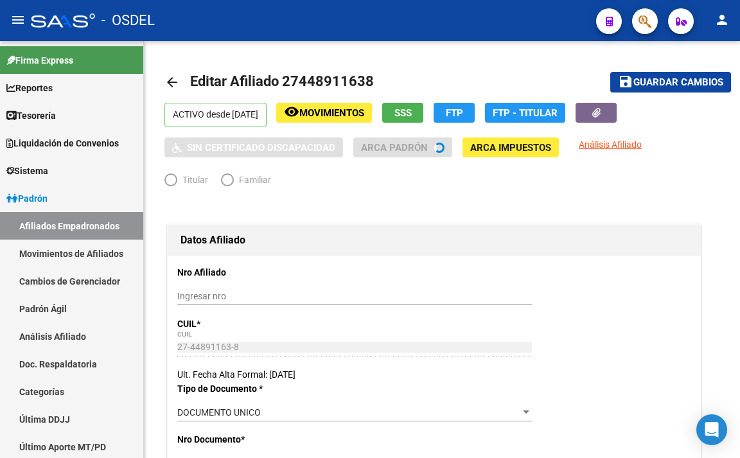
radio input "true"
type input "33-64897628-9"
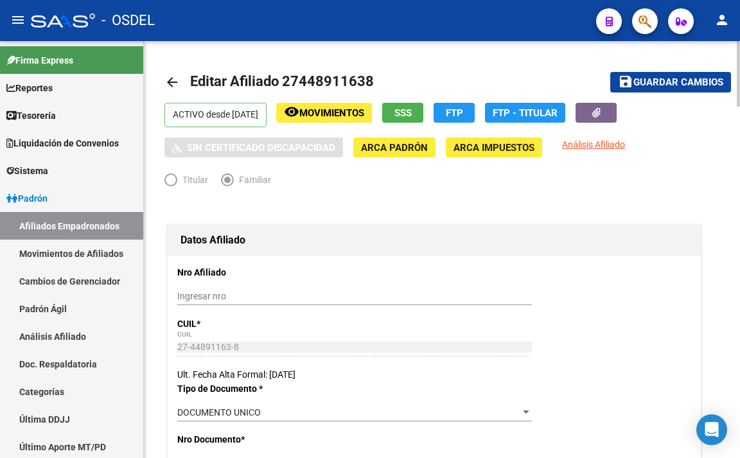
click at [670, 77] on span "Guardar cambios" at bounding box center [679, 83] width 90 height 12
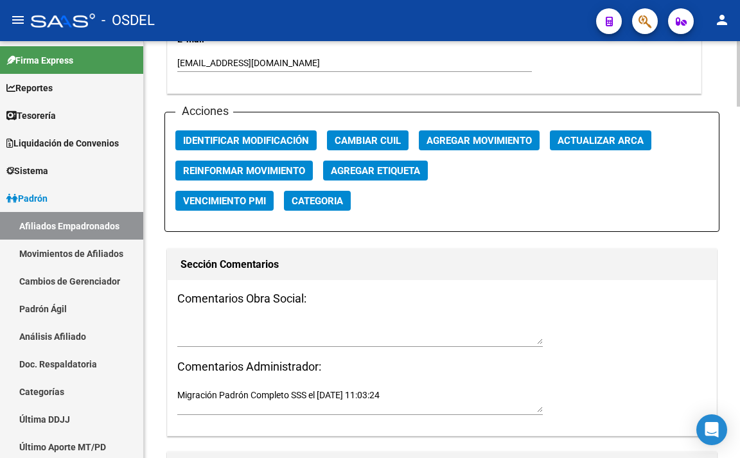
scroll to position [1285, 0]
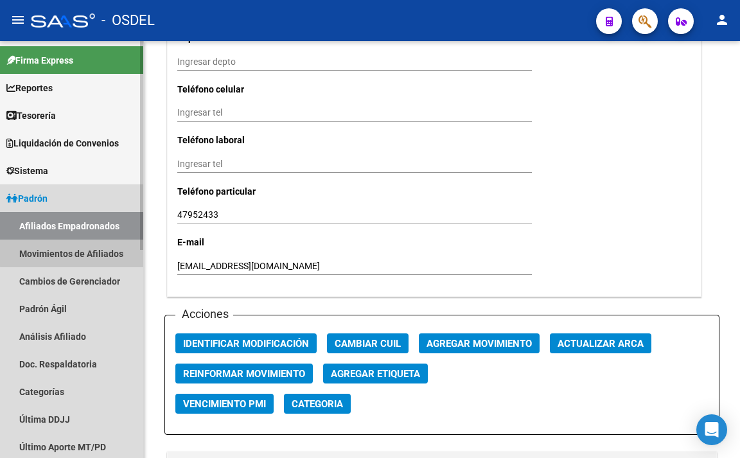
click at [100, 251] on link "Movimientos de Afiliados" at bounding box center [71, 254] width 143 height 28
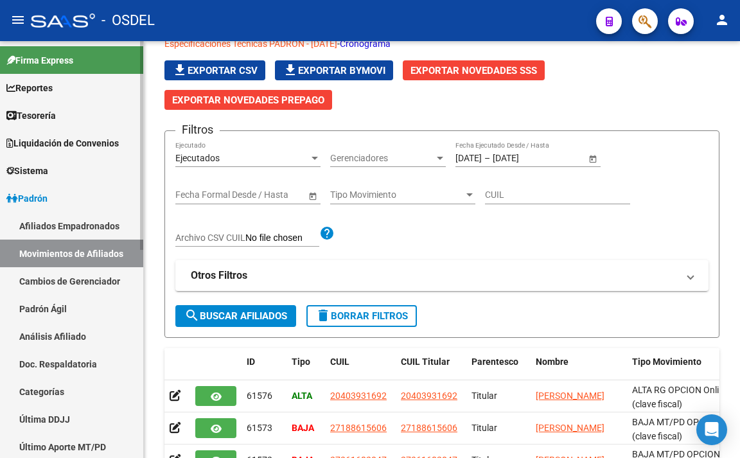
scroll to position [390, 0]
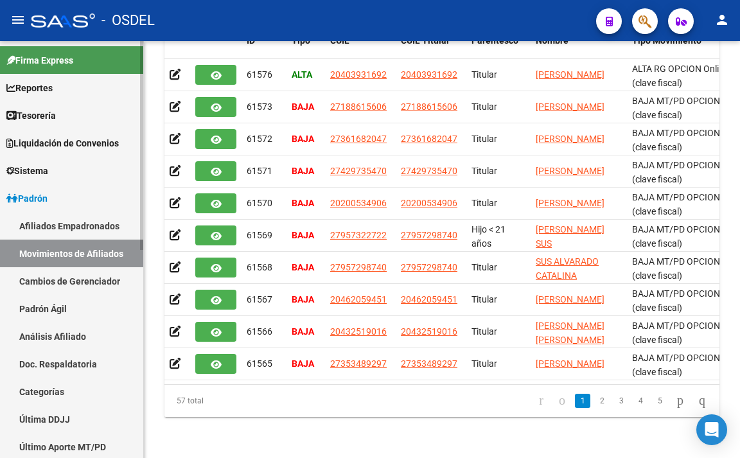
click at [71, 253] on link "Movimientos de Afiliados" at bounding box center [71, 254] width 143 height 28
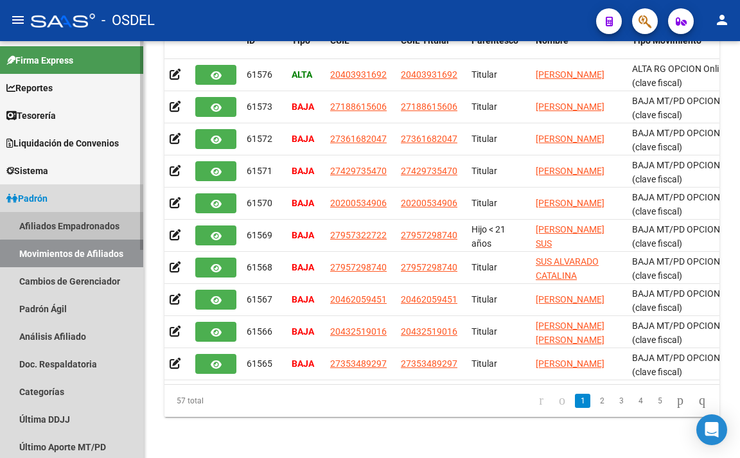
click at [78, 225] on link "Afiliados Empadronados" at bounding box center [71, 226] width 143 height 28
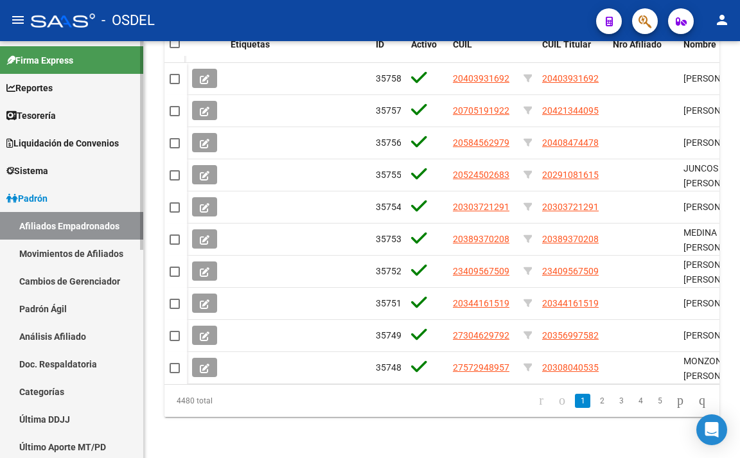
click at [79, 248] on link "Movimientos de Afiliados" at bounding box center [71, 254] width 143 height 28
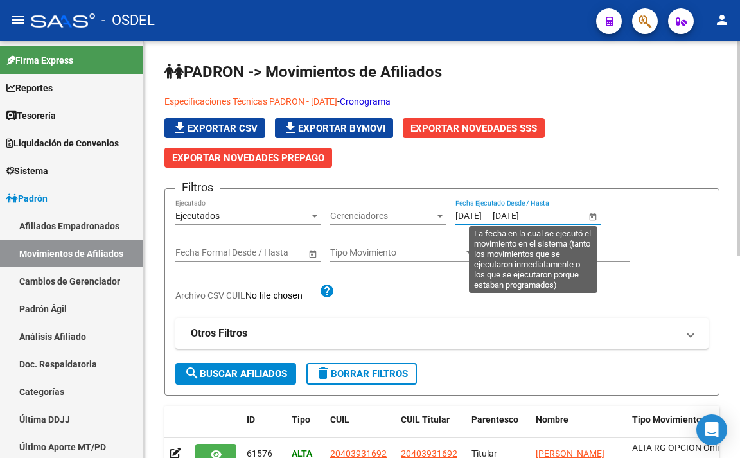
click at [478, 217] on input "[DATE]" at bounding box center [469, 216] width 26 height 11
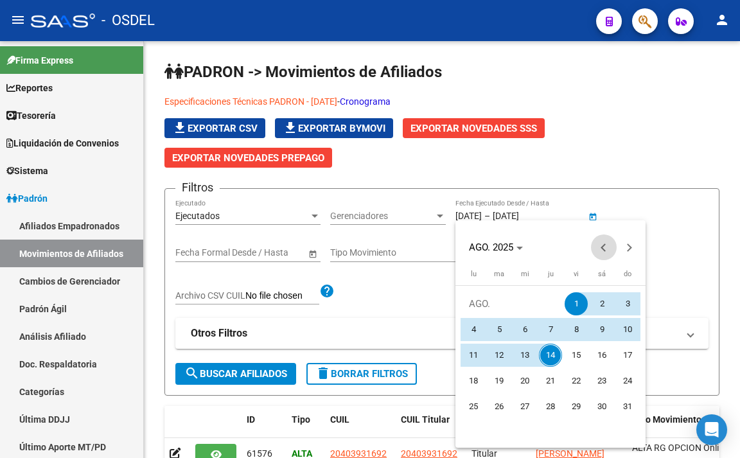
click at [605, 246] on button "Previous month" at bounding box center [604, 248] width 26 height 26
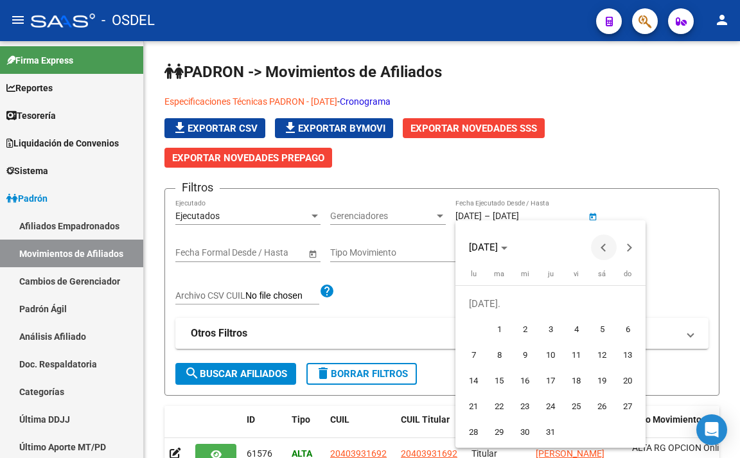
click at [605, 246] on button "Previous month" at bounding box center [604, 248] width 26 height 26
click at [626, 312] on span "1" at bounding box center [627, 303] width 23 height 23
type input "[DATE]"
click at [630, 249] on button "Next month" at bounding box center [630, 248] width 26 height 26
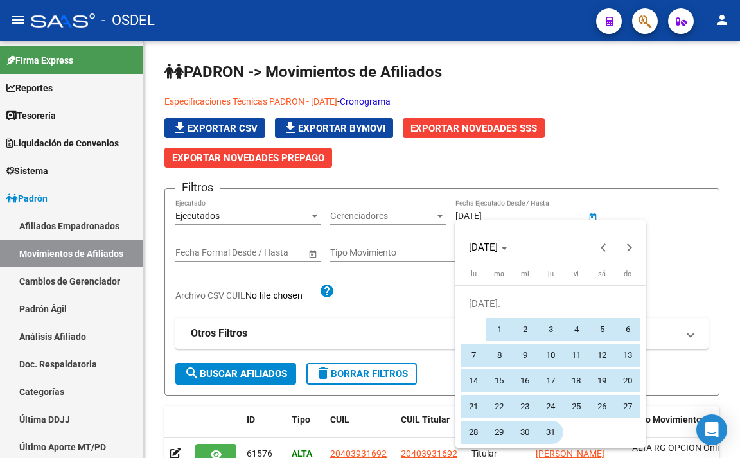
click at [543, 434] on span "31" at bounding box center [550, 432] width 23 height 23
type input "[DATE]"
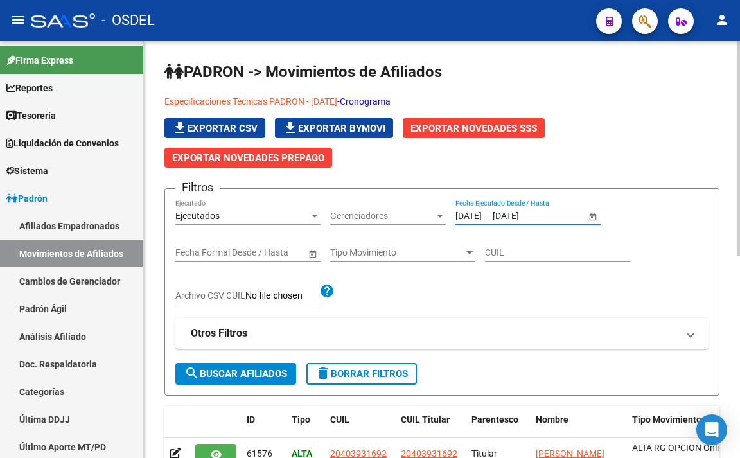
click at [415, 220] on span "Gerenciadores" at bounding box center [382, 216] width 104 height 11
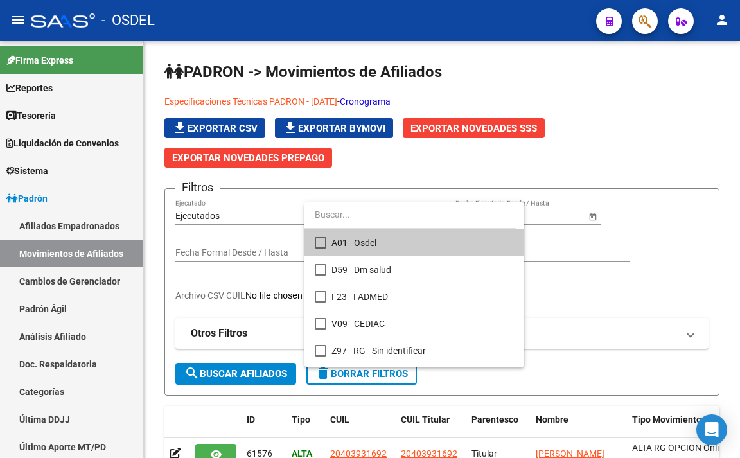
click at [325, 244] on mat-pseudo-checkbox at bounding box center [321, 243] width 12 height 12
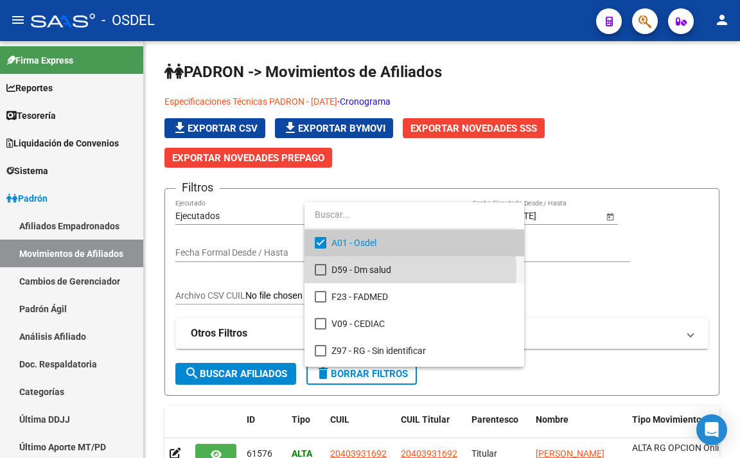
click at [323, 272] on mat-pseudo-checkbox at bounding box center [321, 270] width 12 height 12
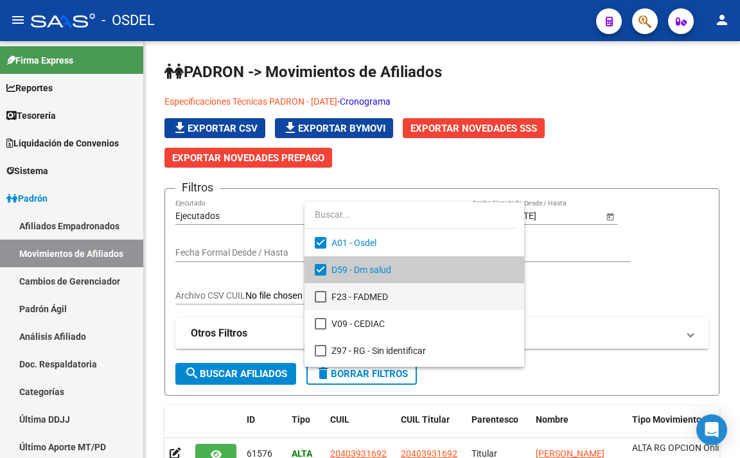
click at [321, 291] on mat-pseudo-checkbox at bounding box center [321, 297] width 12 height 12
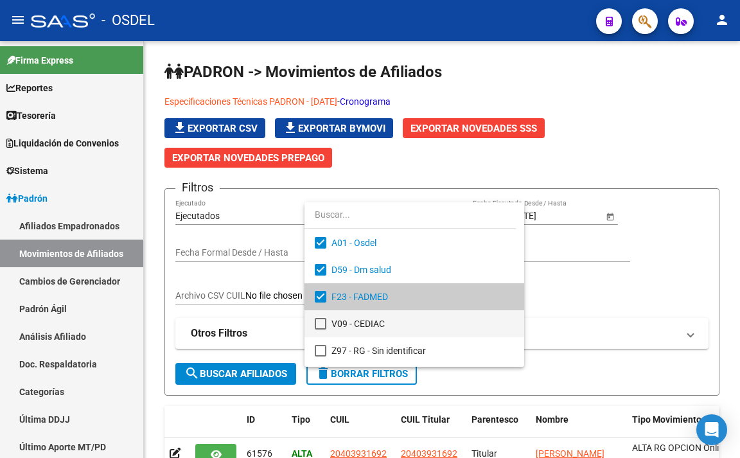
click at [317, 319] on mat-pseudo-checkbox at bounding box center [321, 324] width 12 height 12
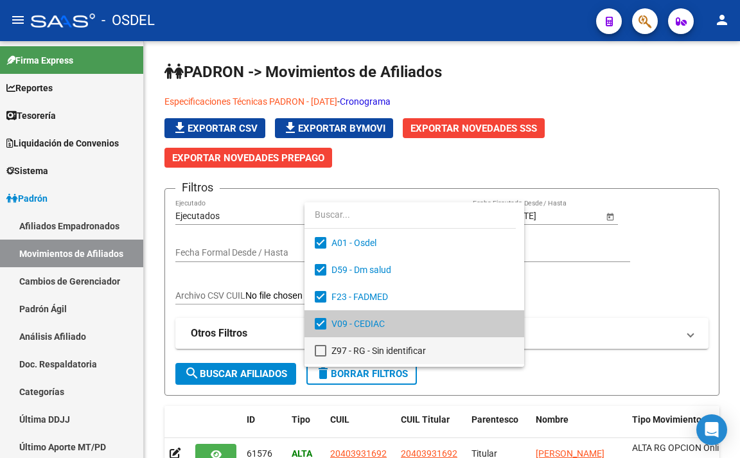
click at [318, 351] on mat-pseudo-checkbox at bounding box center [321, 351] width 12 height 12
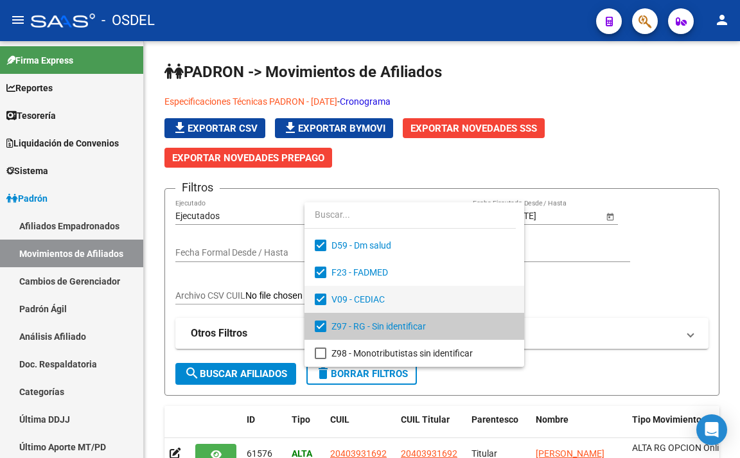
scroll to position [51, 0]
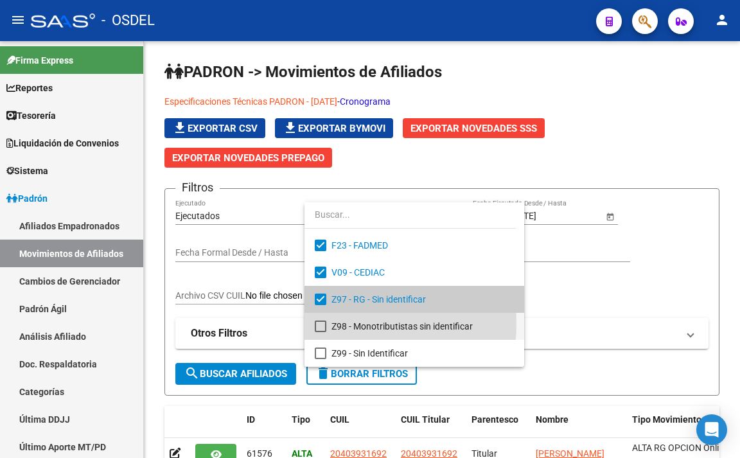
click at [320, 324] on mat-pseudo-checkbox at bounding box center [321, 327] width 12 height 12
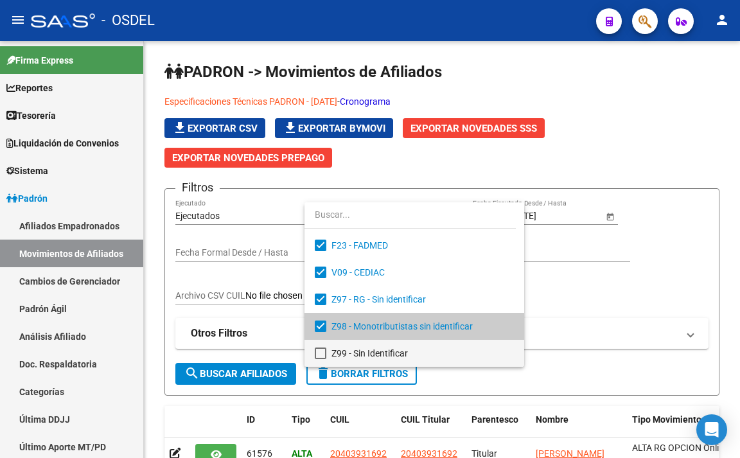
click at [316, 355] on mat-pseudo-checkbox at bounding box center [321, 354] width 12 height 12
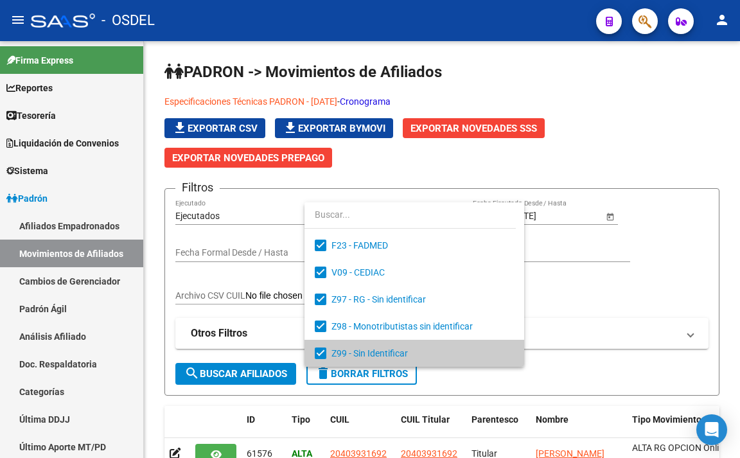
click at [593, 326] on div at bounding box center [370, 229] width 740 height 458
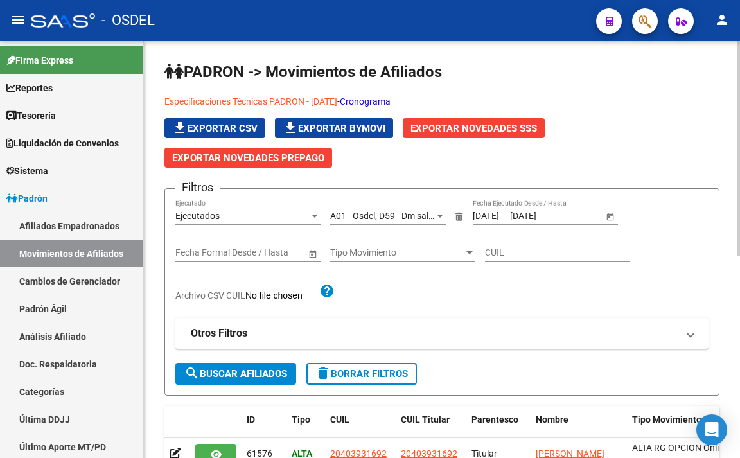
click at [430, 258] on div "Tipo Movimiento Tipo Movimiento" at bounding box center [402, 250] width 145 height 26
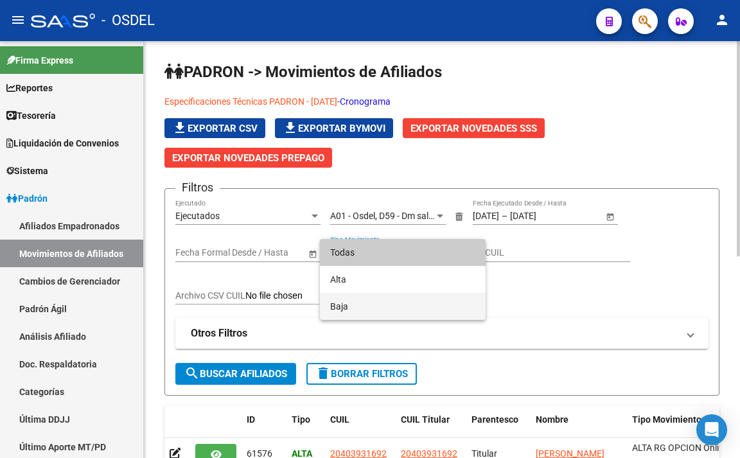
drag, startPoint x: 393, startPoint y: 303, endPoint x: 388, endPoint y: 312, distance: 10.4
click at [393, 303] on span "Baja" at bounding box center [402, 306] width 145 height 27
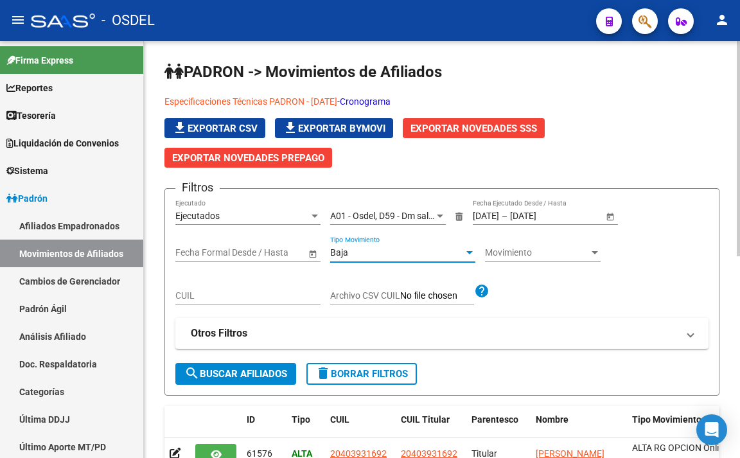
click at [273, 377] on span "search Buscar Afiliados" at bounding box center [235, 374] width 103 height 12
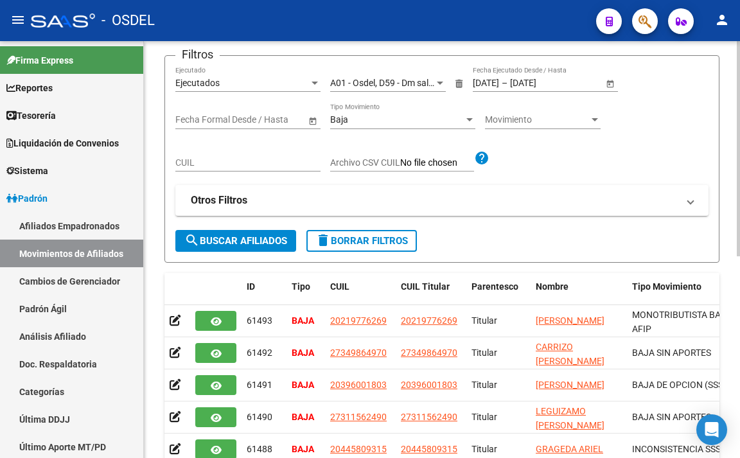
scroll to position [4, 0]
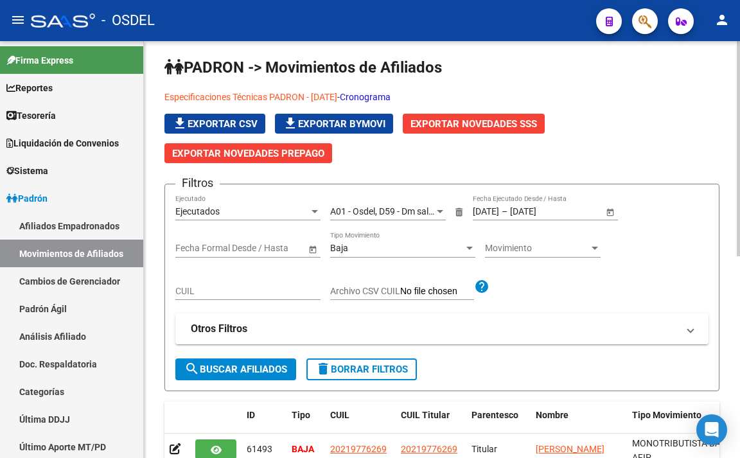
click at [404, 248] on div "Baja" at bounding box center [397, 248] width 134 height 11
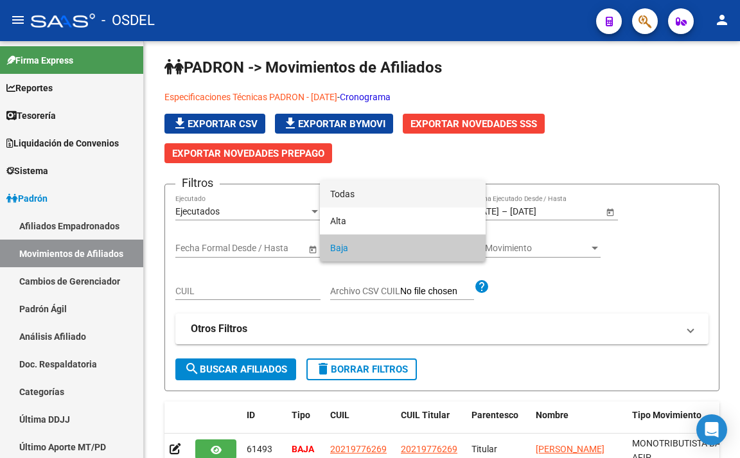
click at [401, 198] on span "Todas" at bounding box center [402, 194] width 145 height 27
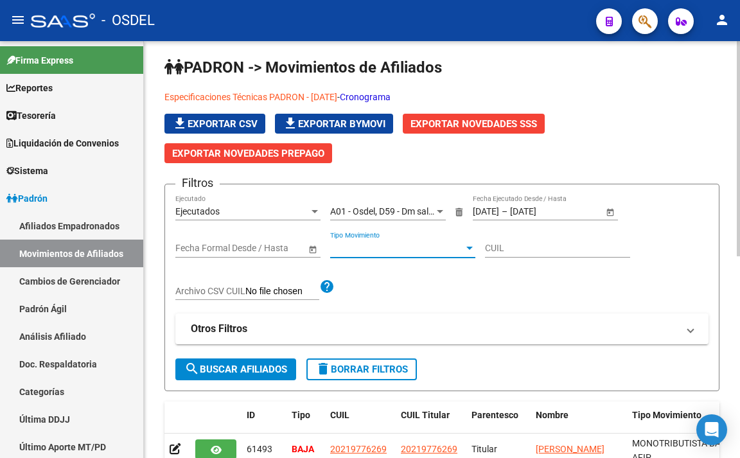
click at [271, 379] on button "search Buscar Afiliados" at bounding box center [235, 370] width 121 height 22
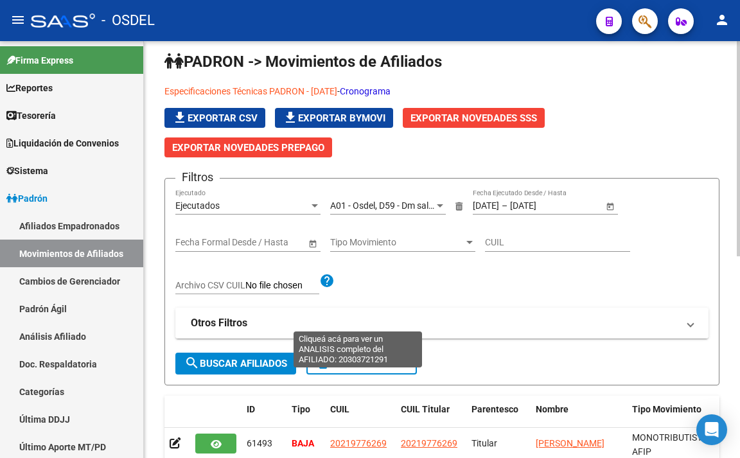
scroll to position [0, 0]
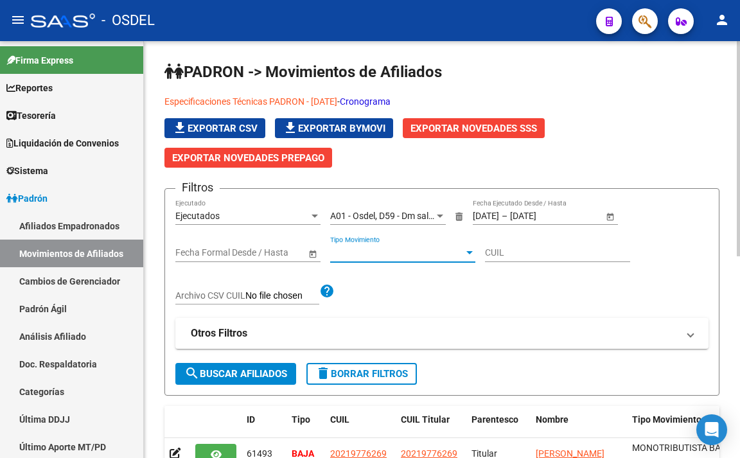
click at [397, 258] on span "Tipo Movimiento" at bounding box center [397, 252] width 134 height 11
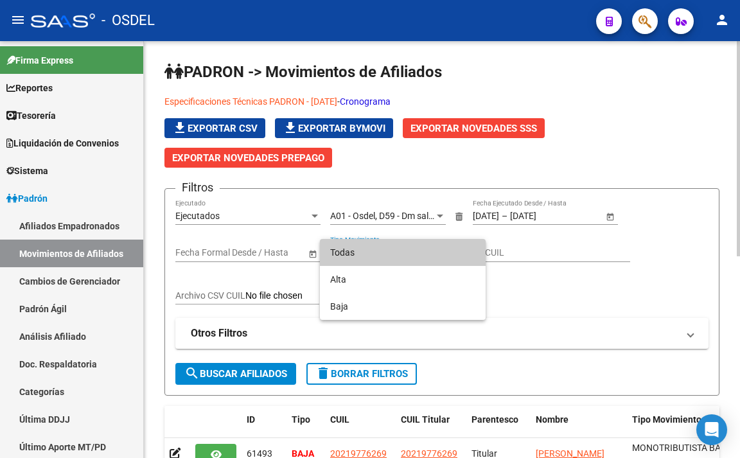
click at [397, 258] on span "Todas" at bounding box center [402, 252] width 145 height 27
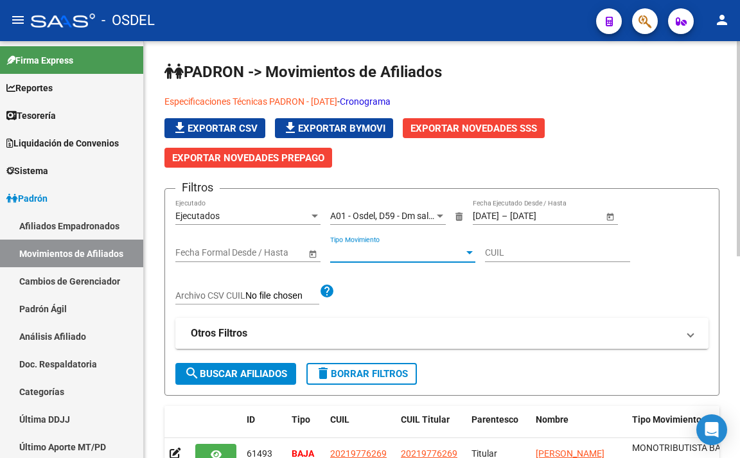
click at [274, 330] on mat-panel-title "Otros Filtros" at bounding box center [434, 333] width 487 height 14
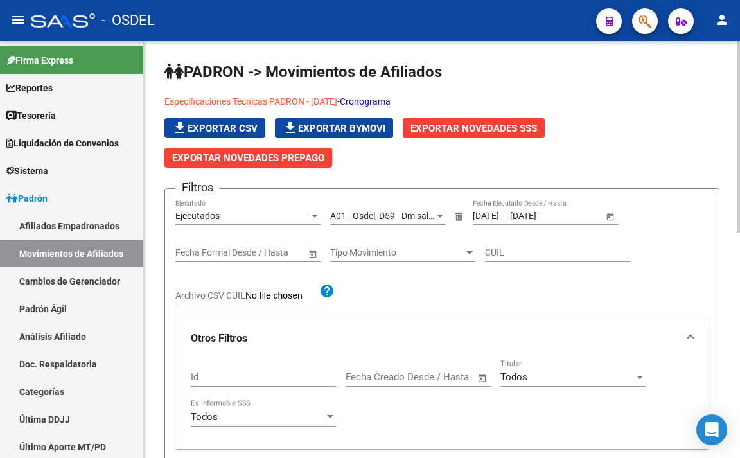
scroll to position [64, 0]
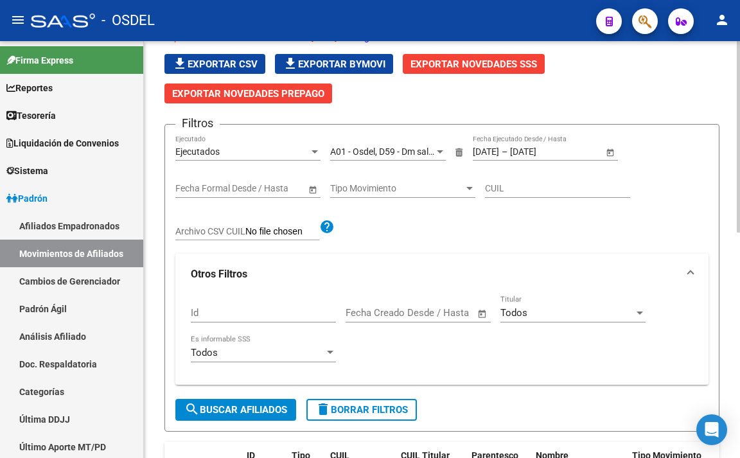
click at [306, 352] on div "Todos" at bounding box center [258, 353] width 134 height 12
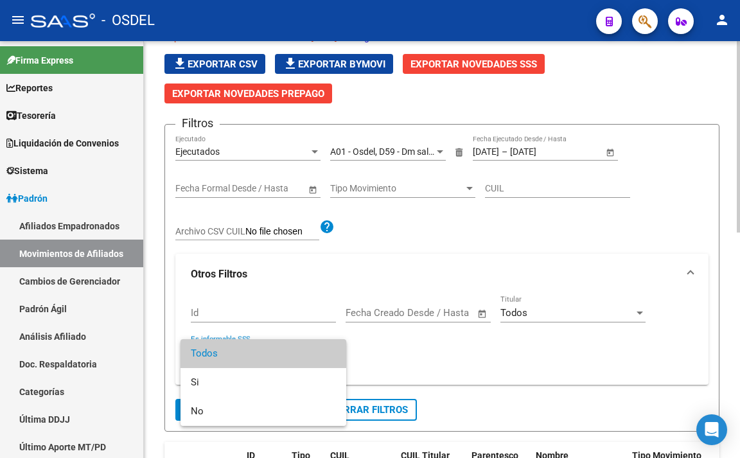
click at [306, 352] on span "Todos" at bounding box center [263, 353] width 145 height 29
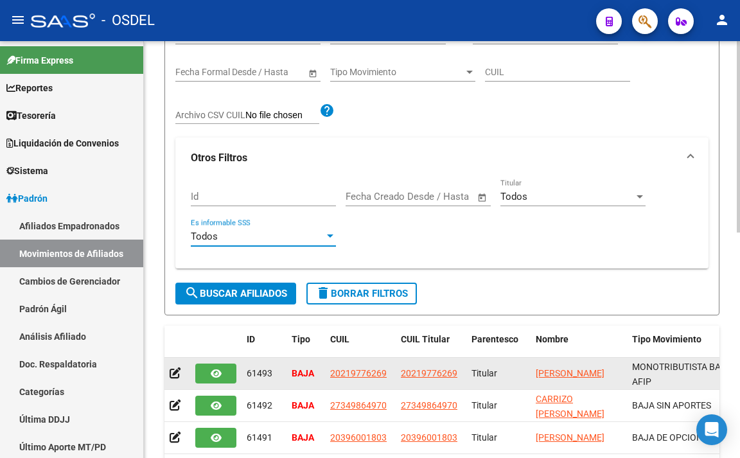
scroll to position [193, 0]
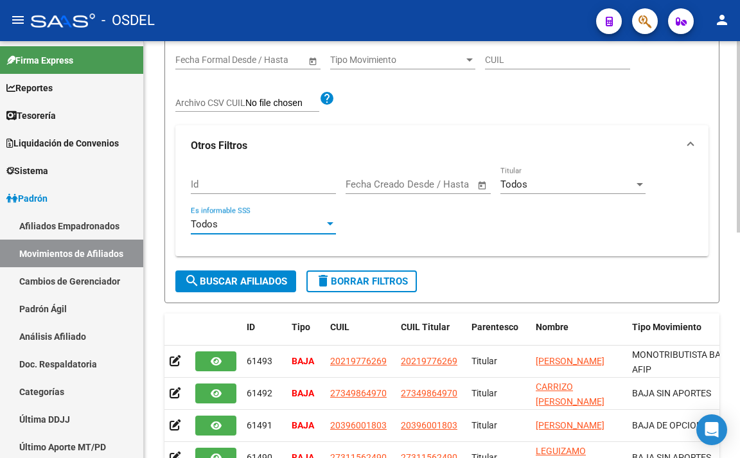
click at [285, 288] on button "search Buscar Afiliados" at bounding box center [235, 282] width 121 height 22
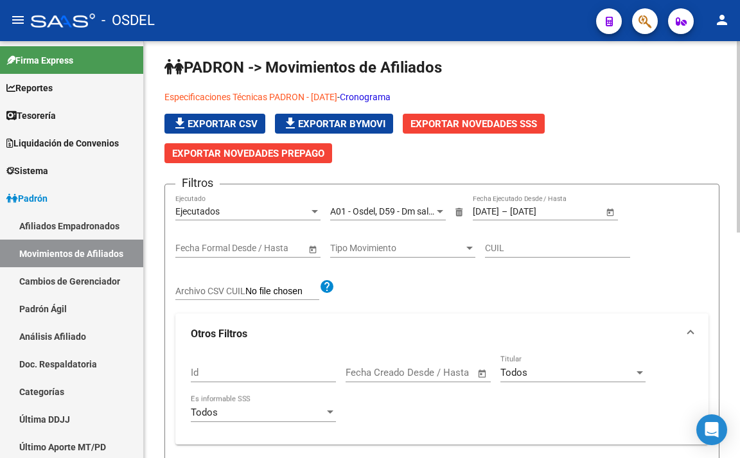
scroll to position [0, 0]
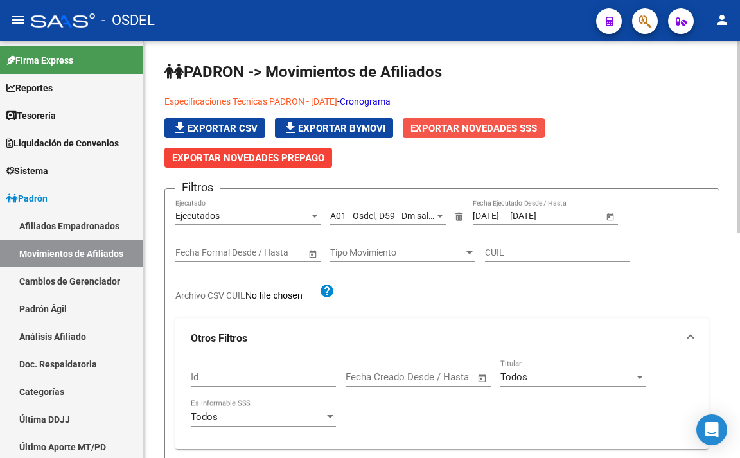
click at [442, 129] on span "Exportar Novedades SSS" at bounding box center [474, 129] width 127 height 12
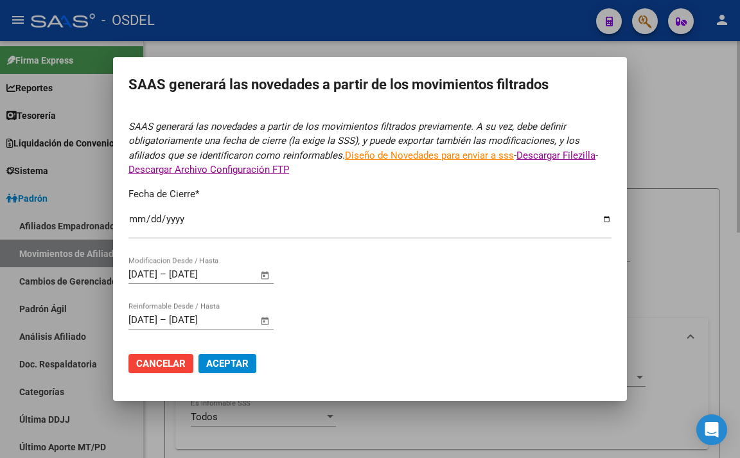
type input "[DATE]"
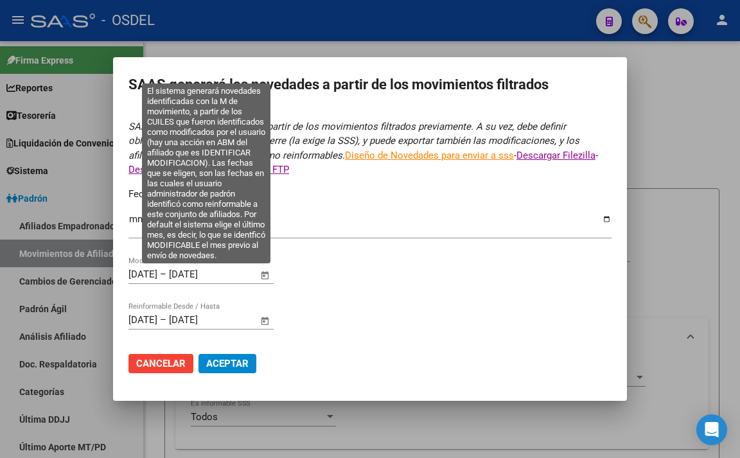
click at [258, 276] on span "Open calendar" at bounding box center [265, 275] width 31 height 31
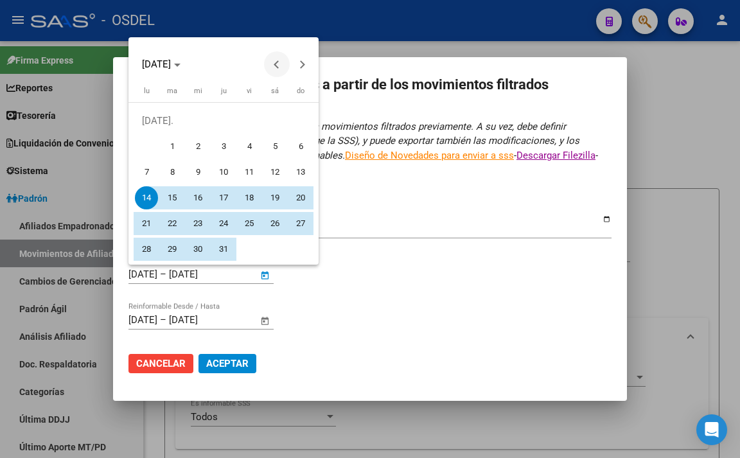
click at [277, 62] on button "Previous month" at bounding box center [277, 64] width 26 height 26
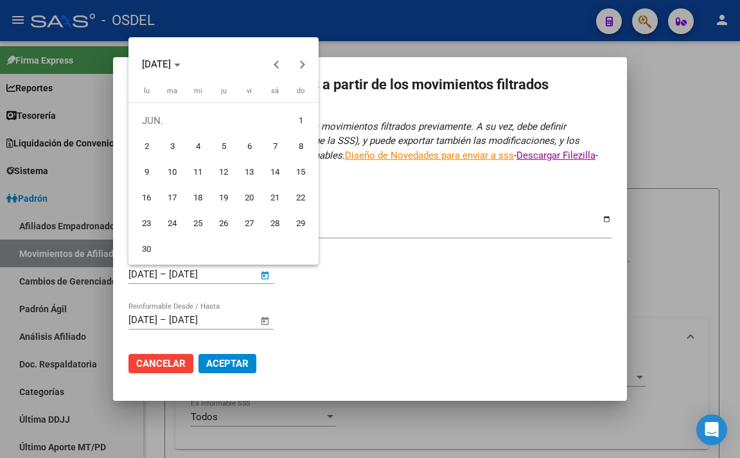
click at [296, 116] on span "1" at bounding box center [300, 120] width 23 height 23
type input "[DATE]"
click at [302, 71] on span "Next month" at bounding box center [303, 64] width 26 height 26
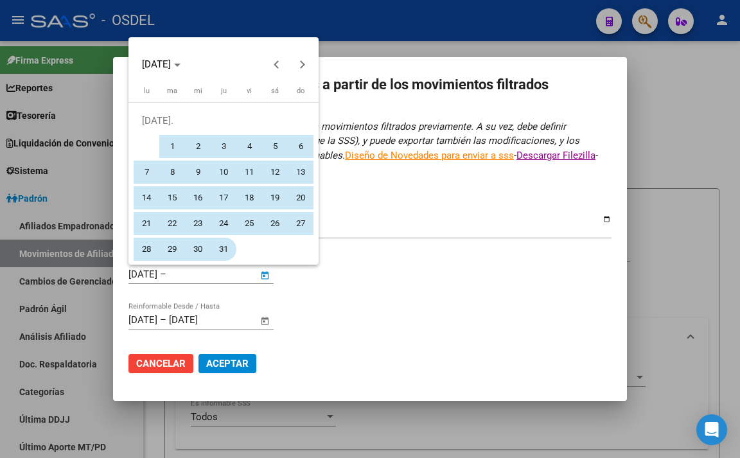
click at [222, 247] on span "31" at bounding box center [223, 249] width 23 height 23
type input "[DATE]"
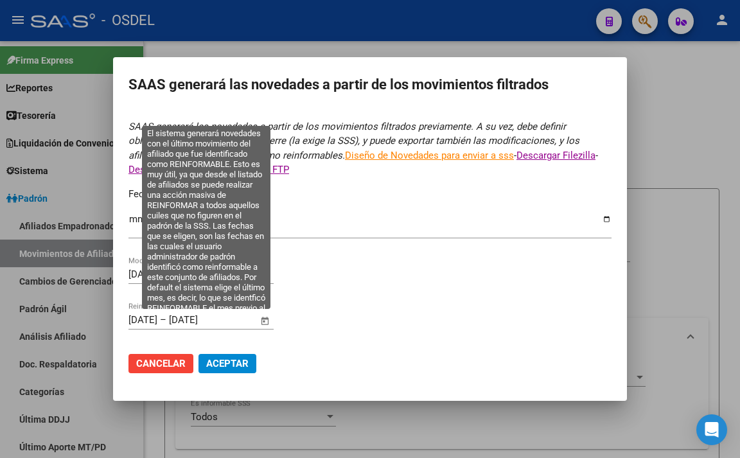
click at [269, 321] on span "Open calendar" at bounding box center [265, 320] width 31 height 31
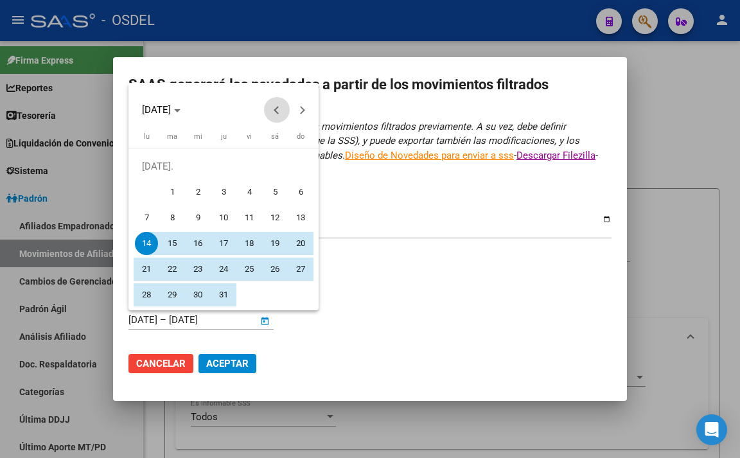
click at [277, 109] on button "Previous month" at bounding box center [277, 110] width 26 height 26
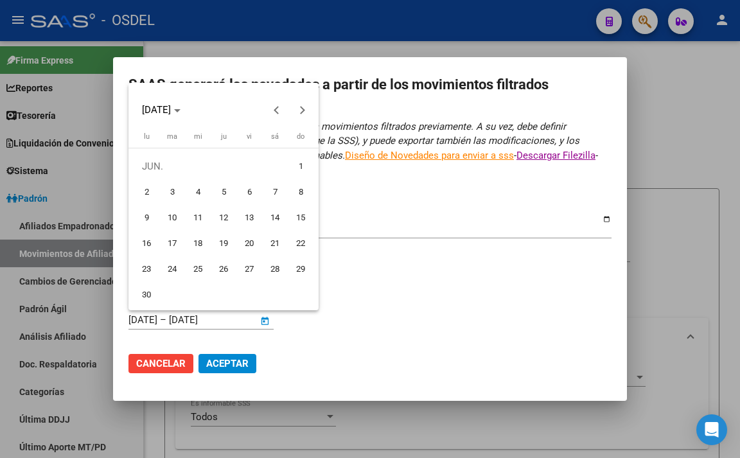
click at [299, 168] on span "1" at bounding box center [300, 166] width 23 height 23
type input "[DATE]"
click at [306, 112] on span "Next month" at bounding box center [303, 110] width 26 height 26
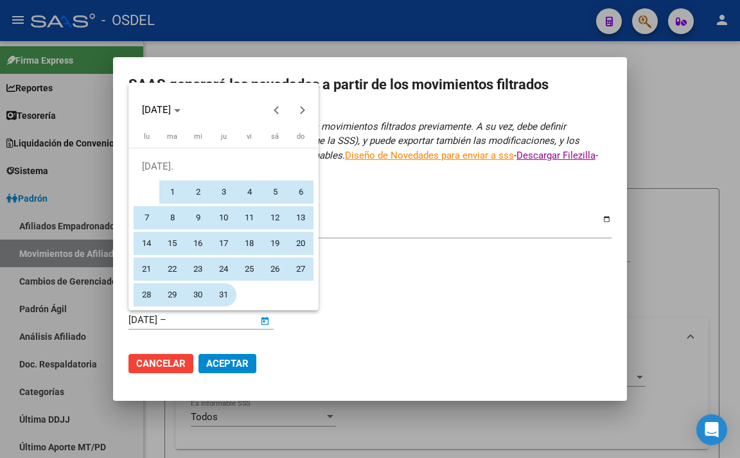
click at [228, 289] on span "31" at bounding box center [223, 294] width 23 height 23
type input "[DATE]"
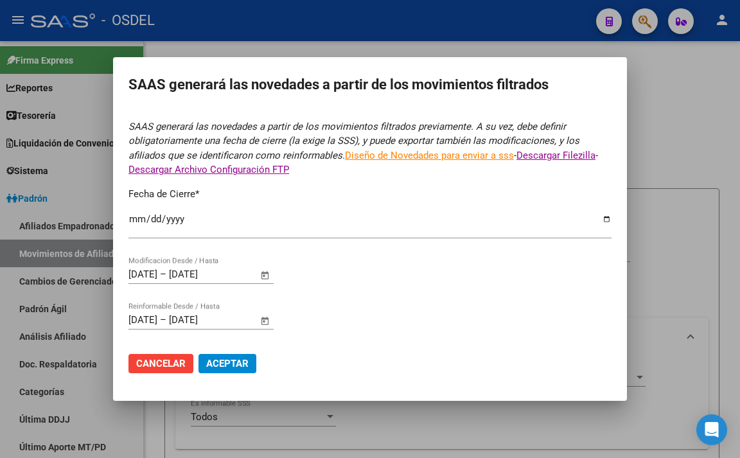
click at [222, 363] on span "Aceptar" at bounding box center [227, 364] width 42 height 12
